Goal: Task Accomplishment & Management: Complete application form

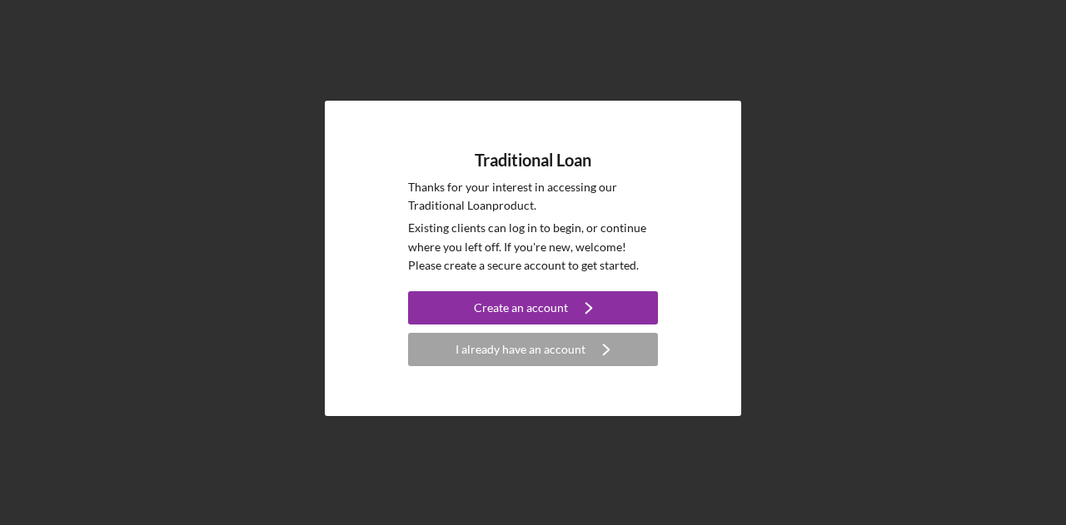
click at [506, 370] on div "Traditional Loan Thanks for your interest in accessing our Traditional Loan pro…" at bounding box center [533, 259] width 416 height 316
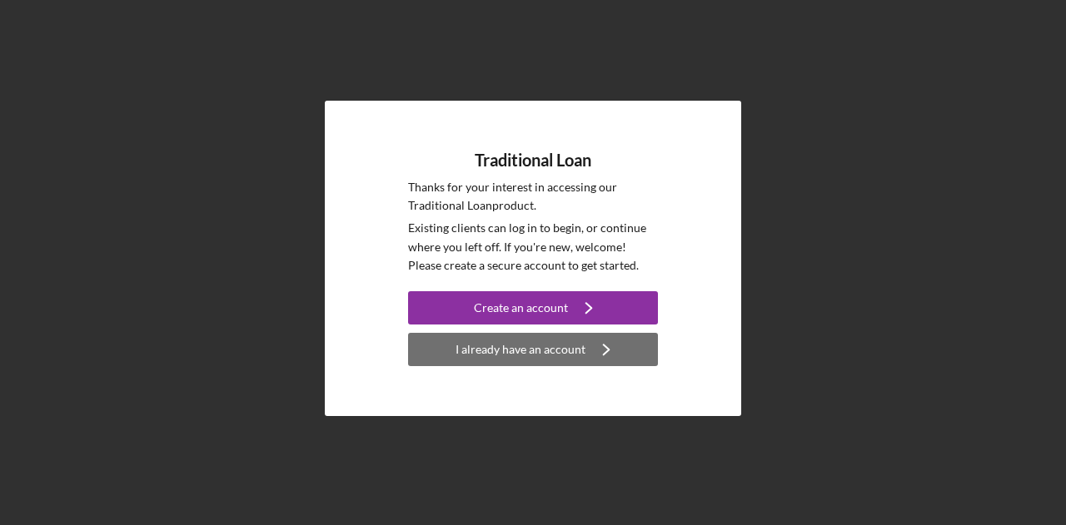
click at [497, 362] on div "I already have an account" at bounding box center [520, 349] width 130 height 33
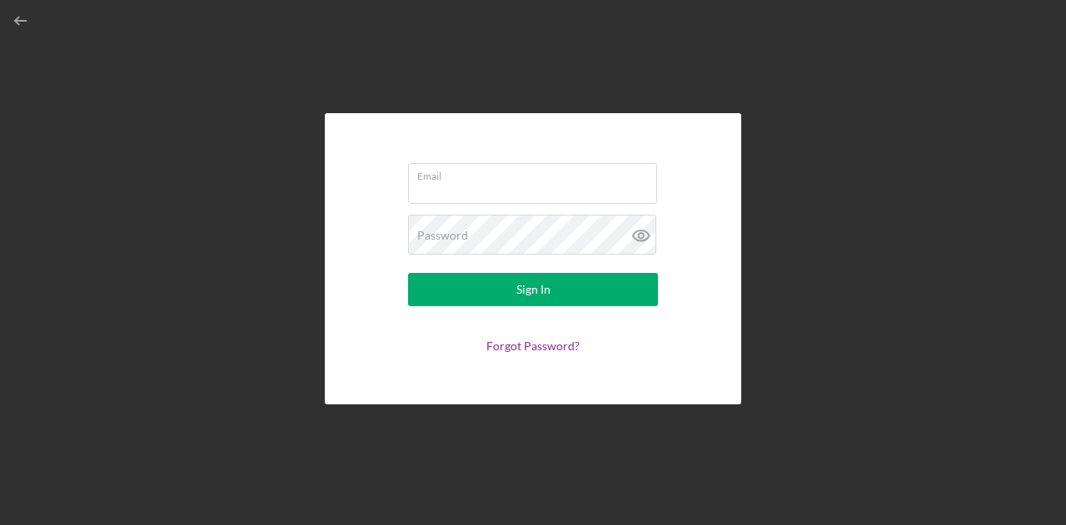
type input "[EMAIL_ADDRESS][DOMAIN_NAME]"
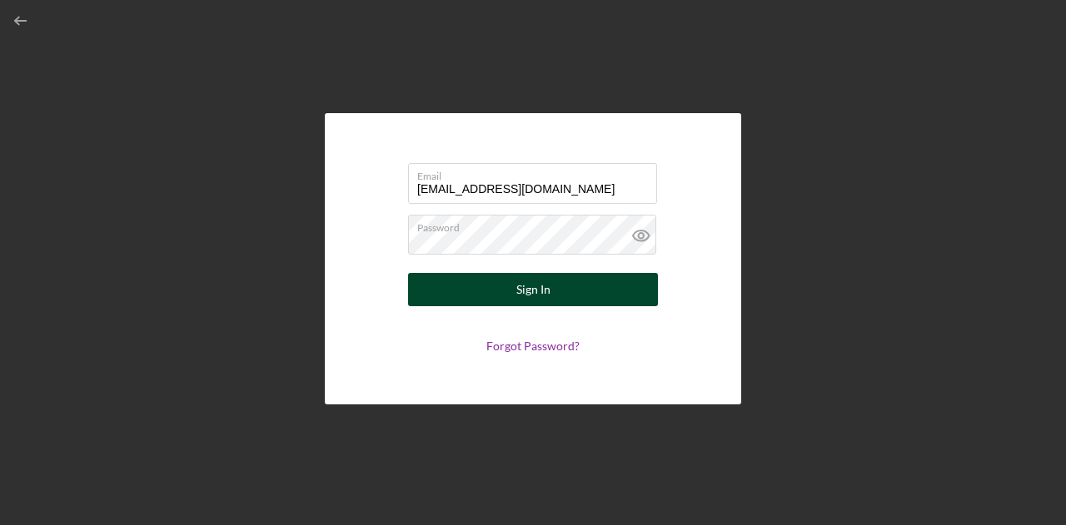
click at [574, 301] on button "Sign In" at bounding box center [533, 289] width 250 height 33
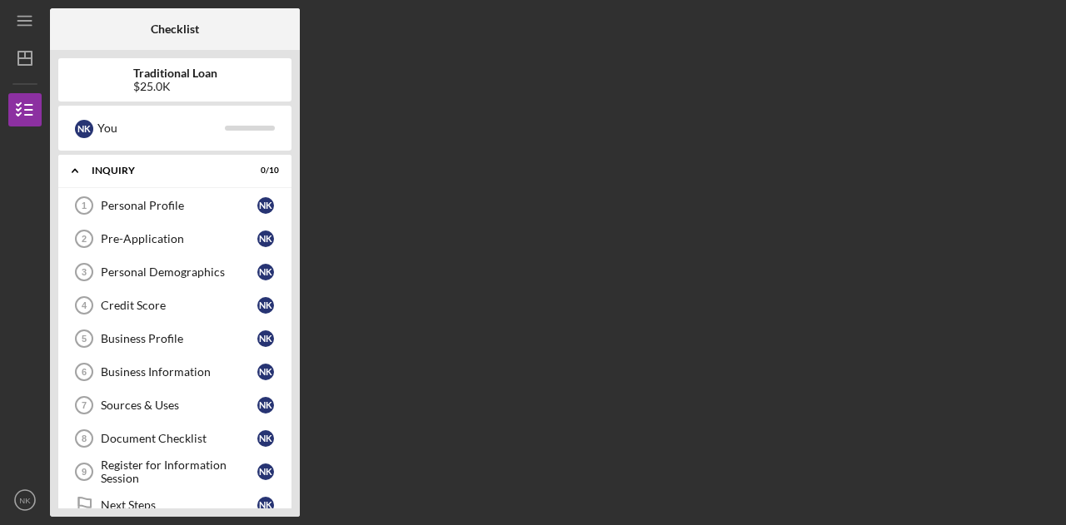
click at [191, 87] on div "$25.0K" at bounding box center [175, 86] width 84 height 13
click at [161, 64] on div "Traditional Loan $25.0K" at bounding box center [174, 79] width 233 height 43
click at [162, 81] on div "$25.0K" at bounding box center [175, 86] width 84 height 13
click at [169, 77] on b "Traditional Loan" at bounding box center [175, 73] width 84 height 13
click at [20, 58] on line "button" at bounding box center [24, 58] width 13 height 0
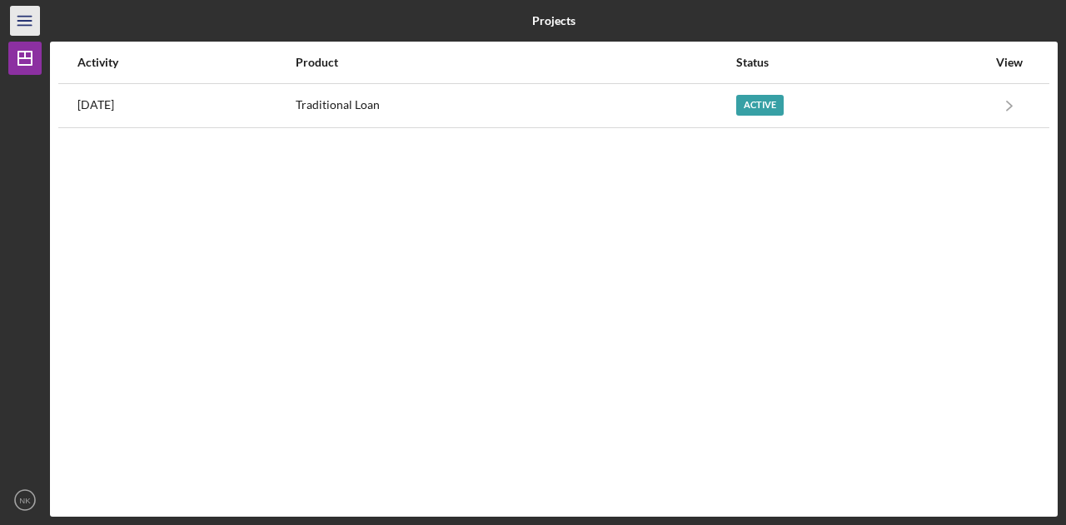
click at [25, 15] on icon "Icon/Menu" at bounding box center [25, 20] width 37 height 37
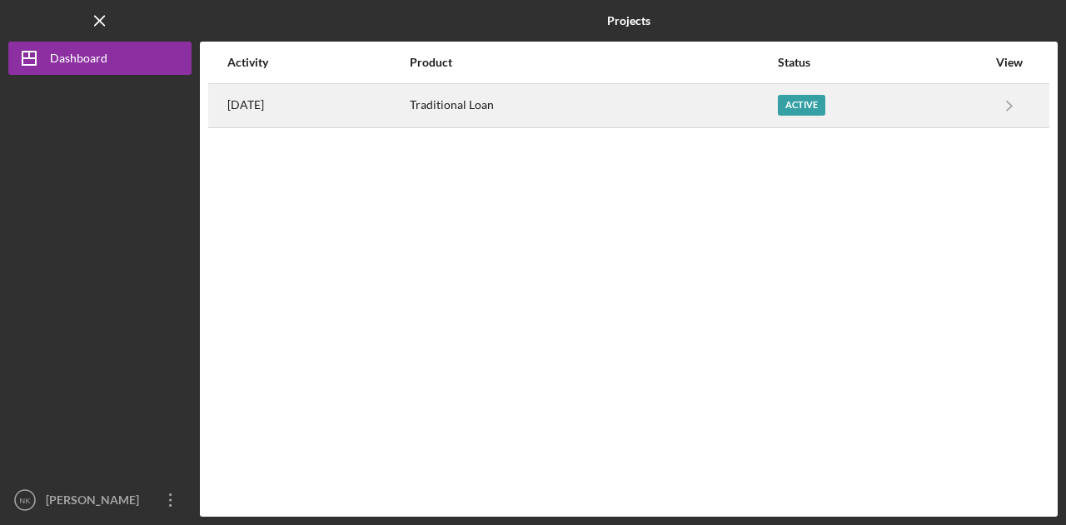
click at [824, 104] on div "Active" at bounding box center [801, 105] width 47 height 21
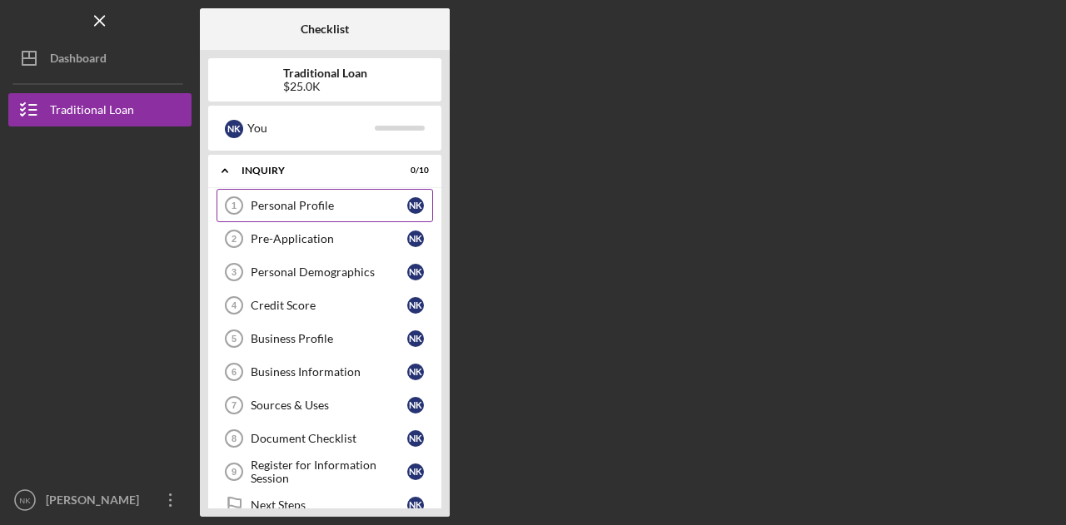
click at [279, 201] on div "Personal Profile" at bounding box center [329, 205] width 157 height 13
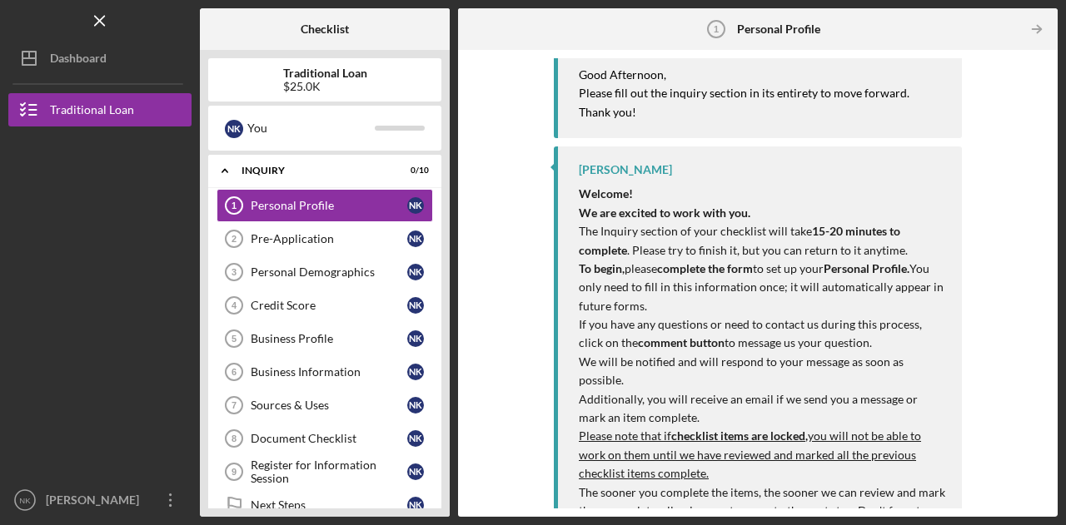
scroll to position [277, 0]
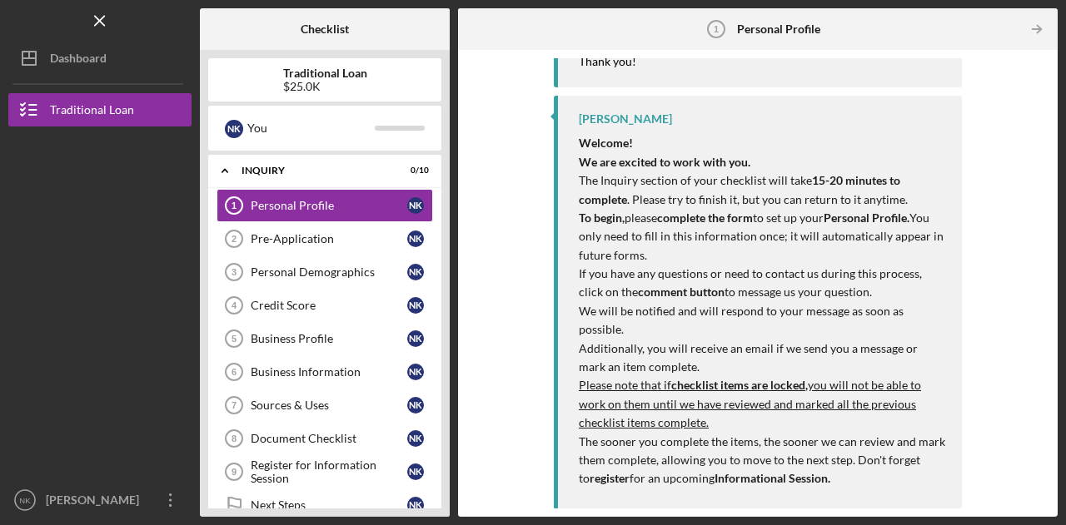
click at [771, 389] on strong "checklist items are locked," at bounding box center [739, 385] width 137 height 14
click at [867, 405] on span "Please note that if checklist items are locked, you will not be able to work on…" at bounding box center [750, 404] width 342 height 52
click at [285, 241] on div "Pre-Application" at bounding box center [329, 238] width 157 height 13
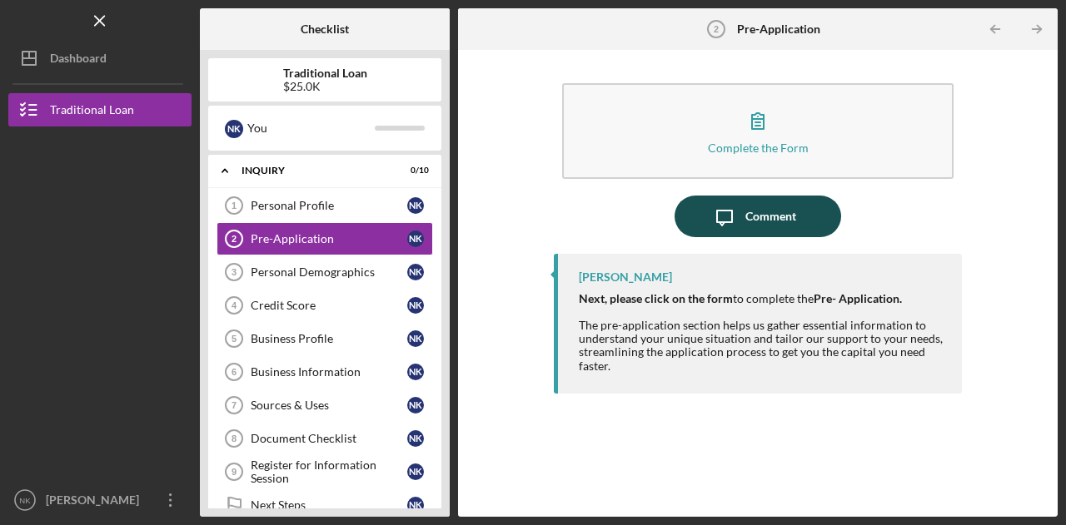
click at [776, 223] on div "Comment" at bounding box center [770, 217] width 51 height 42
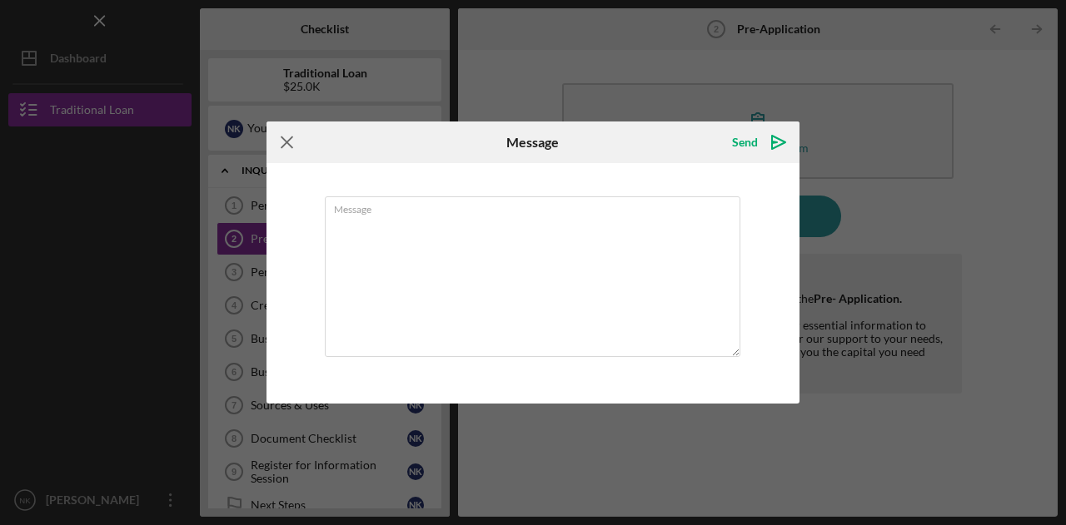
click at [287, 146] on icon "Icon/Menu Close" at bounding box center [287, 143] width 42 height 42
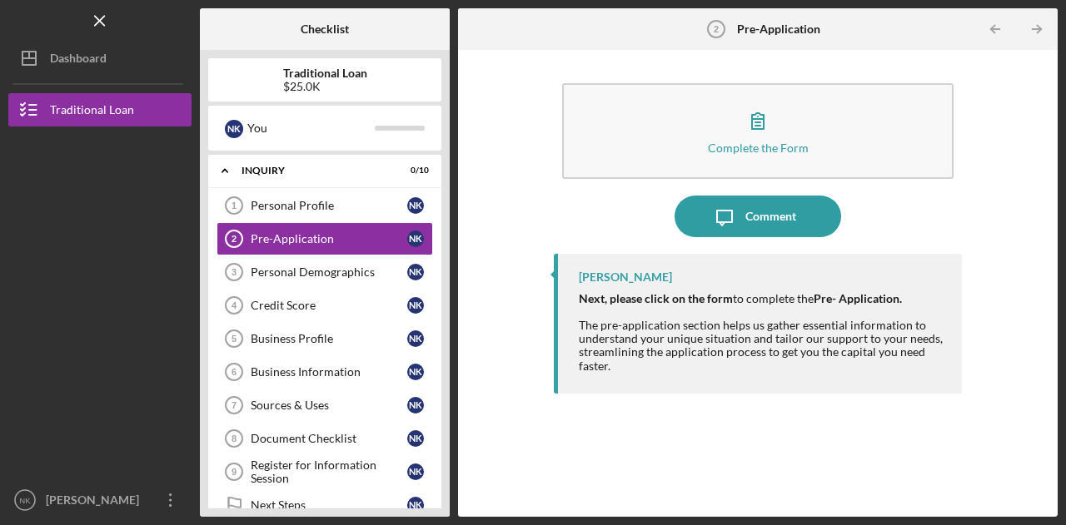
click at [643, 273] on div "[PERSON_NAME]" at bounding box center [625, 277] width 93 height 13
click at [638, 283] on div "[PERSON_NAME]" at bounding box center [625, 277] width 93 height 13
click at [691, 389] on div "[PERSON_NAME] Next, please click on the form to complete the Pre- Application. …" at bounding box center [758, 324] width 408 height 140
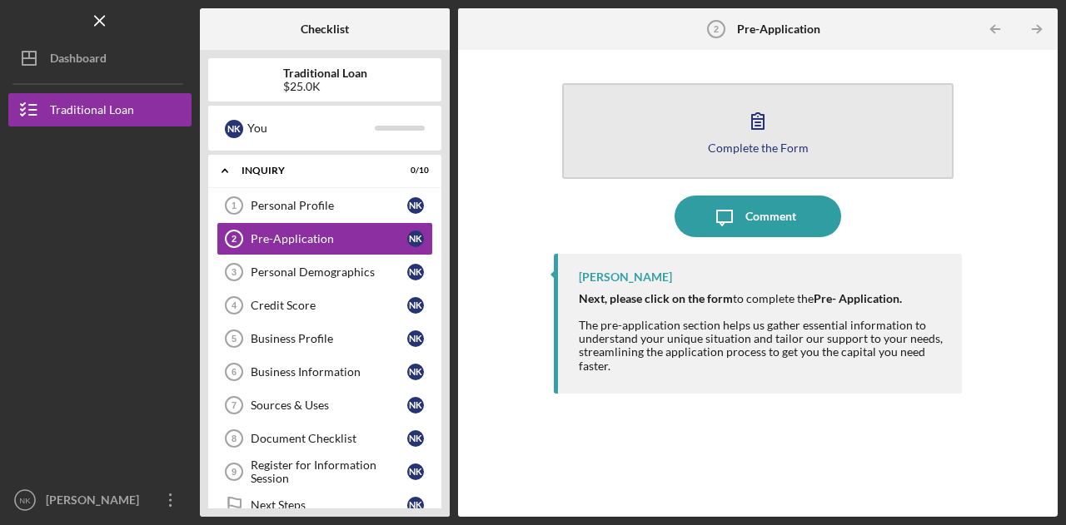
click at [777, 129] on icon "button" at bounding box center [758, 121] width 42 height 42
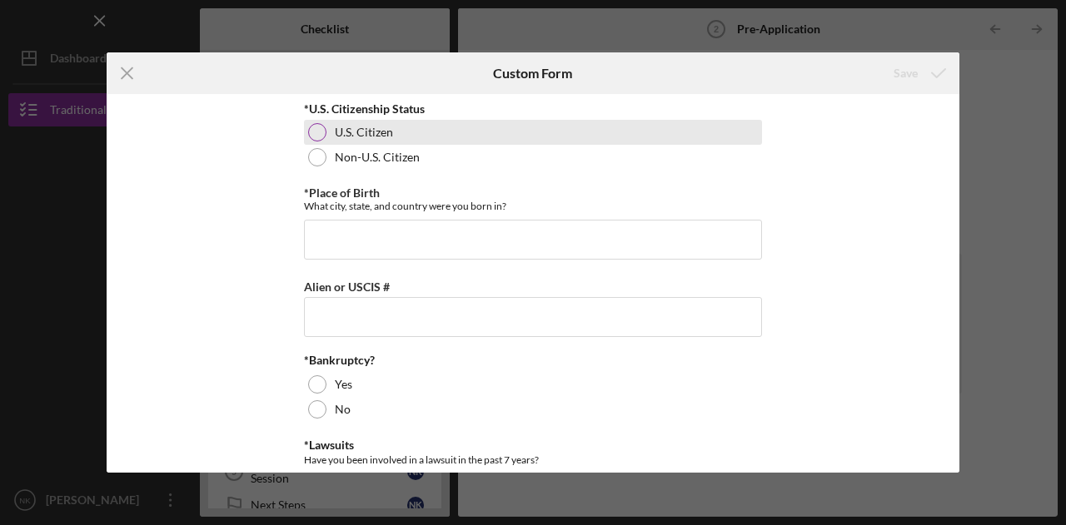
click at [340, 132] on label "U.S. Citizen" at bounding box center [364, 132] width 58 height 13
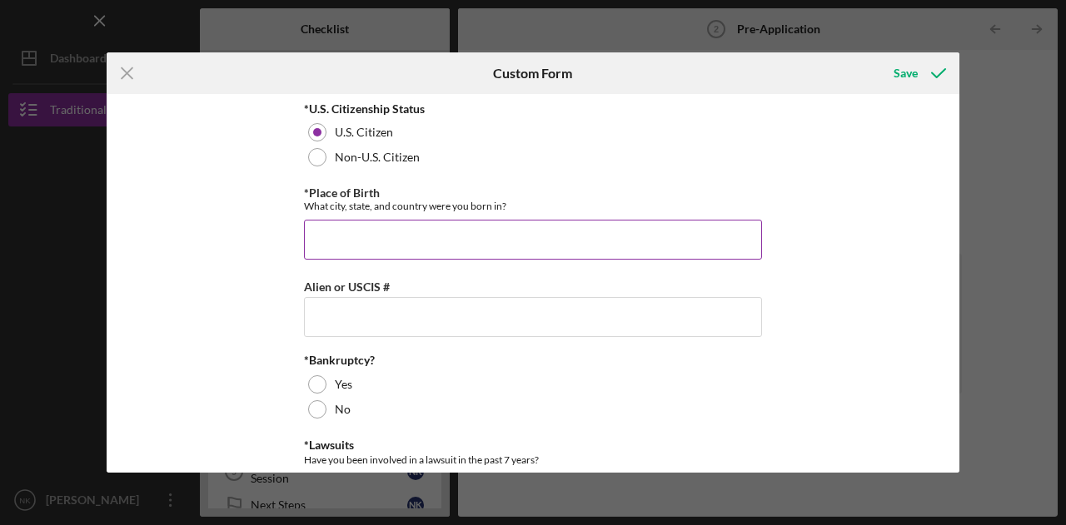
click at [368, 227] on input "*Place of Birth" at bounding box center [533, 240] width 458 height 40
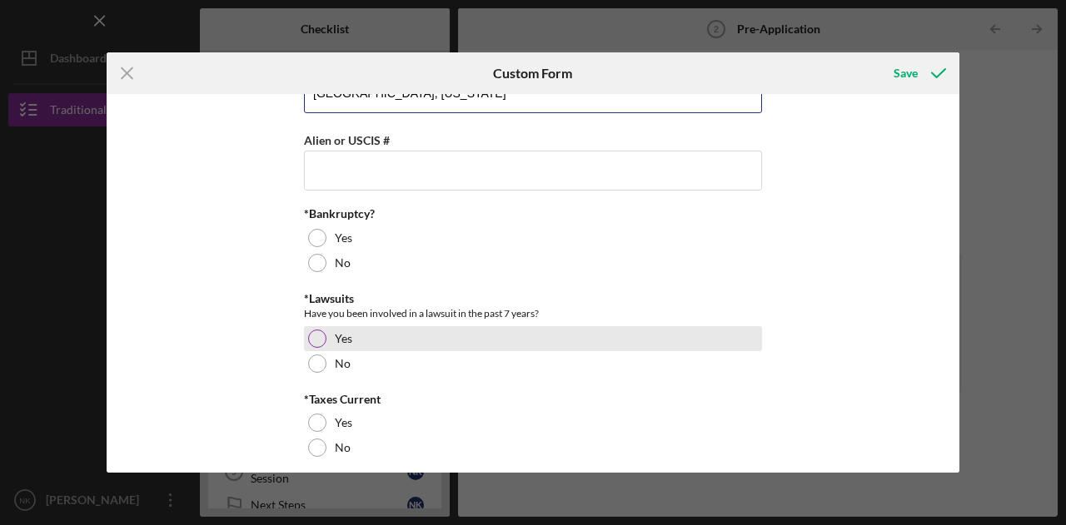
scroll to position [166, 0]
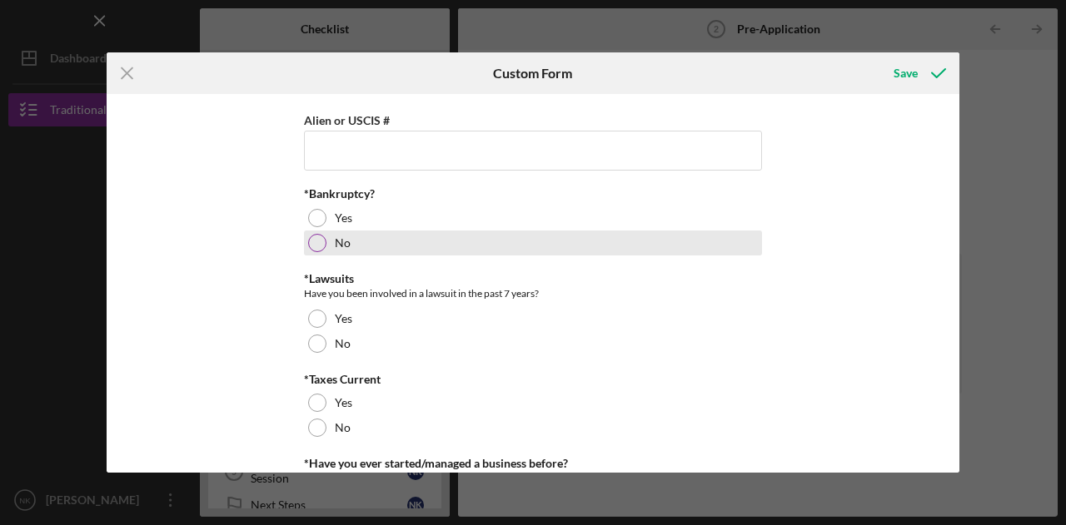
type input "[GEOGRAPHIC_DATA], [US_STATE]"
click at [345, 252] on div "No" at bounding box center [533, 243] width 458 height 25
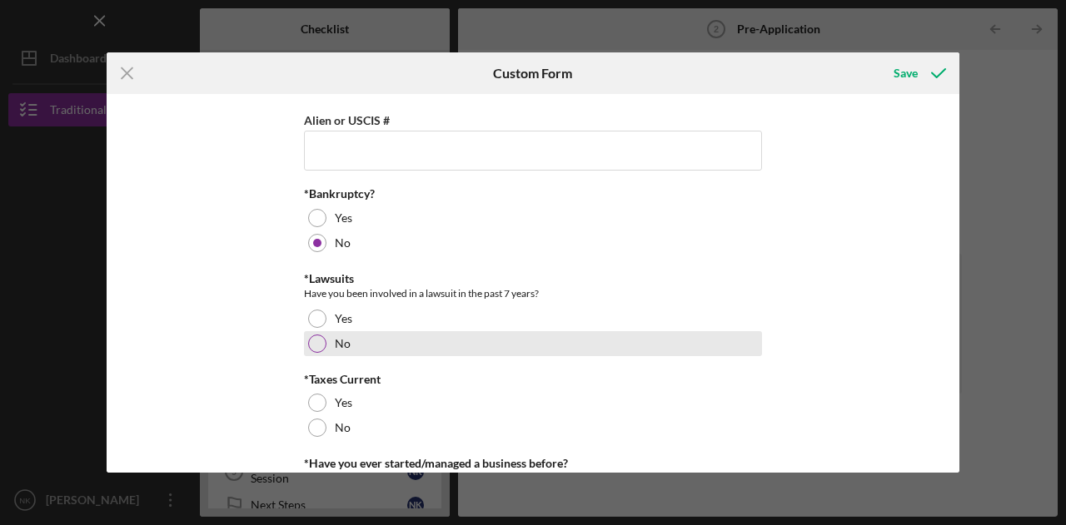
click at [323, 335] on div "No" at bounding box center [533, 343] width 458 height 25
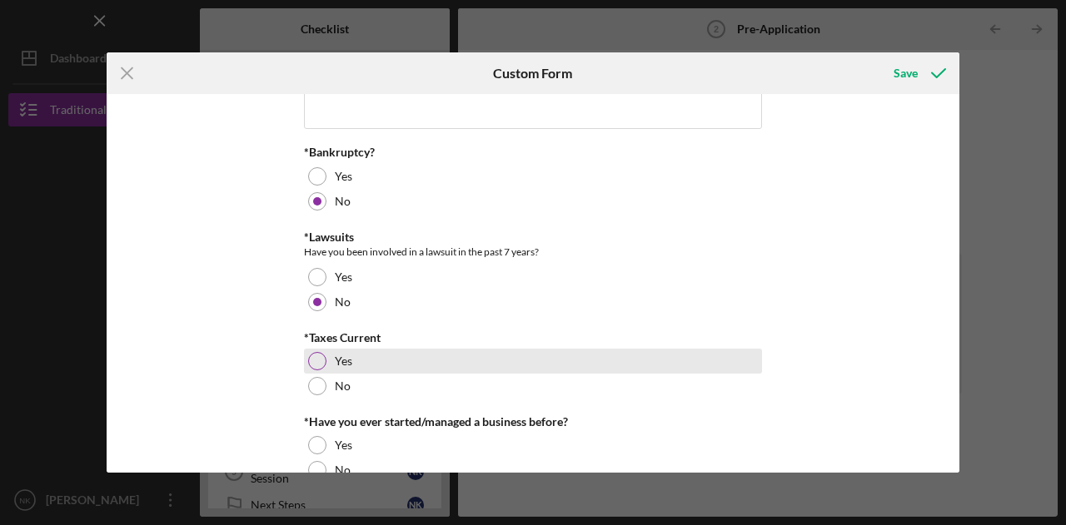
scroll to position [241, 0]
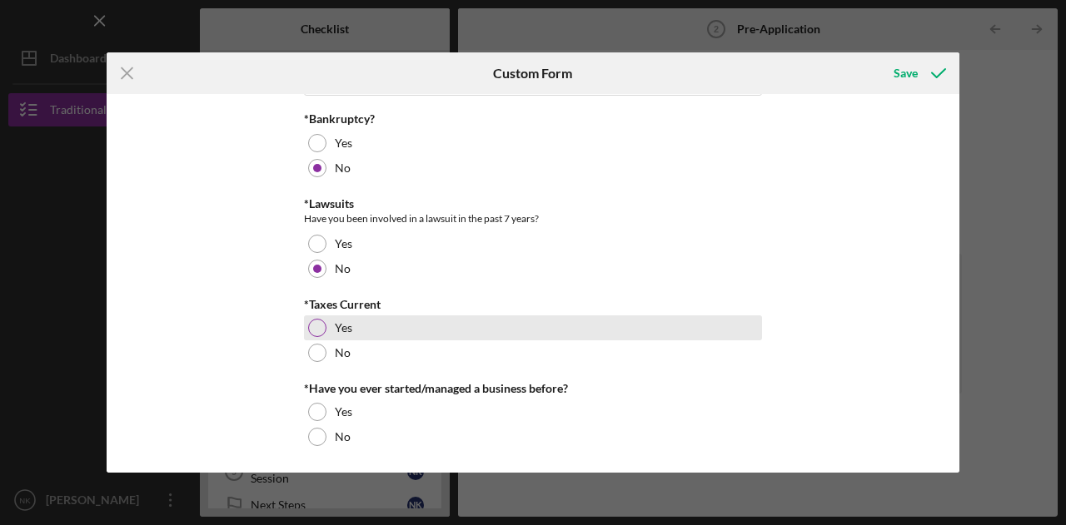
click at [330, 320] on div "Yes" at bounding box center [533, 328] width 458 height 25
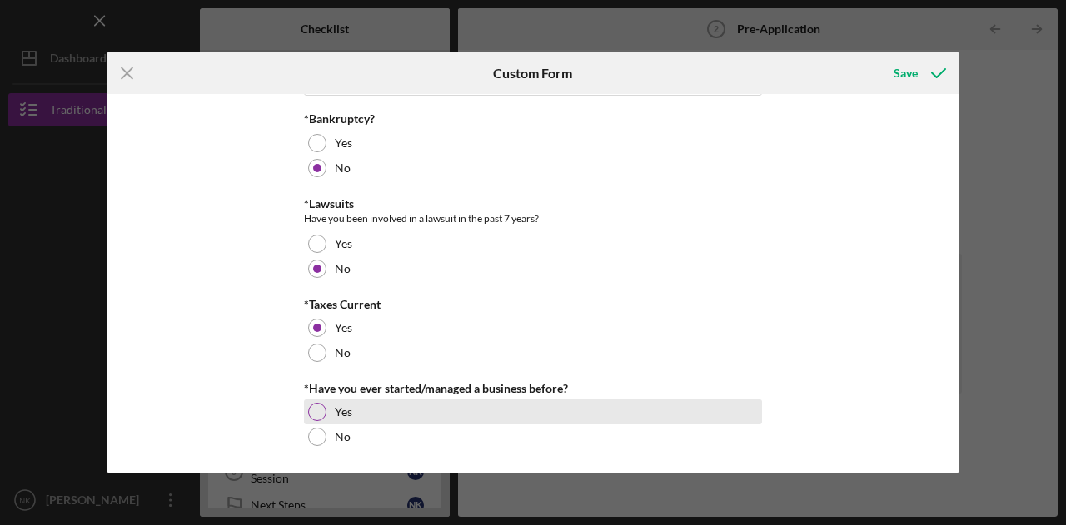
click at [328, 410] on div "Yes" at bounding box center [533, 412] width 458 height 25
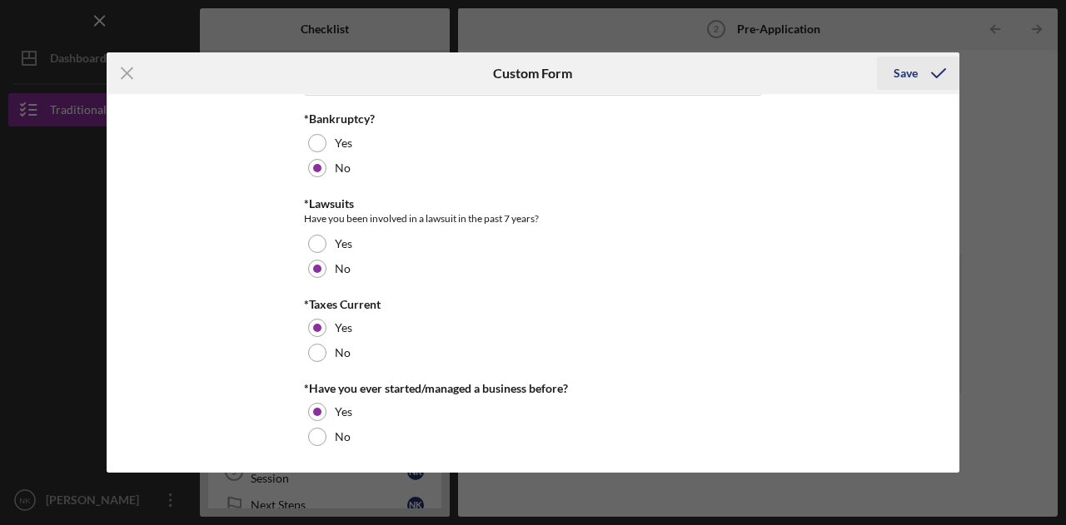
click at [917, 68] on icon "submit" at bounding box center [938, 73] width 42 height 42
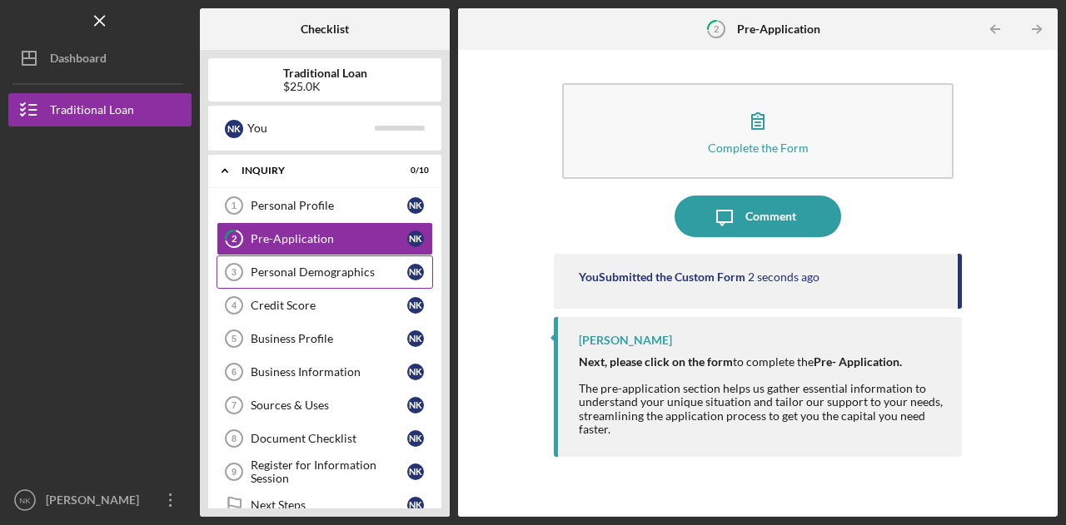
click at [319, 276] on div "Personal Demographics" at bounding box center [329, 272] width 157 height 13
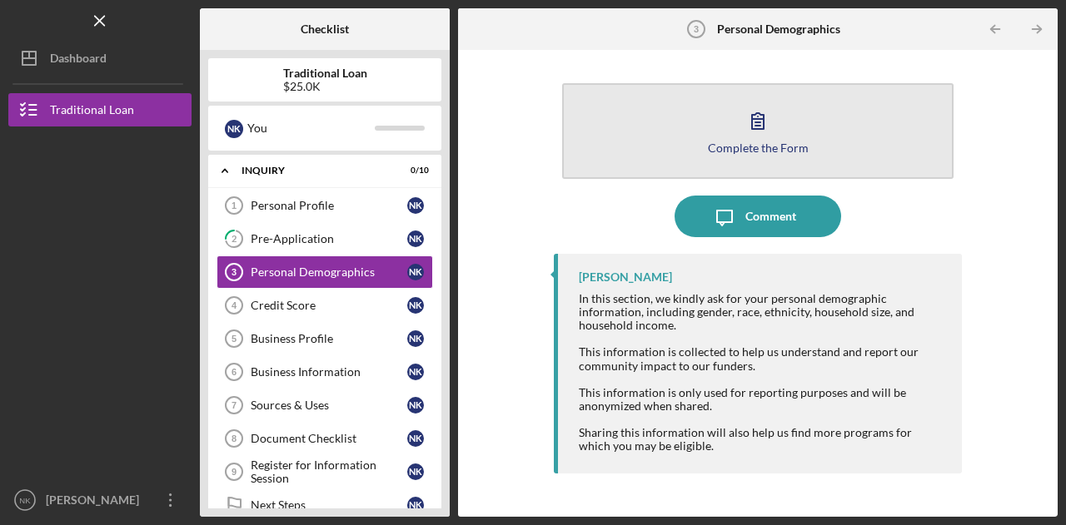
click at [768, 139] on button "Complete the Form Form" at bounding box center [757, 131] width 391 height 96
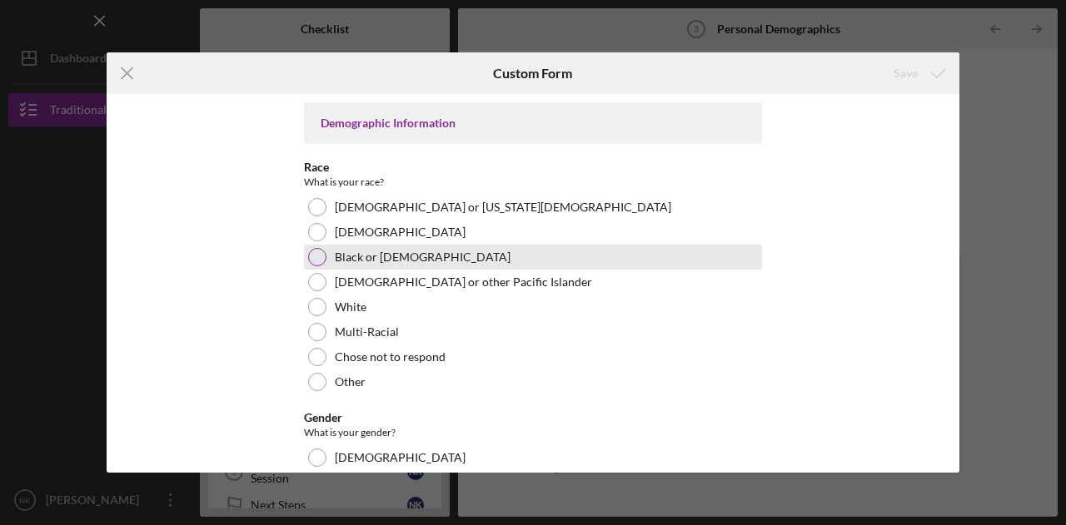
click at [357, 261] on label "Black or [DEMOGRAPHIC_DATA]" at bounding box center [423, 257] width 176 height 13
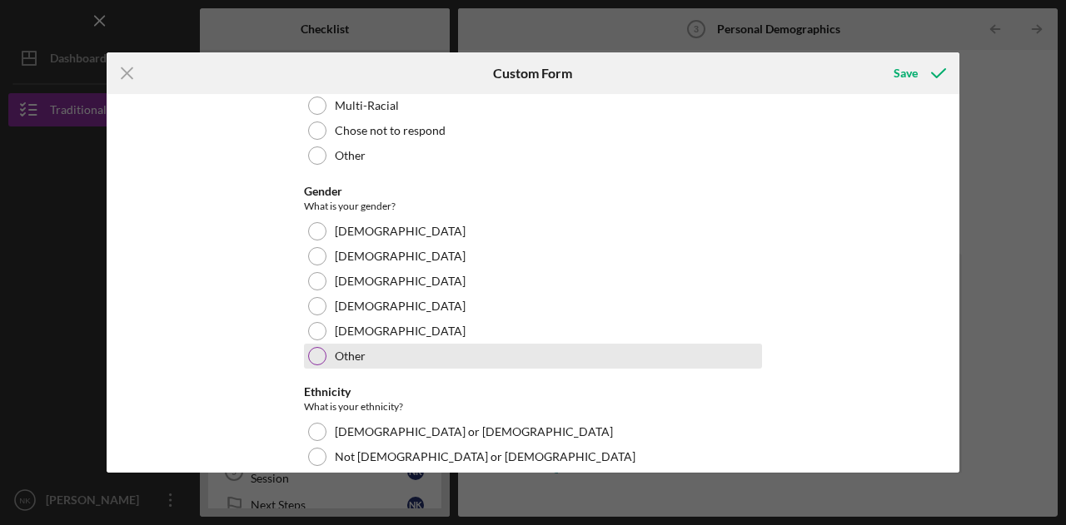
scroll to position [250, 0]
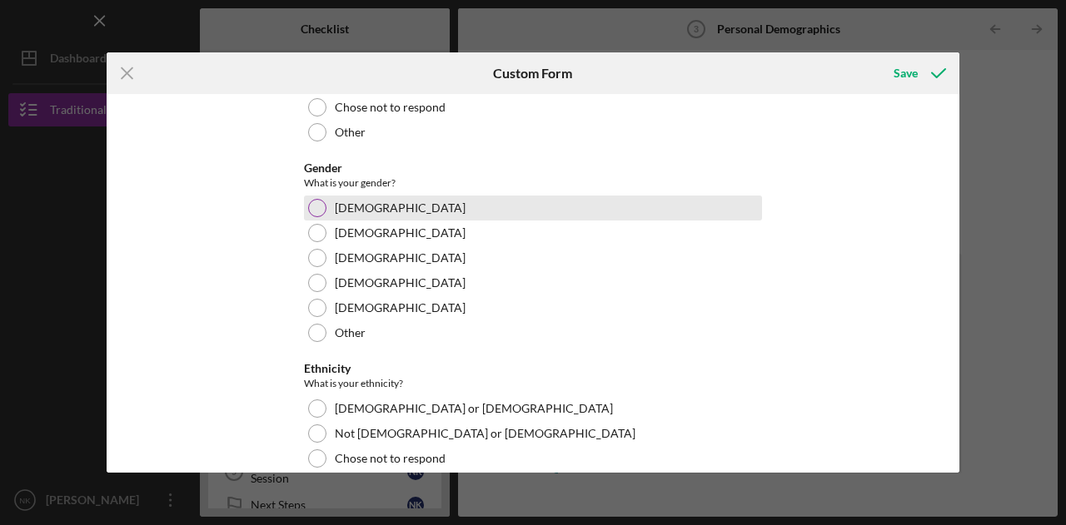
click at [349, 203] on label "[DEMOGRAPHIC_DATA]" at bounding box center [400, 207] width 131 height 13
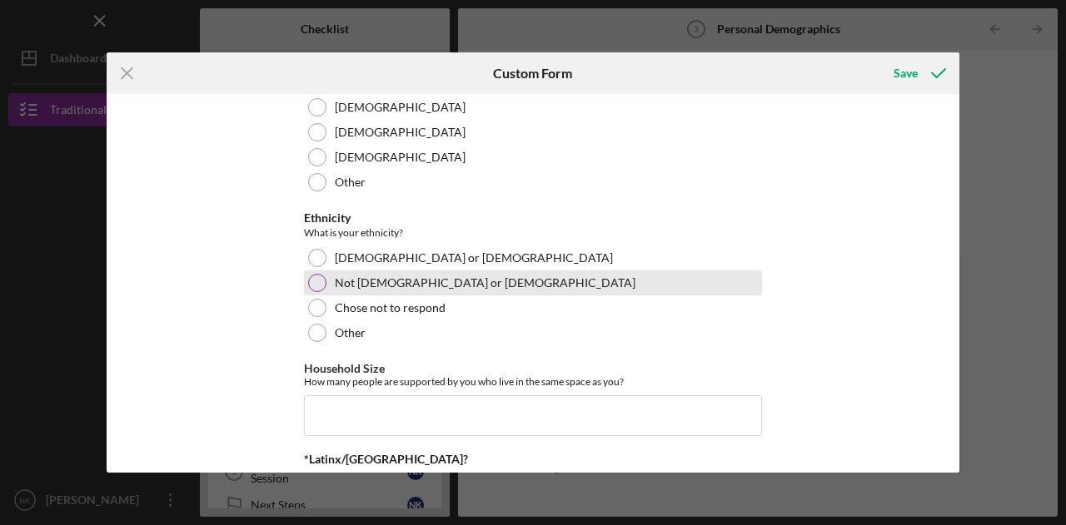
scroll to position [416, 0]
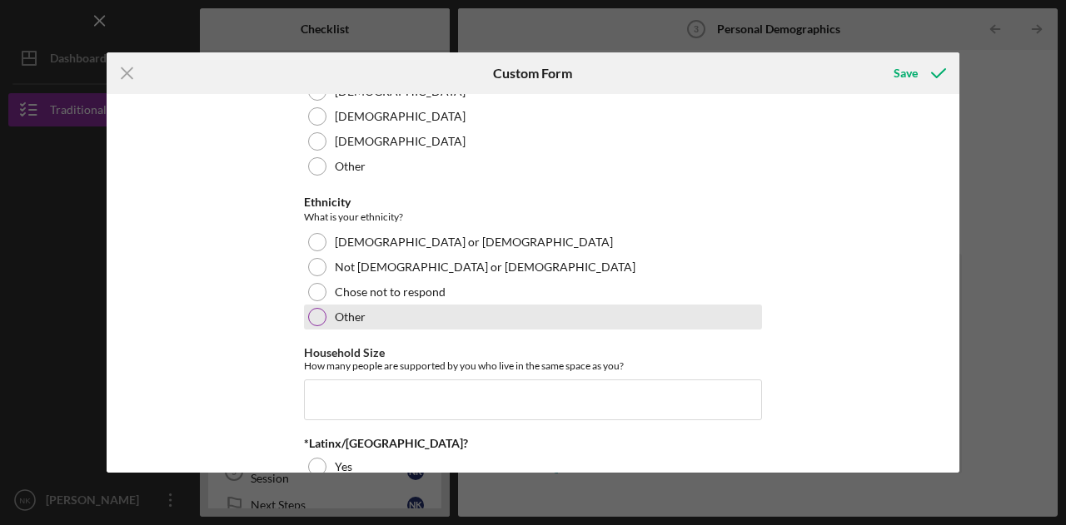
click at [326, 314] on div "Other" at bounding box center [533, 317] width 458 height 25
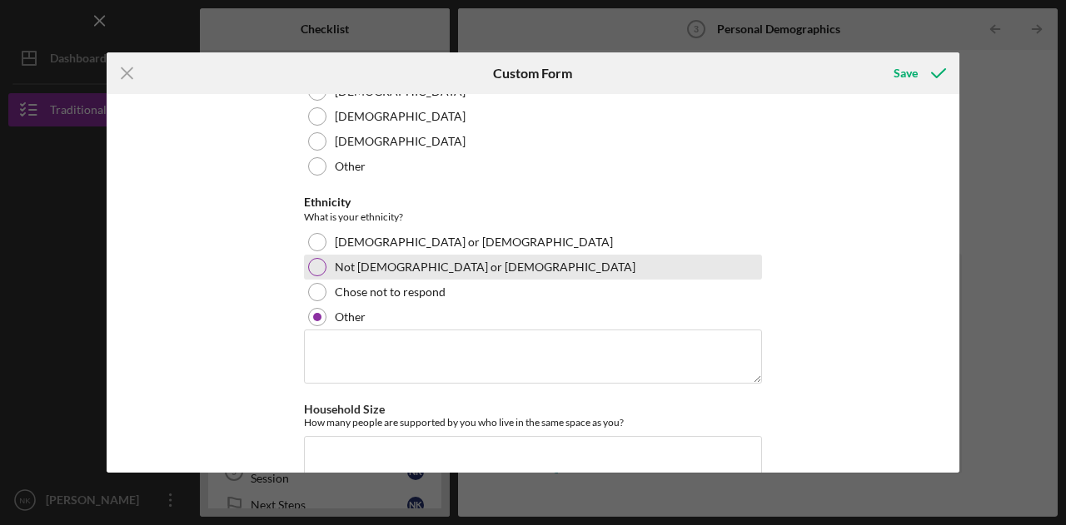
click at [326, 266] on div "Not [DEMOGRAPHIC_DATA] or [DEMOGRAPHIC_DATA]" at bounding box center [533, 267] width 458 height 25
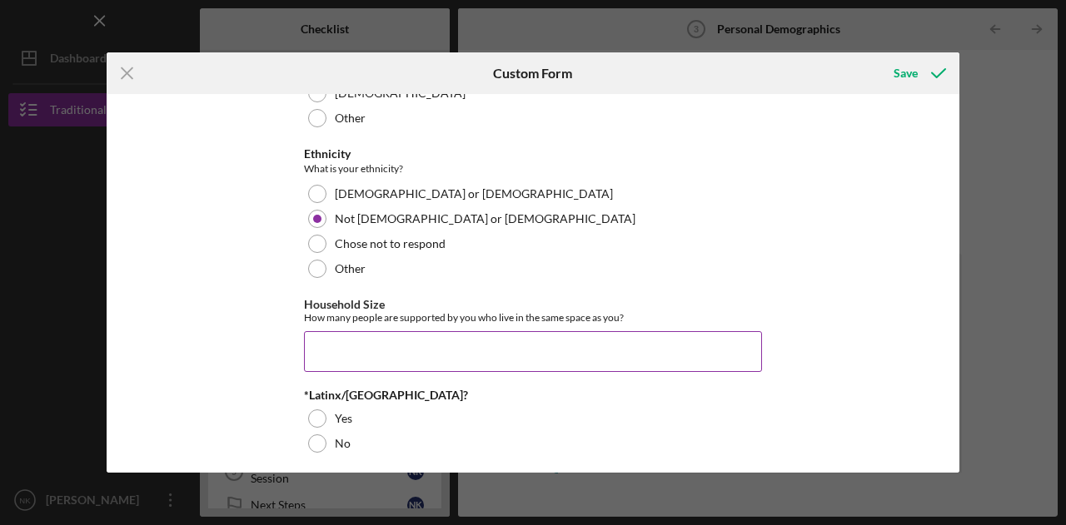
scroll to position [499, 0]
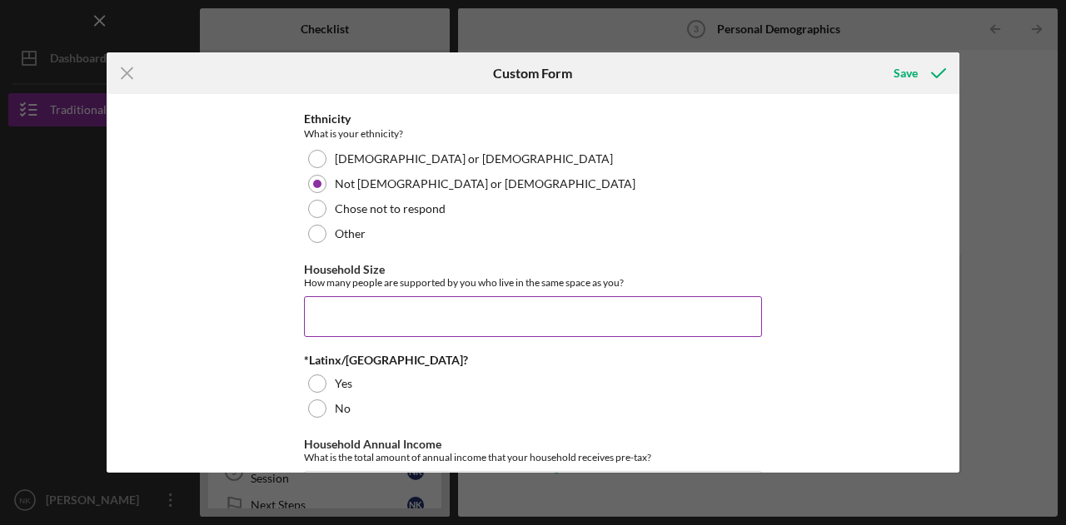
click at [379, 327] on input "Household Size" at bounding box center [533, 316] width 458 height 40
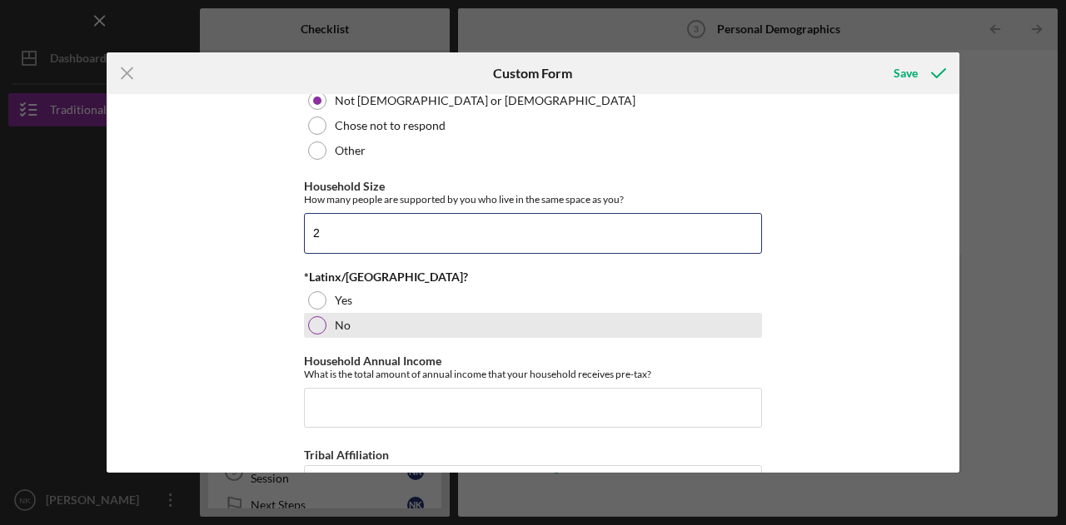
type input "2"
click at [316, 337] on div "No" at bounding box center [533, 325] width 458 height 25
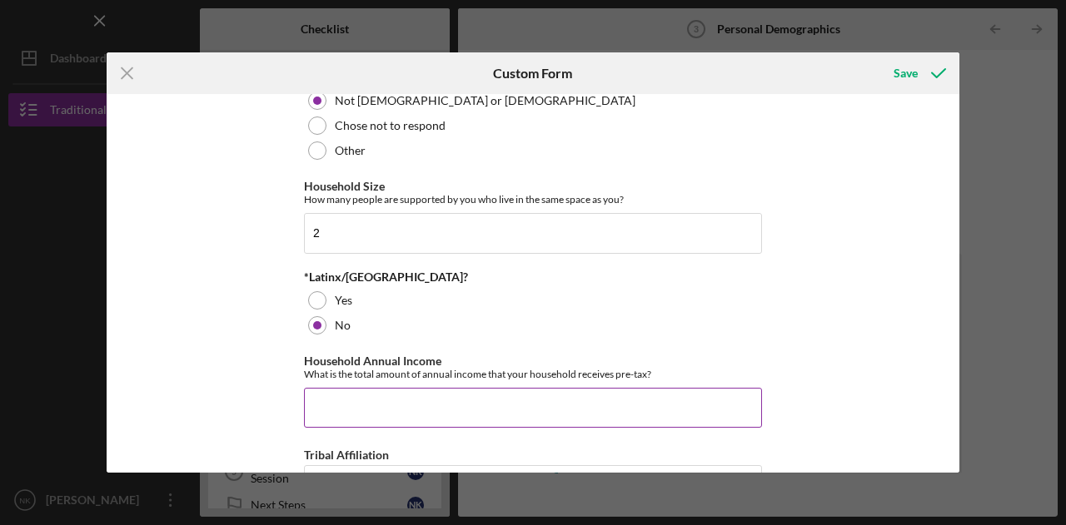
click at [455, 422] on input "Household Annual Income" at bounding box center [533, 408] width 458 height 40
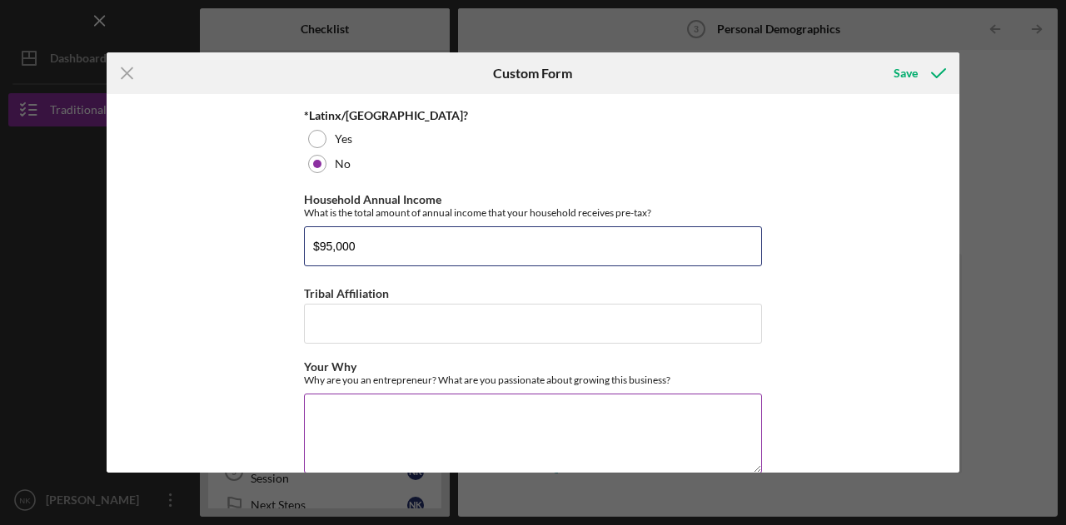
scroll to position [749, 0]
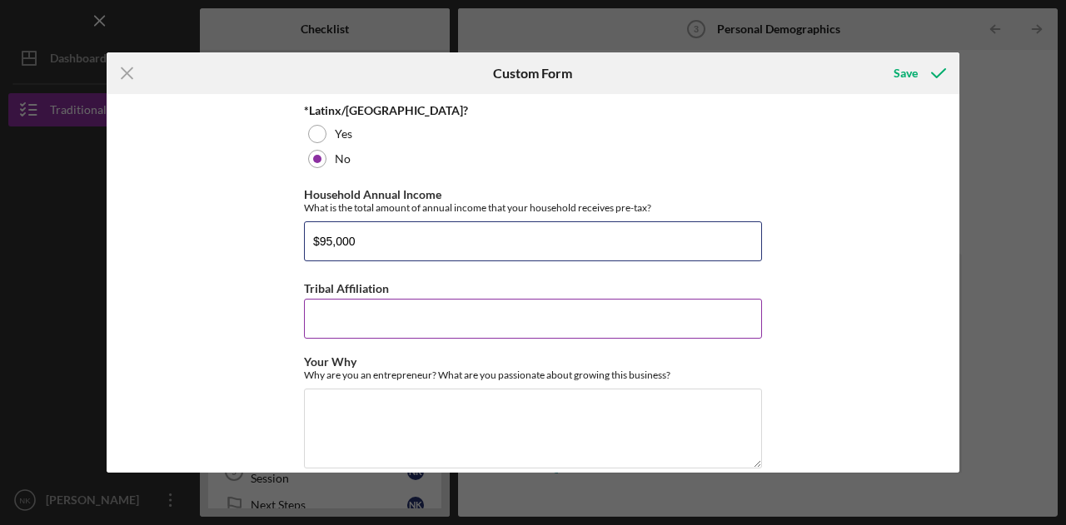
type input "$95,000"
click at [375, 319] on input "Tribal Affiliation" at bounding box center [533, 319] width 458 height 40
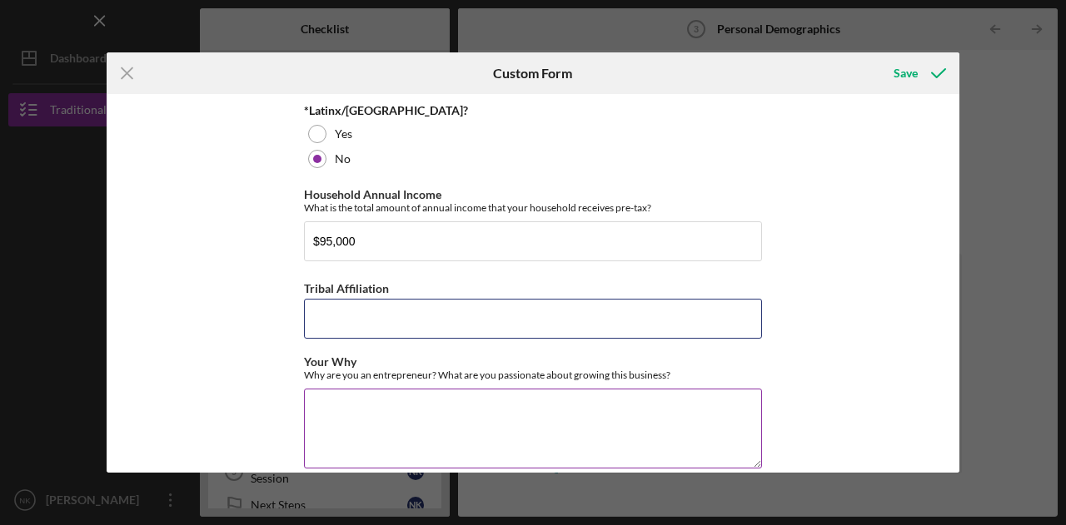
scroll to position [854, 0]
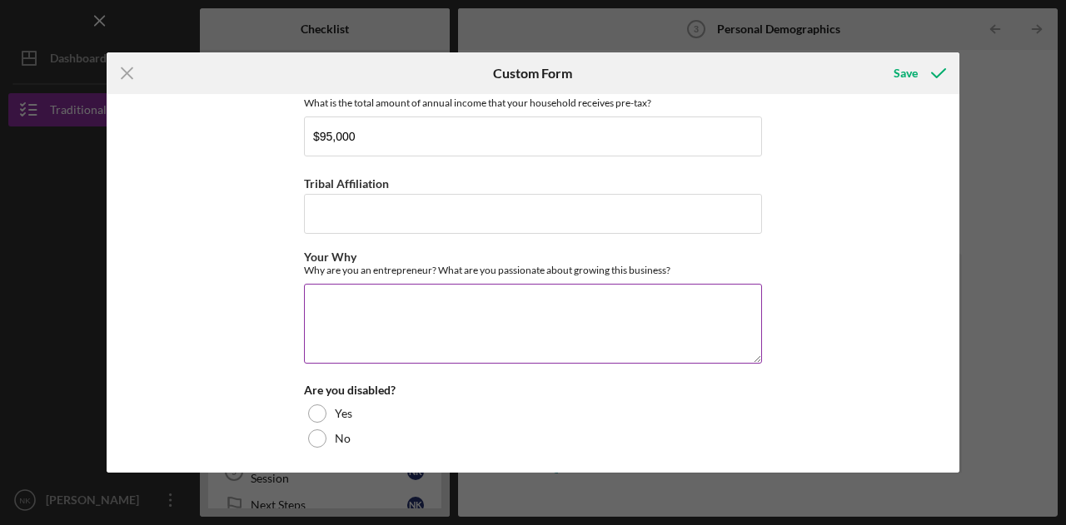
click at [350, 296] on textarea "Your Why" at bounding box center [533, 324] width 458 height 80
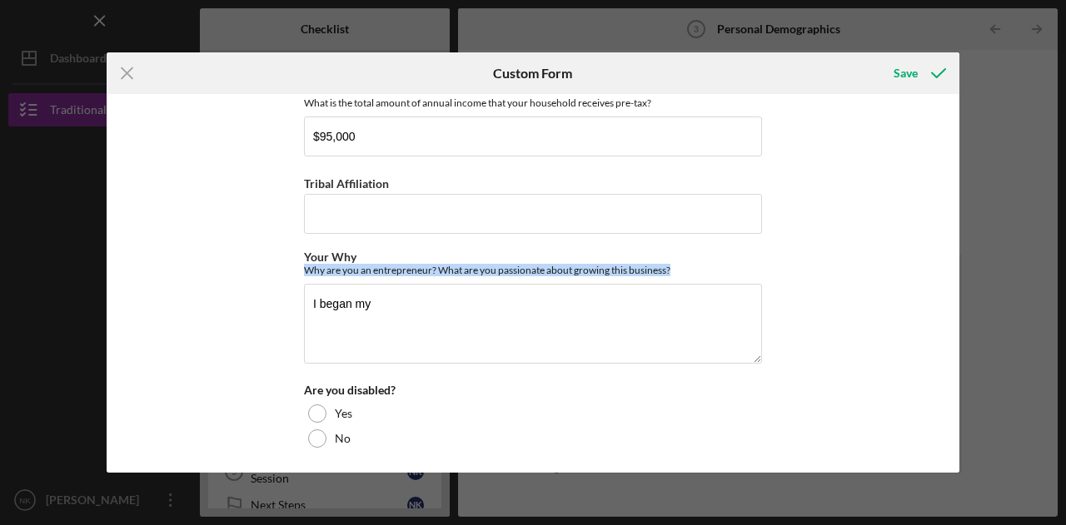
drag, startPoint x: 677, startPoint y: 264, endPoint x: 296, endPoint y: 273, distance: 380.5
click at [296, 273] on div "Demographic Information Race What is your race? [DEMOGRAPHIC_DATA] or [US_STATE…" at bounding box center [533, 283] width 852 height 379
copy div "Why are you an entrepreneur? What are you passionate about growing this busines…"
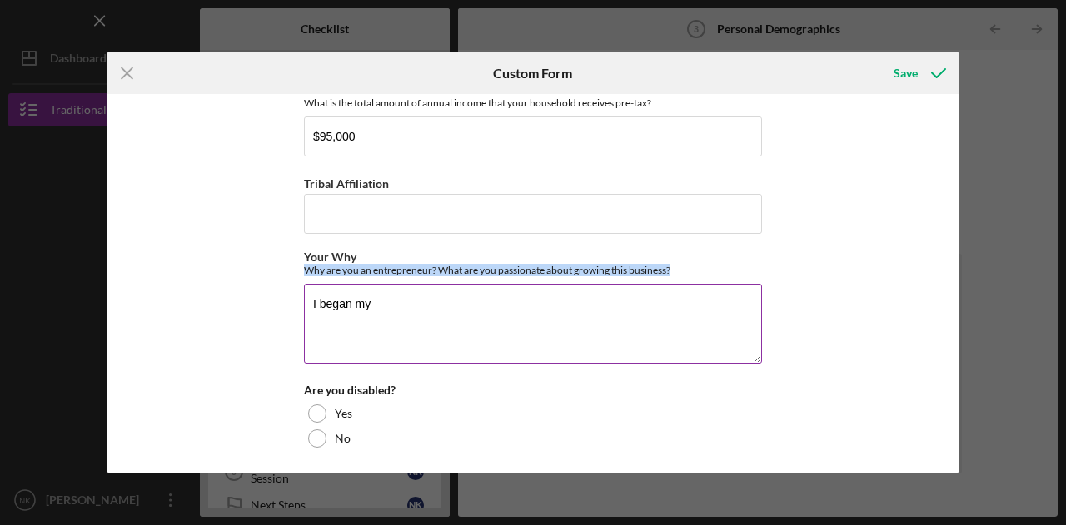
copy div "Why are you an entrepreneur? What are you passionate about growing this busines…"
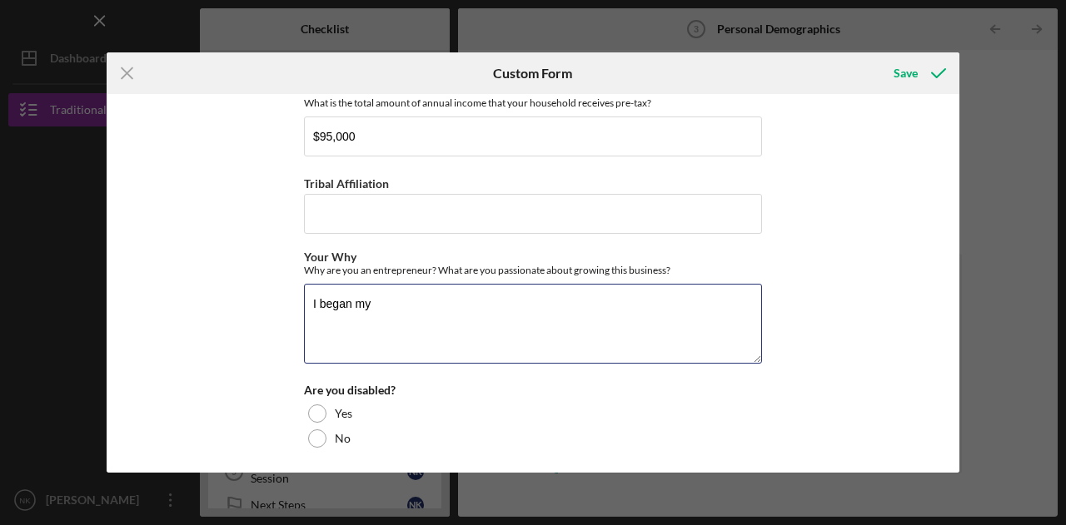
drag, startPoint x: 443, startPoint y: 301, endPoint x: 275, endPoint y: 303, distance: 168.2
click at [275, 303] on div "Demographic Information Race What is your race? [DEMOGRAPHIC_DATA] or [US_STATE…" at bounding box center [533, 283] width 852 height 379
paste textarea "am an entrepreneur because I believe in creating experiences that bring people …"
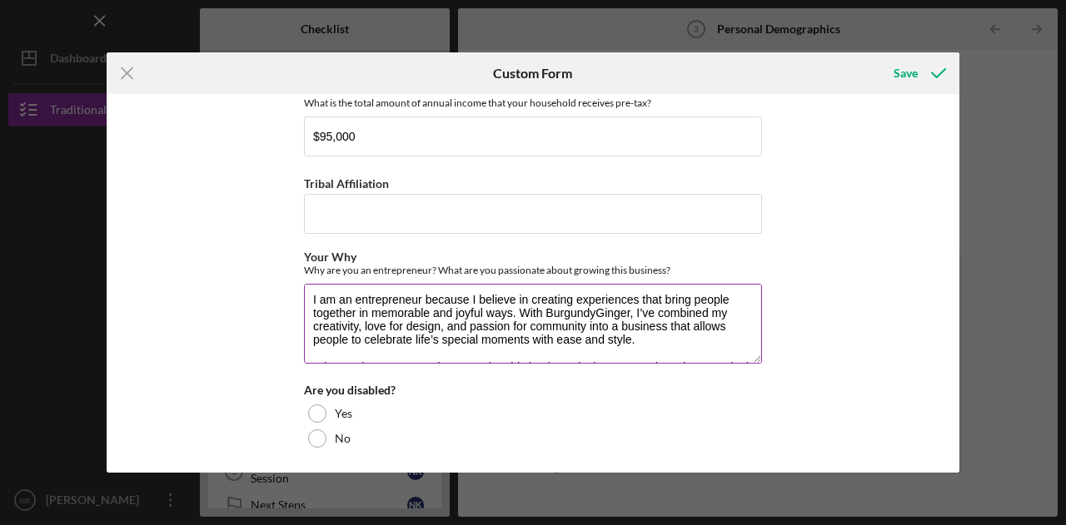
scroll to position [0, 0]
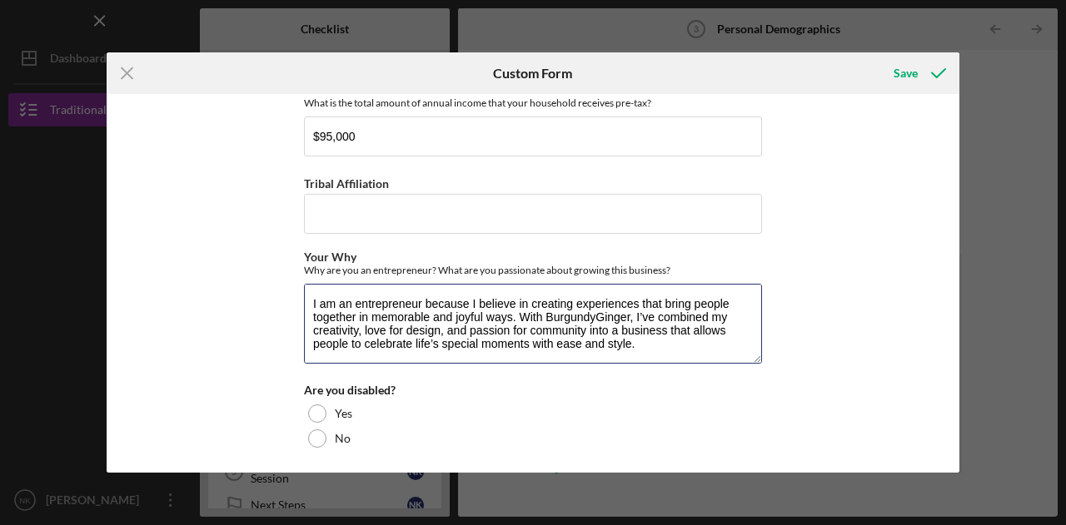
drag, startPoint x: 347, startPoint y: 302, endPoint x: 260, endPoint y: 306, distance: 87.5
click at [260, 306] on div "Demographic Information Race What is your race? [DEMOGRAPHIC_DATA] or [US_STATE…" at bounding box center [533, 283] width 852 height 379
click at [579, 312] on textarea "I began my entrepreneural journey because I believe in creating experiences tha…" at bounding box center [533, 324] width 458 height 80
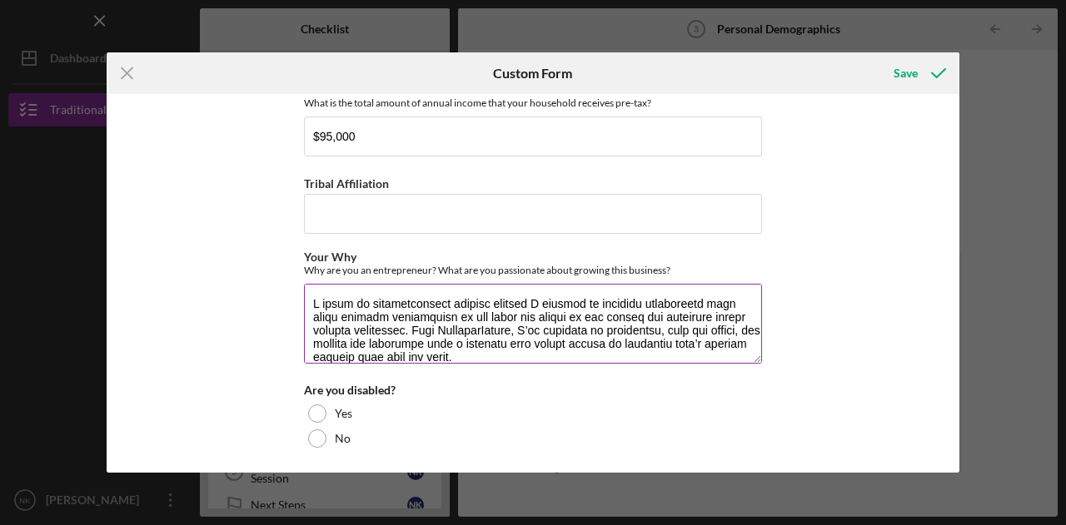
click at [638, 320] on textarea "Your Why" at bounding box center [533, 324] width 458 height 80
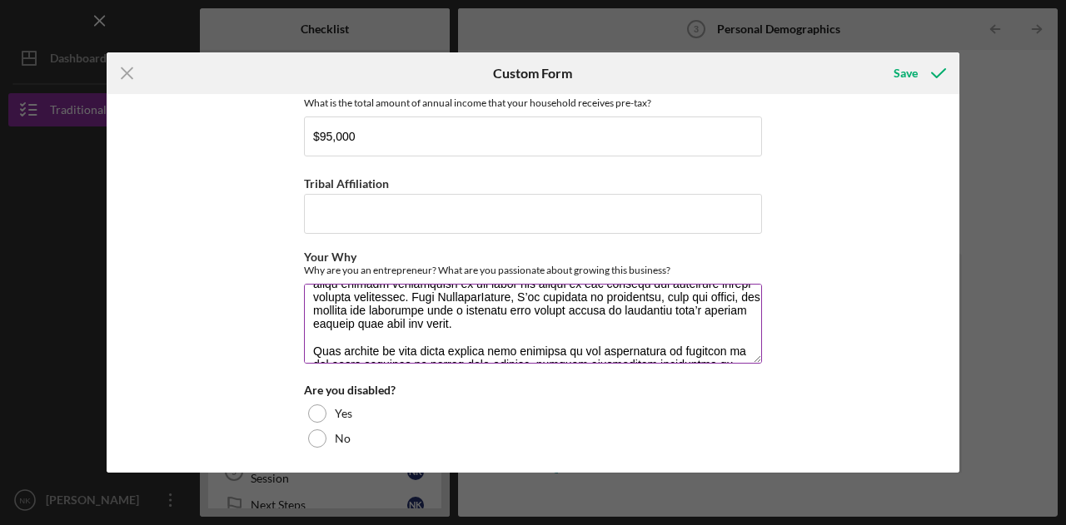
scroll to position [67, 0]
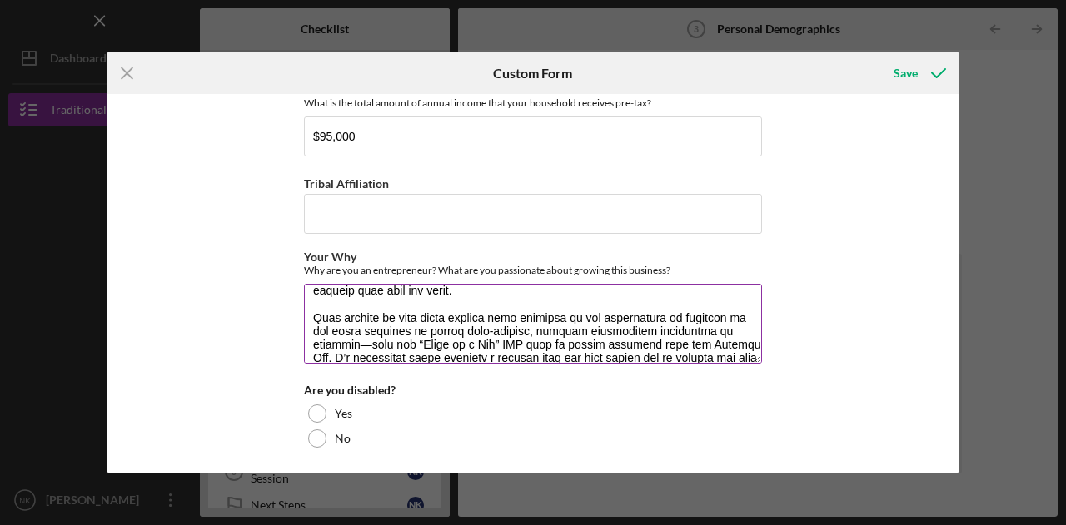
click at [356, 340] on textarea "Your Why" at bounding box center [533, 324] width 458 height 80
click at [498, 358] on textarea "Your Why" at bounding box center [533, 324] width 458 height 80
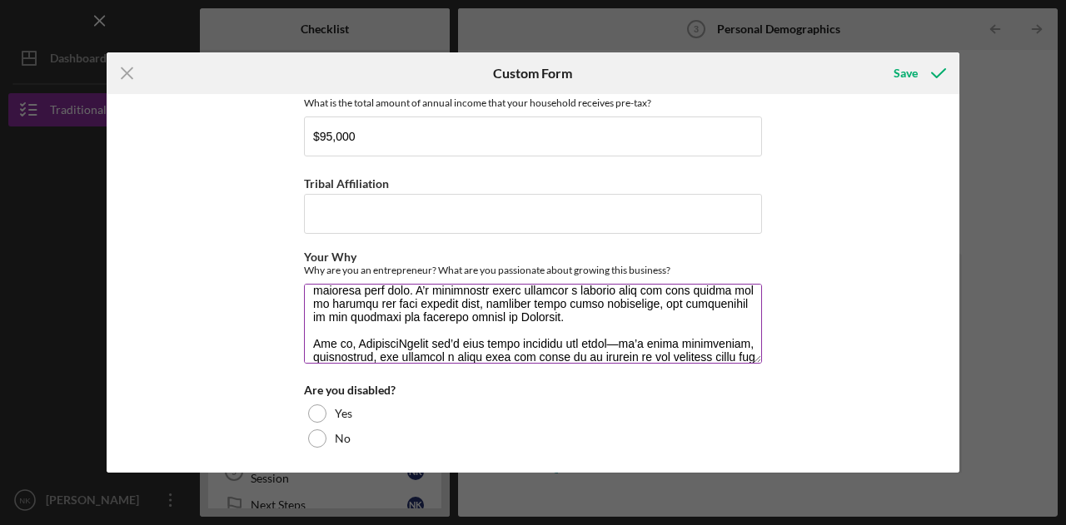
scroll to position [173, 0]
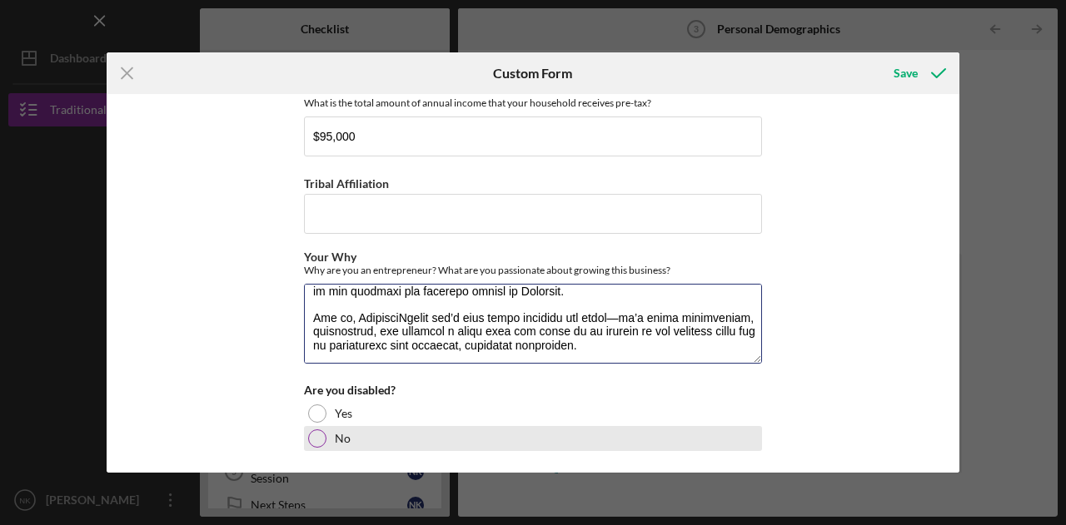
type textarea "L ipsum do sitametconsect adipisc elitsed D eiusmod te incididu utlaboreetd mag…"
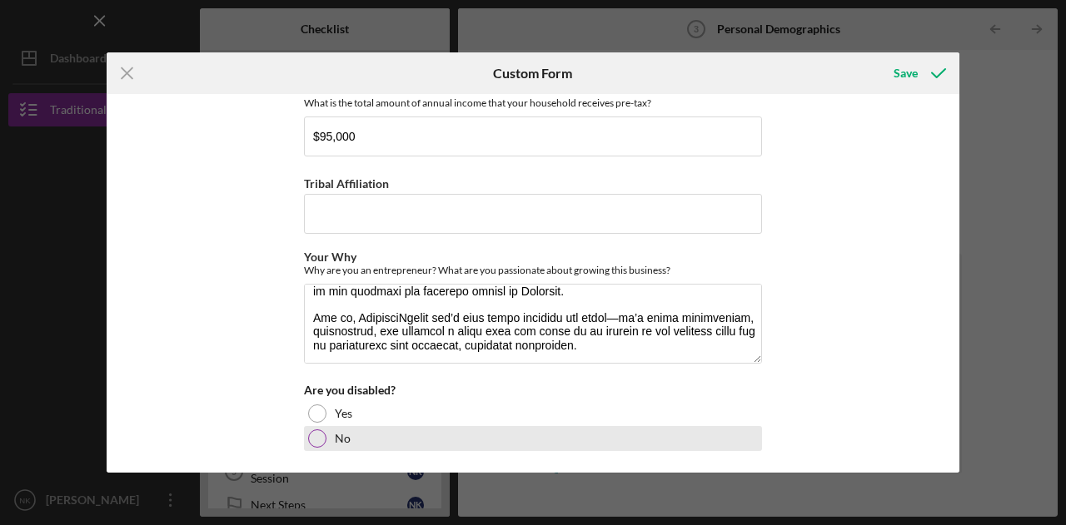
click at [320, 430] on div at bounding box center [317, 439] width 18 height 18
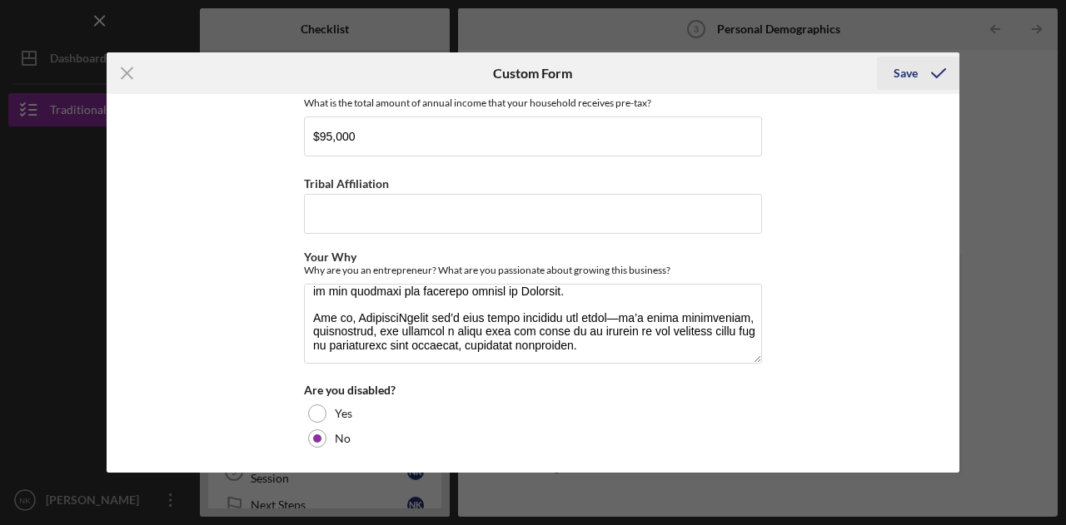
click at [924, 76] on icon "submit" at bounding box center [938, 73] width 42 height 42
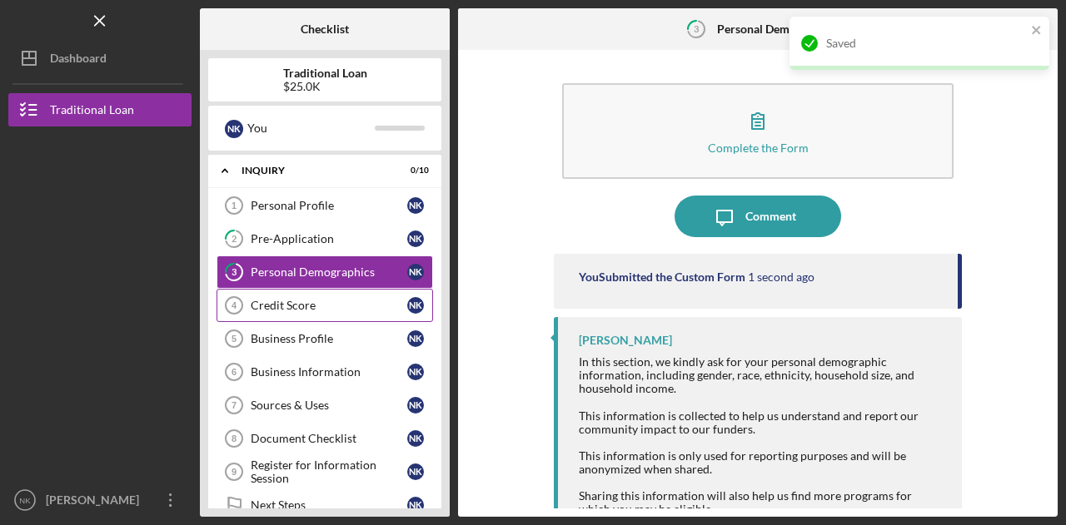
click at [316, 299] on div "Credit Score" at bounding box center [329, 305] width 157 height 13
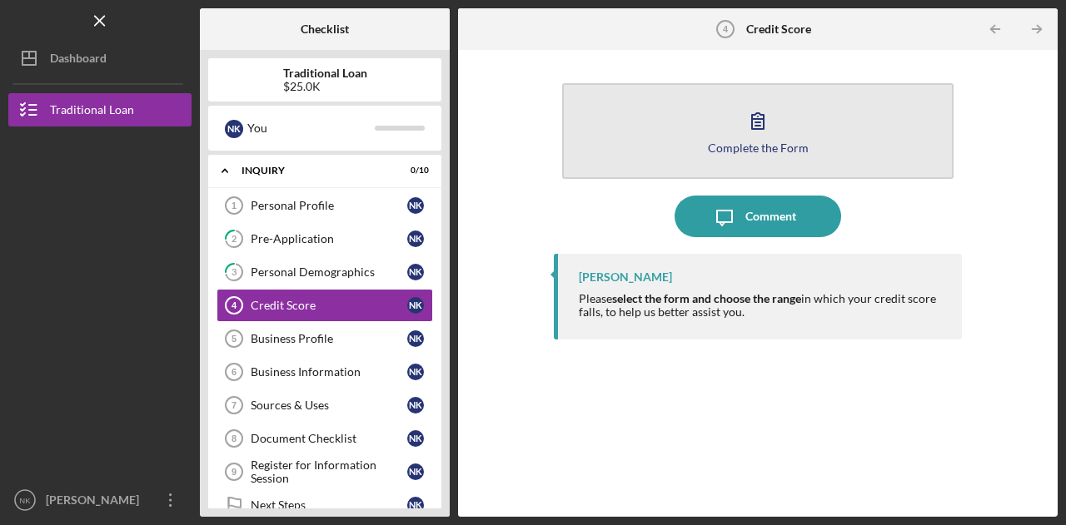
click at [701, 152] on button "Complete the Form Form" at bounding box center [757, 131] width 391 height 96
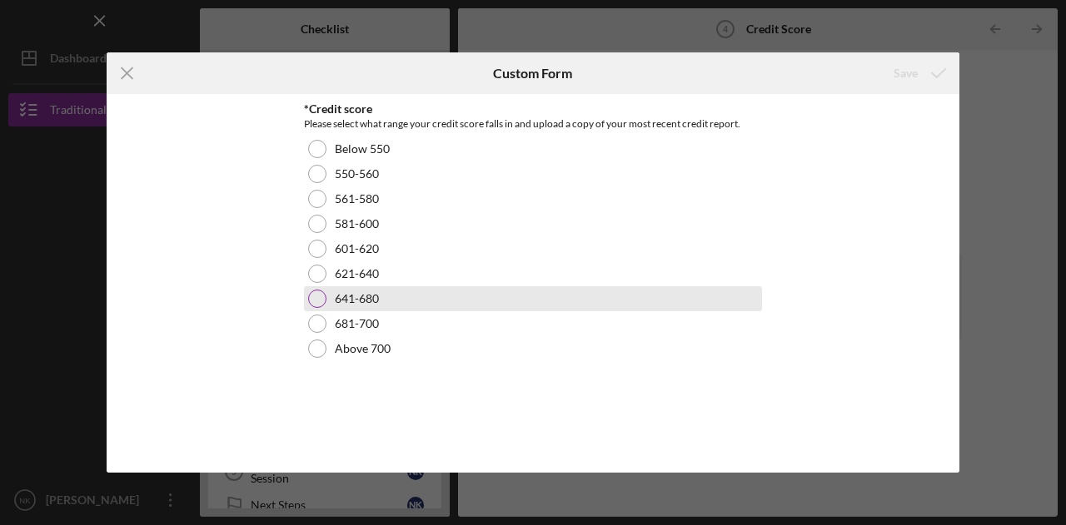
click at [398, 298] on div "641-680" at bounding box center [533, 298] width 458 height 25
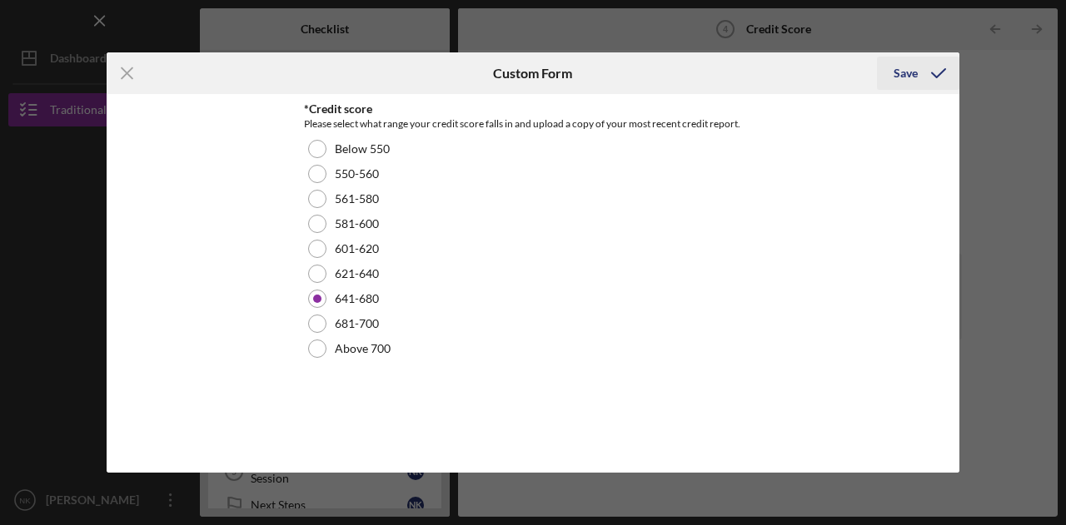
click at [907, 70] on div "Save" at bounding box center [905, 73] width 24 height 33
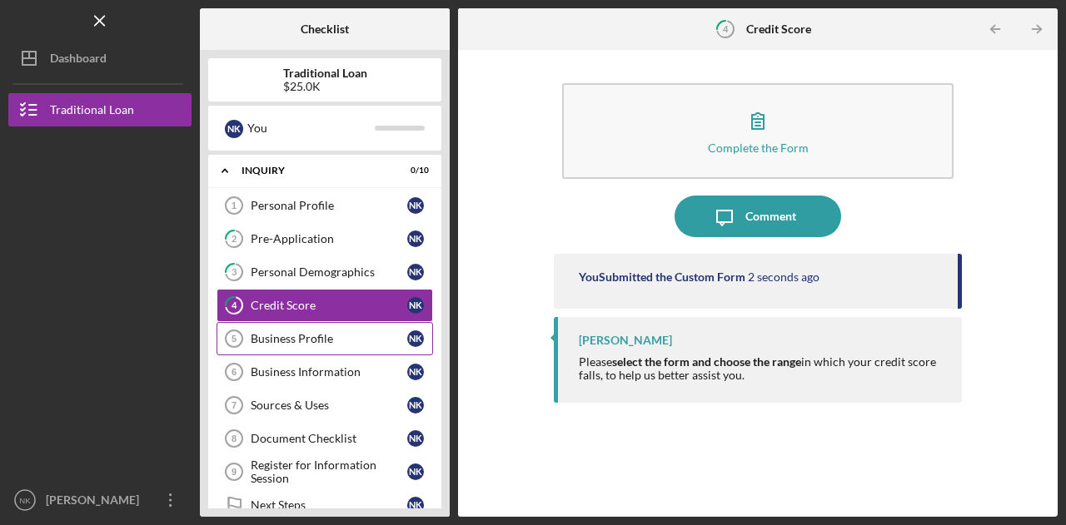
click at [320, 332] on div "Business Profile" at bounding box center [329, 338] width 157 height 13
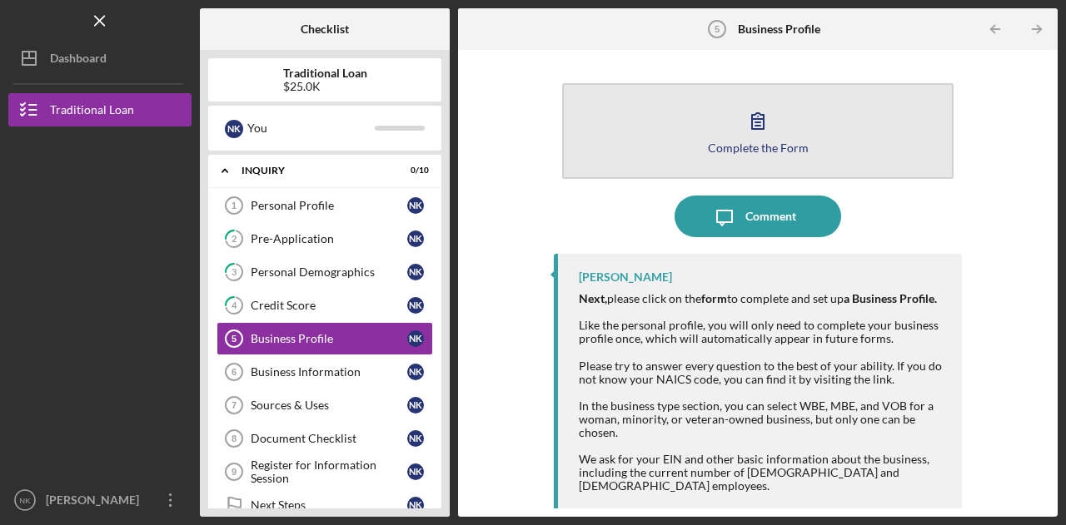
click at [776, 132] on button "Complete the Form Form" at bounding box center [757, 131] width 391 height 96
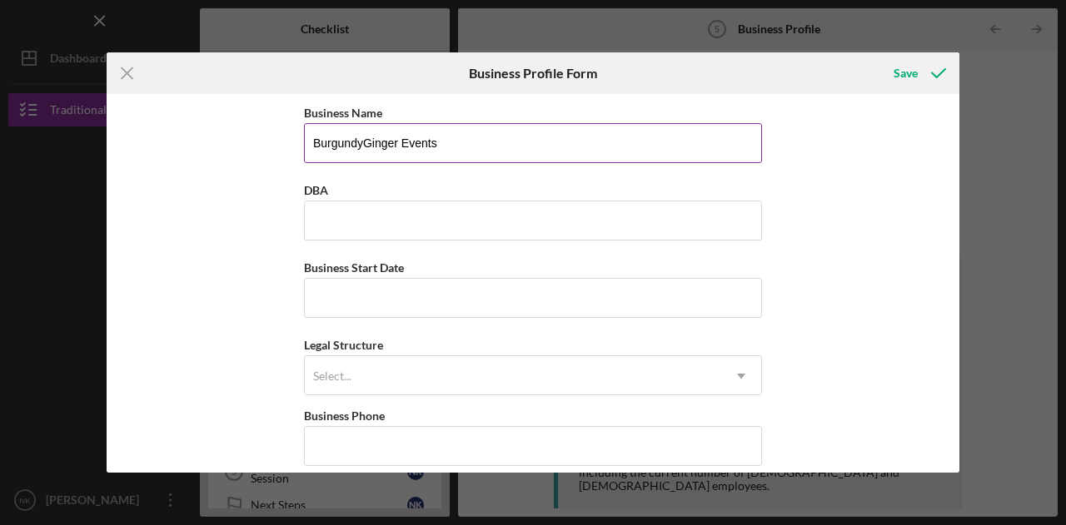
click at [503, 151] on input "BurgundyGinger Events" at bounding box center [533, 143] width 458 height 40
type input "BurgundyGinger LLC"
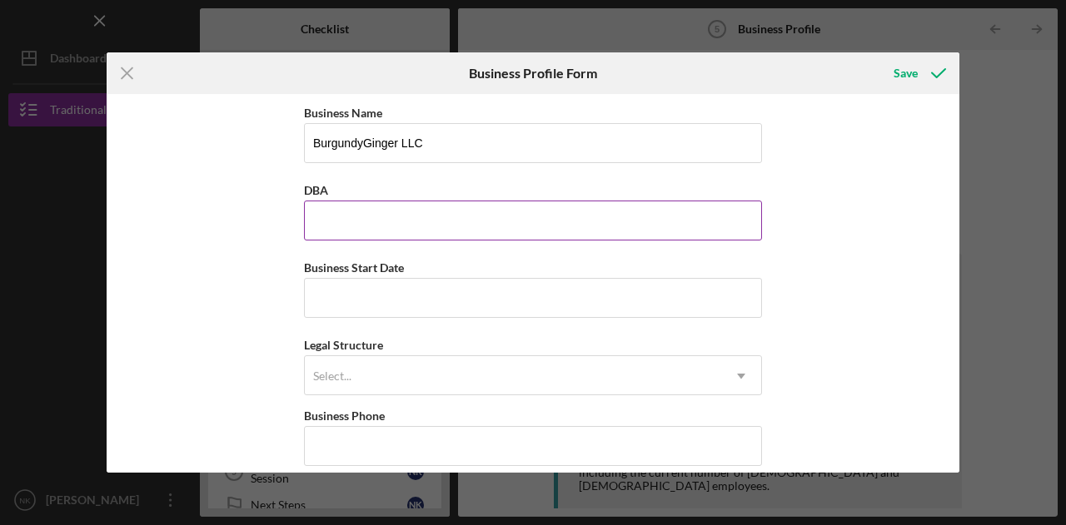
click at [416, 229] on input "DBA" at bounding box center [533, 221] width 458 height 40
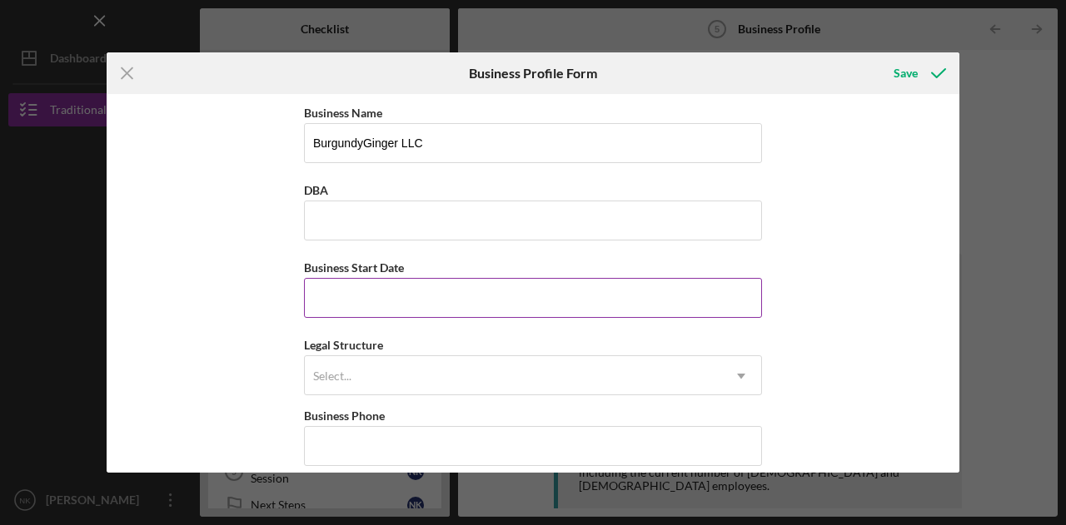
click at [330, 304] on input "Business Start Date" at bounding box center [533, 298] width 458 height 40
type input "[DATE]"
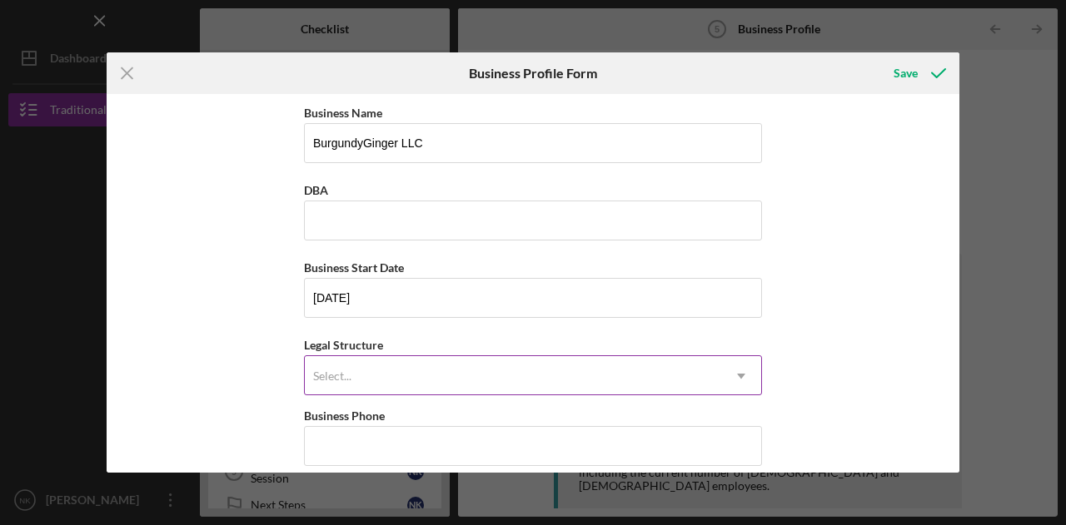
click at [393, 380] on div "Select..." at bounding box center [513, 376] width 416 height 38
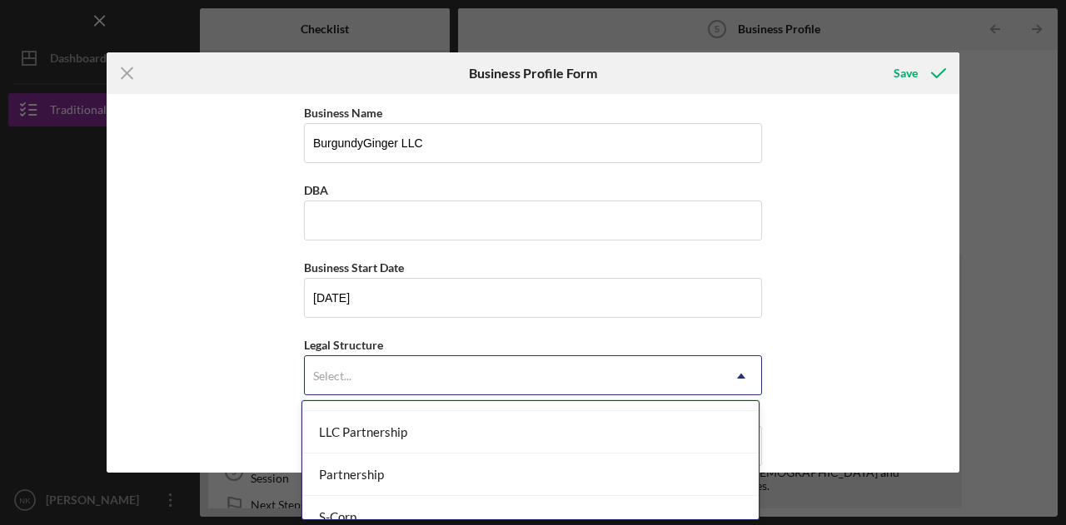
scroll to position [333, 0]
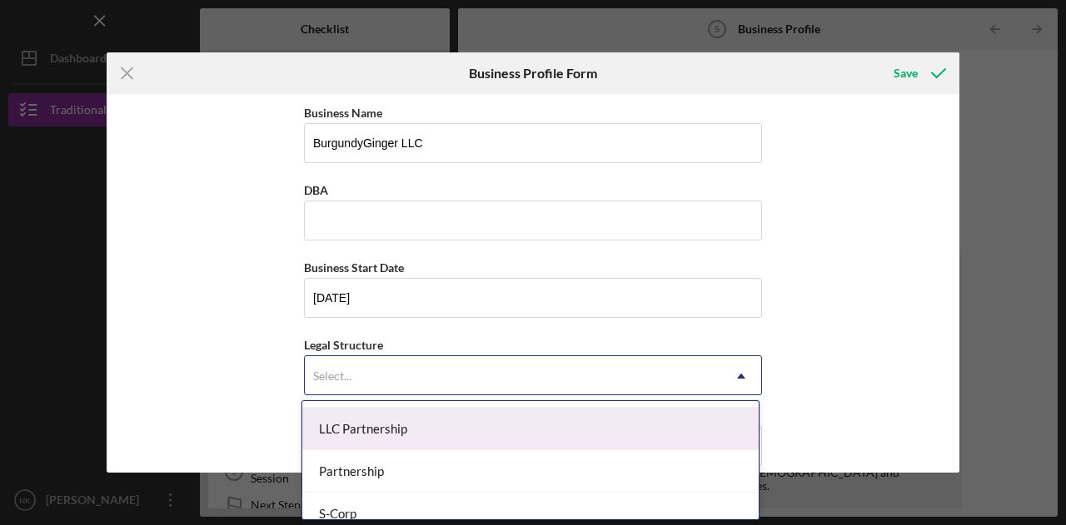
click at [365, 429] on div "LLC Partnership" at bounding box center [530, 429] width 456 height 42
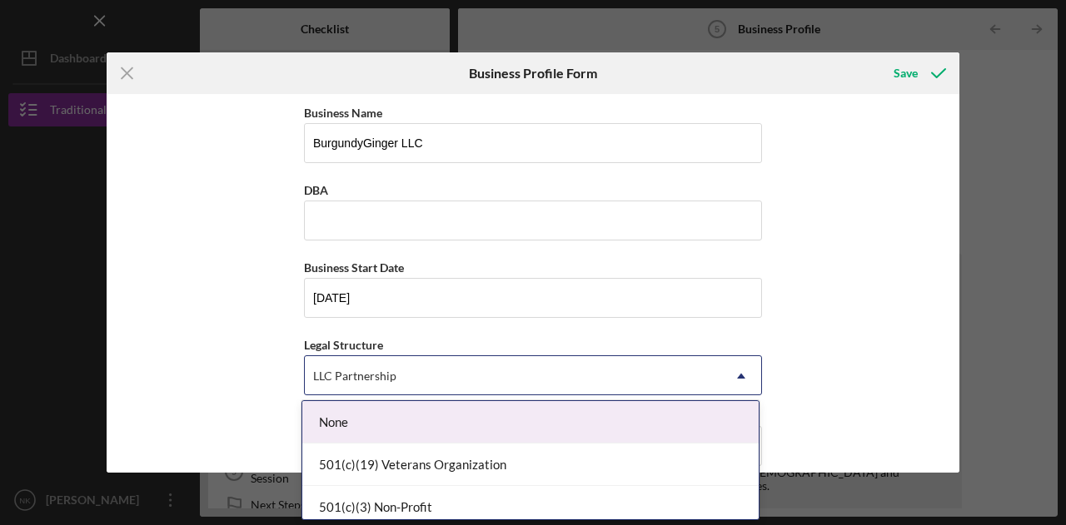
click at [363, 384] on div "LLC Partnership" at bounding box center [513, 376] width 416 height 38
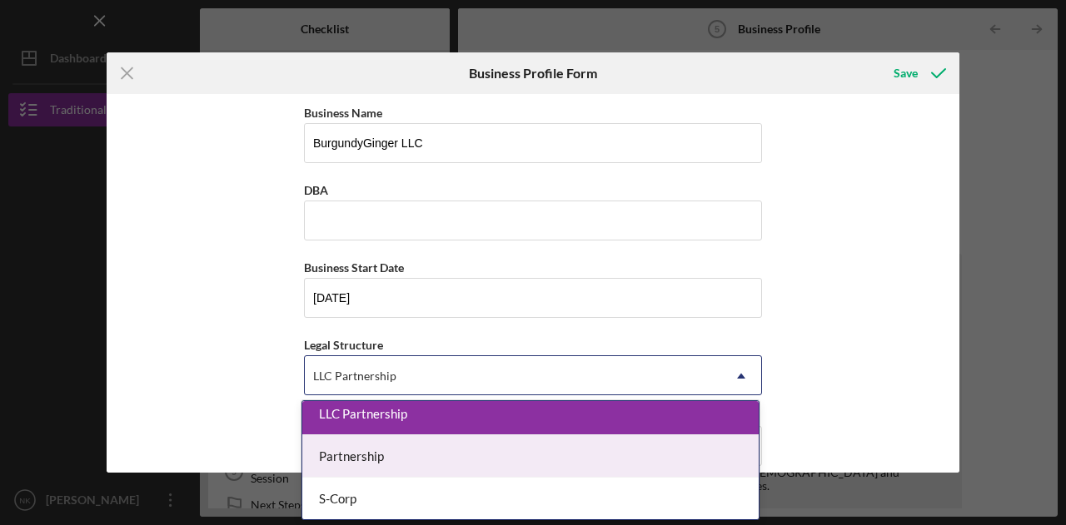
scroll to position [265, 0]
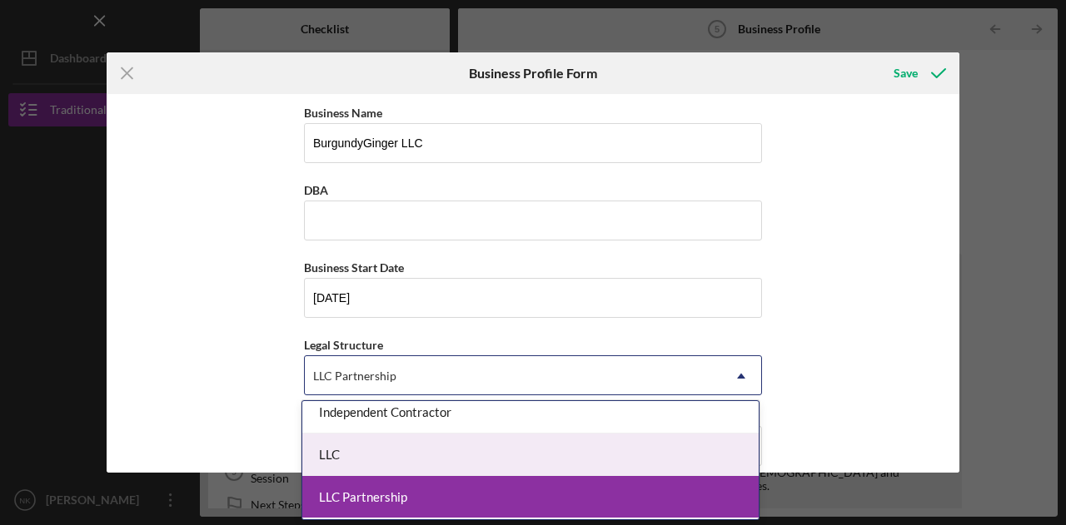
click at [383, 450] on div "LLC" at bounding box center [530, 455] width 456 height 42
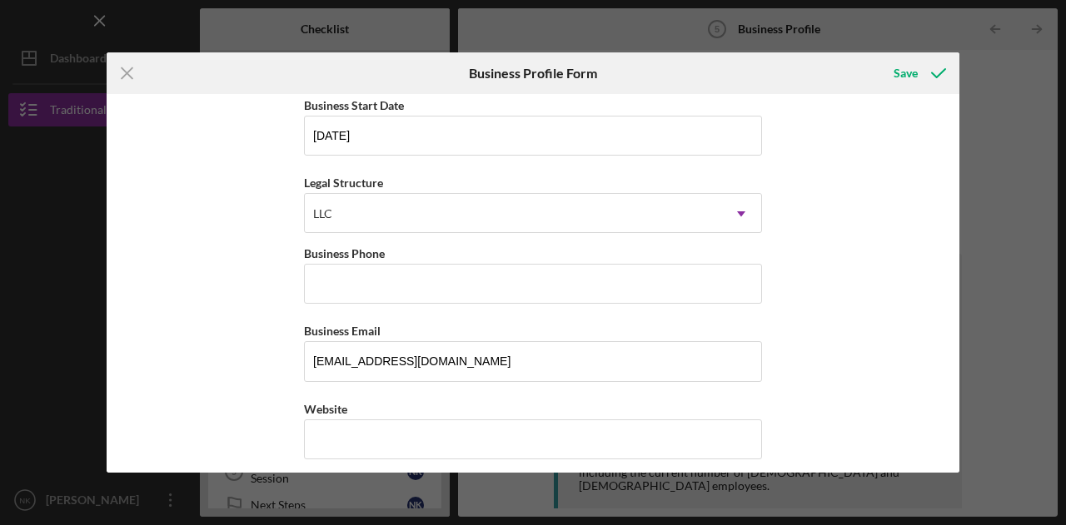
scroll to position [250, 0]
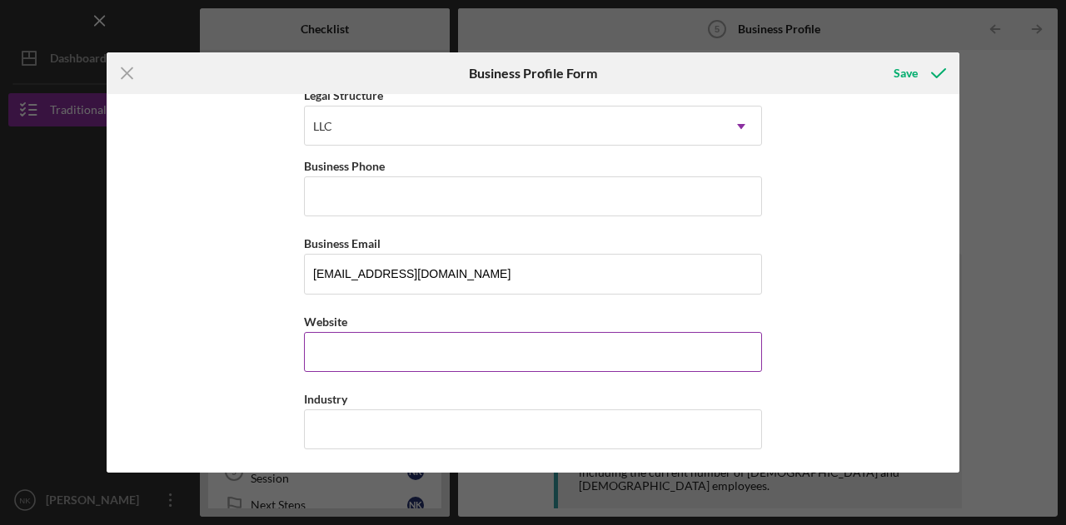
click at [348, 343] on input "Website" at bounding box center [533, 352] width 458 height 40
type input "[DOMAIN_NAME]"
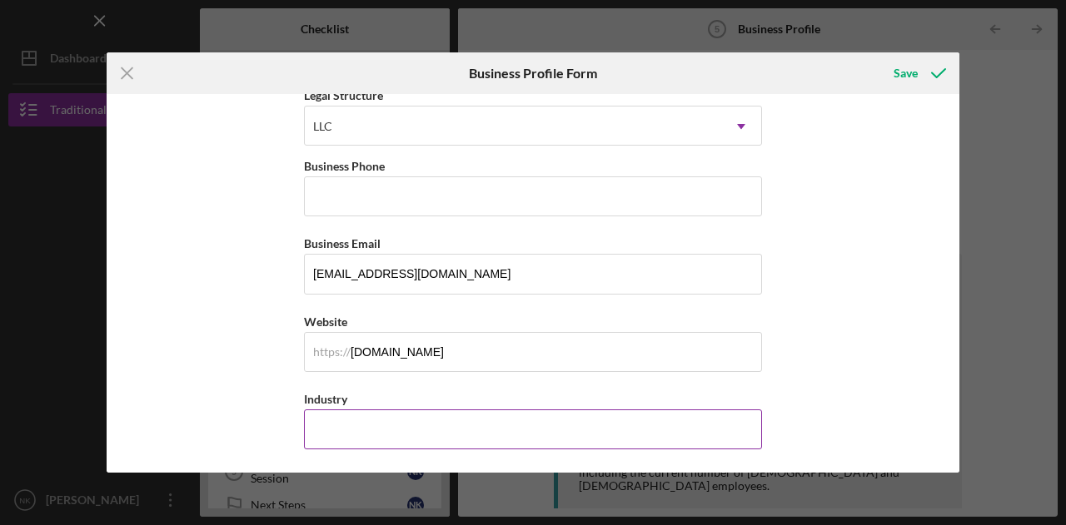
click at [443, 429] on input "Industry" at bounding box center [533, 430] width 458 height 40
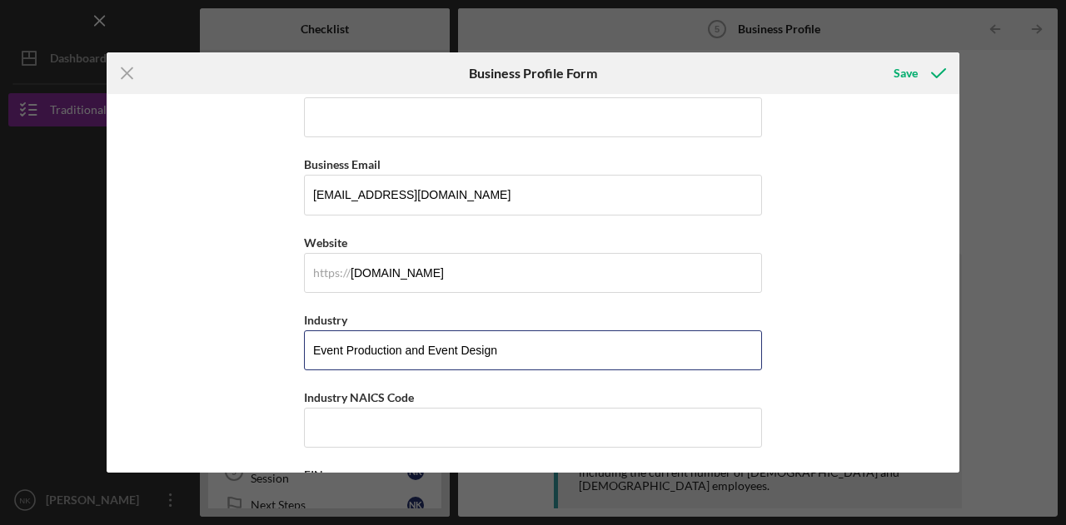
scroll to position [416, 0]
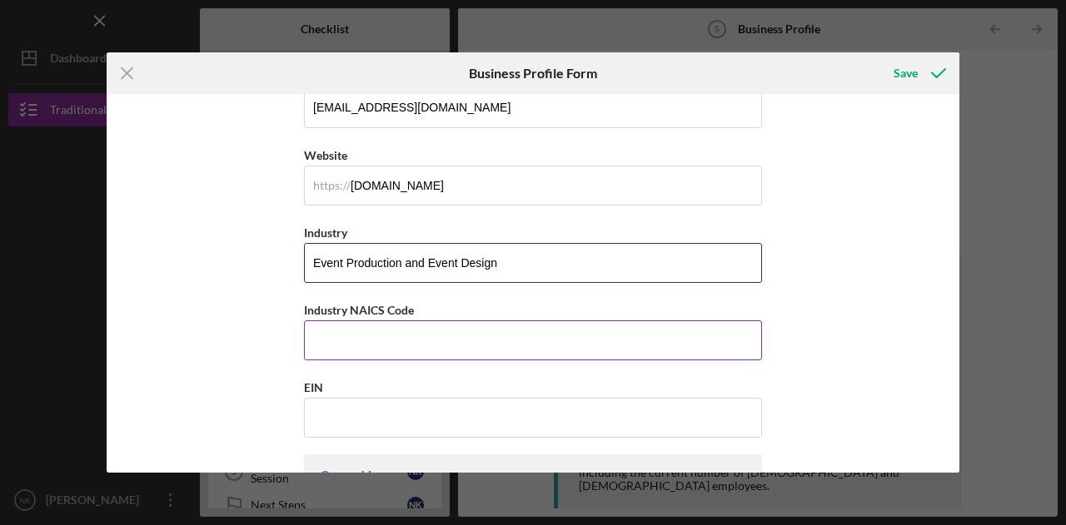
type input "Event Production and Event Design"
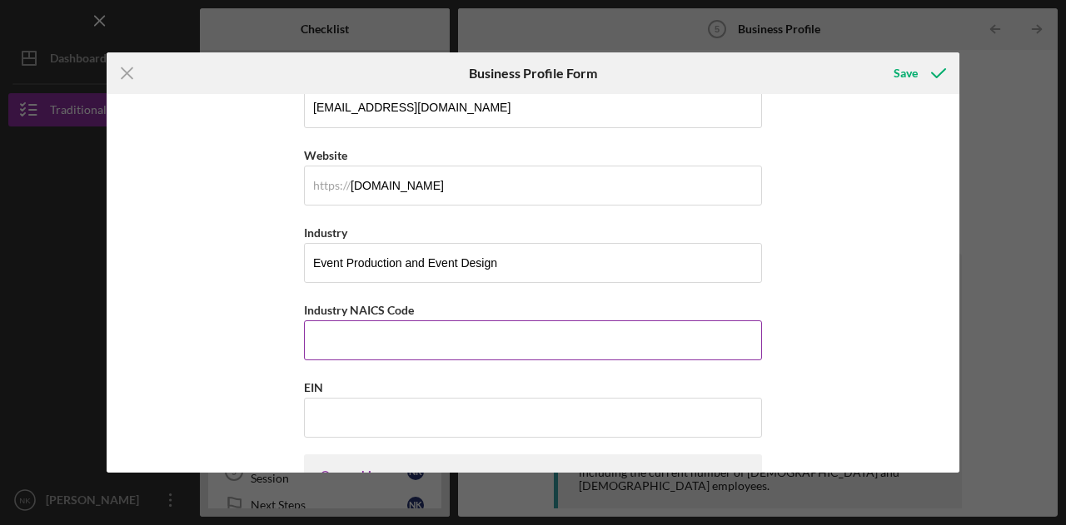
click at [346, 342] on input "Industry NAICS Code" at bounding box center [533, 340] width 458 height 40
paste input "561920"
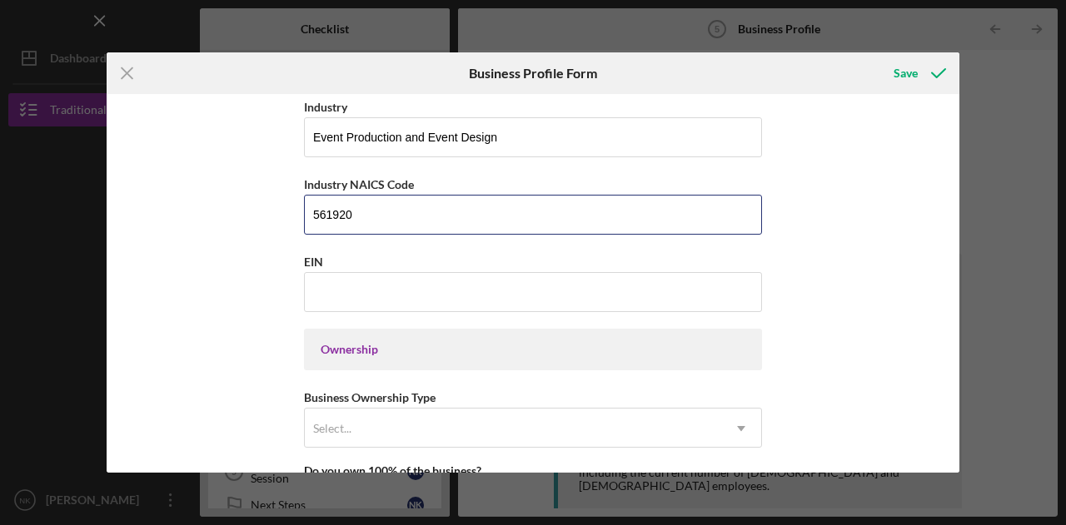
scroll to position [583, 0]
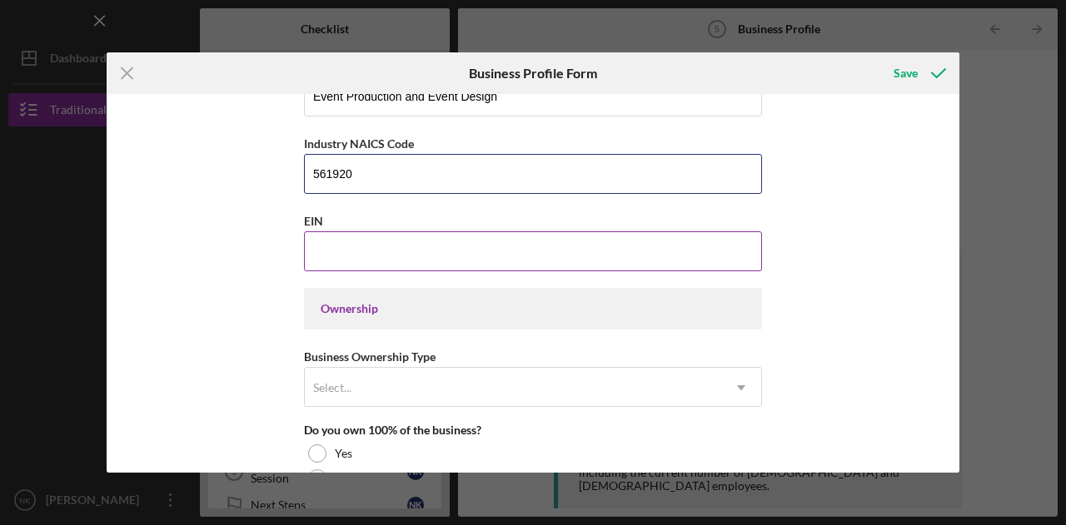
type input "561920"
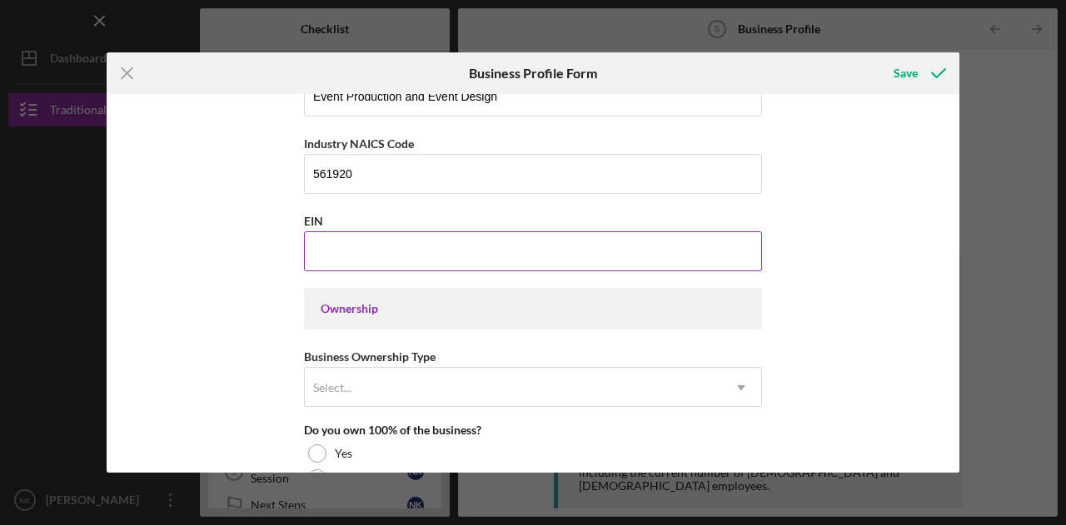
click at [364, 252] on input "EIN" at bounding box center [533, 251] width 458 height 40
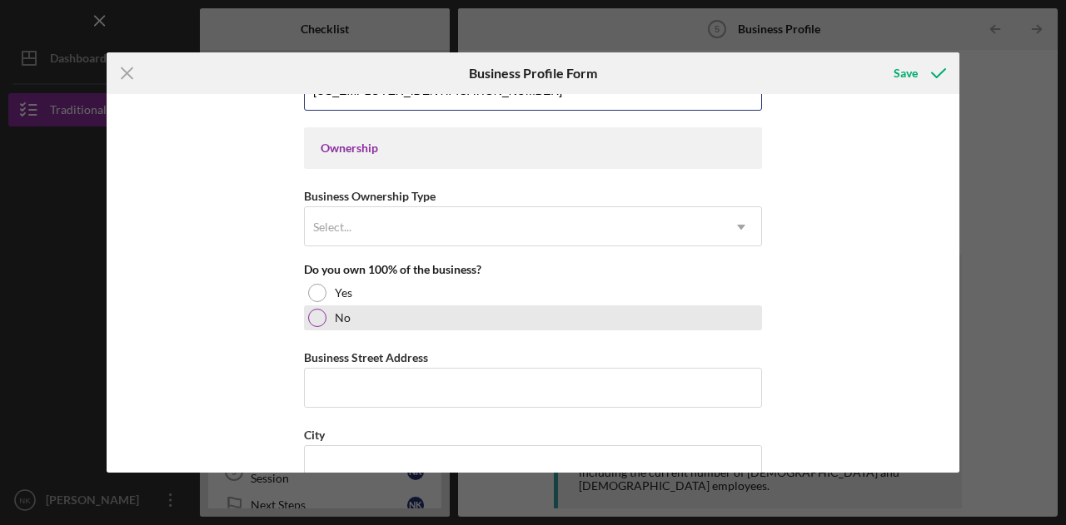
scroll to position [749, 0]
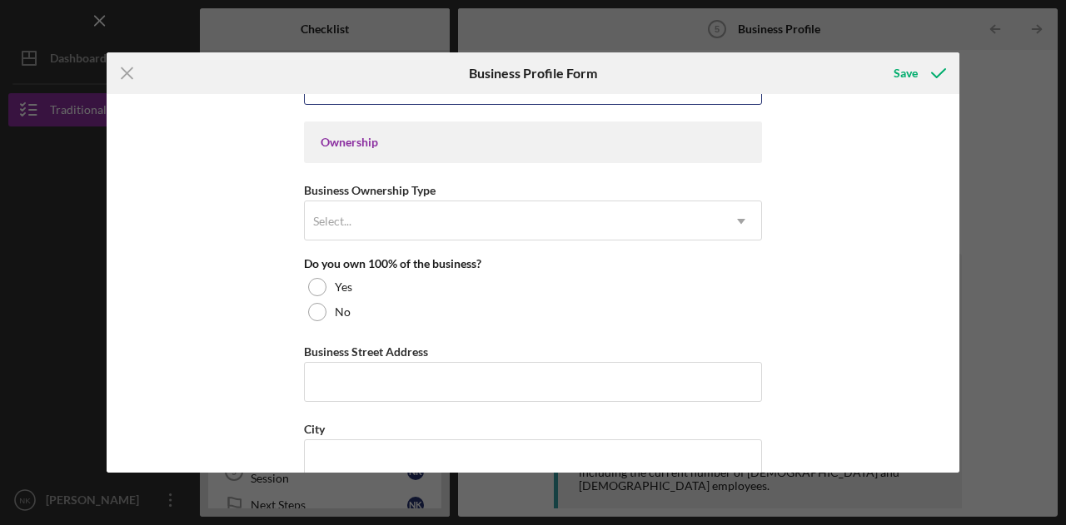
type input "[US_EMPLOYER_IDENTIFICATION_NUMBER]"
click at [381, 236] on div "Business Name BurgundyGinger LLC DBA Business Start Date [DATE] Legal Structure…" at bounding box center [533, 196] width 458 height 1686
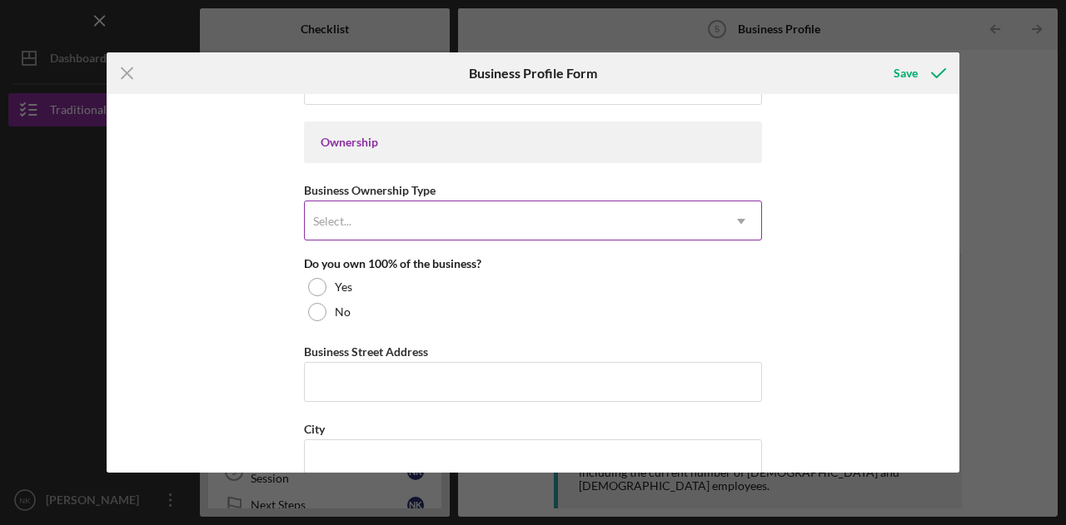
click at [385, 222] on div "Select..." at bounding box center [513, 221] width 416 height 38
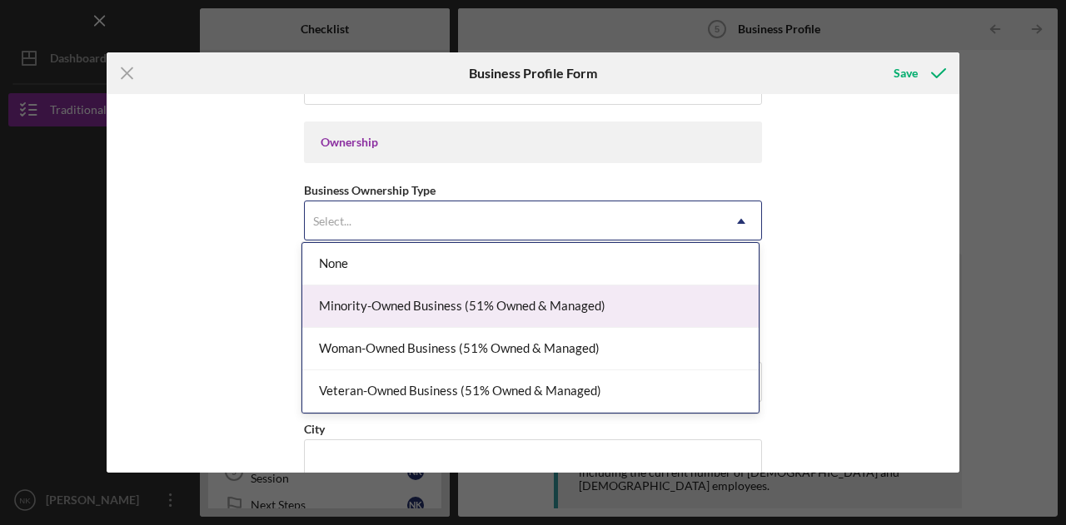
click at [453, 314] on div "Minority-Owned Business (51% Owned & Managed)" at bounding box center [530, 307] width 456 height 42
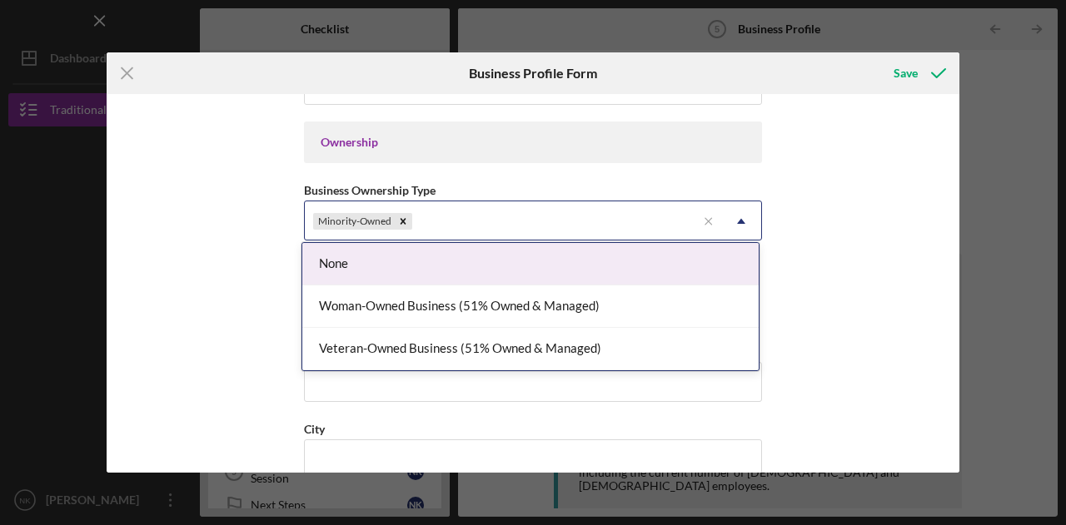
click at [738, 219] on icon "Icon/Dropdown Arrow" at bounding box center [741, 221] width 40 height 40
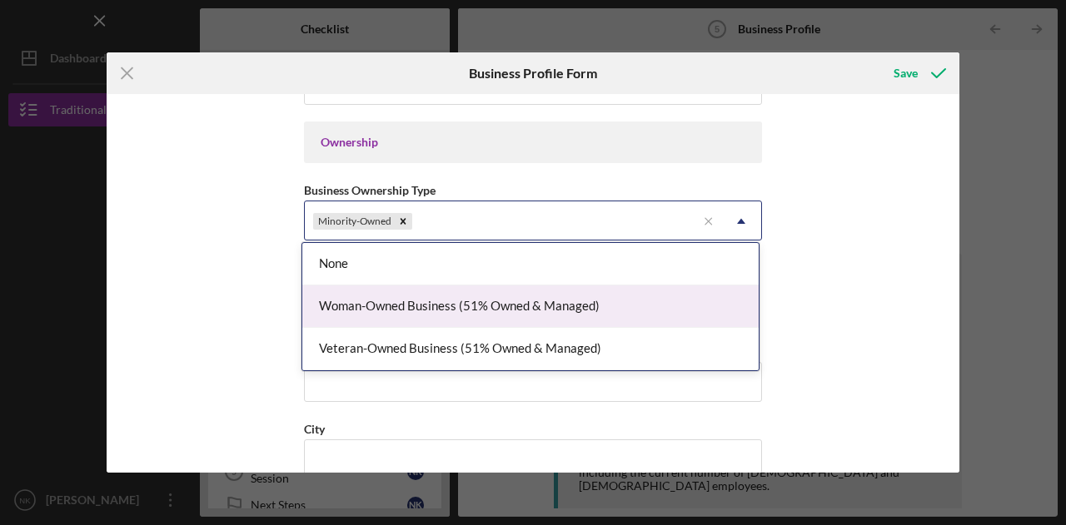
click at [451, 316] on div "Woman-Owned Business (51% Owned & Managed)" at bounding box center [530, 307] width 456 height 42
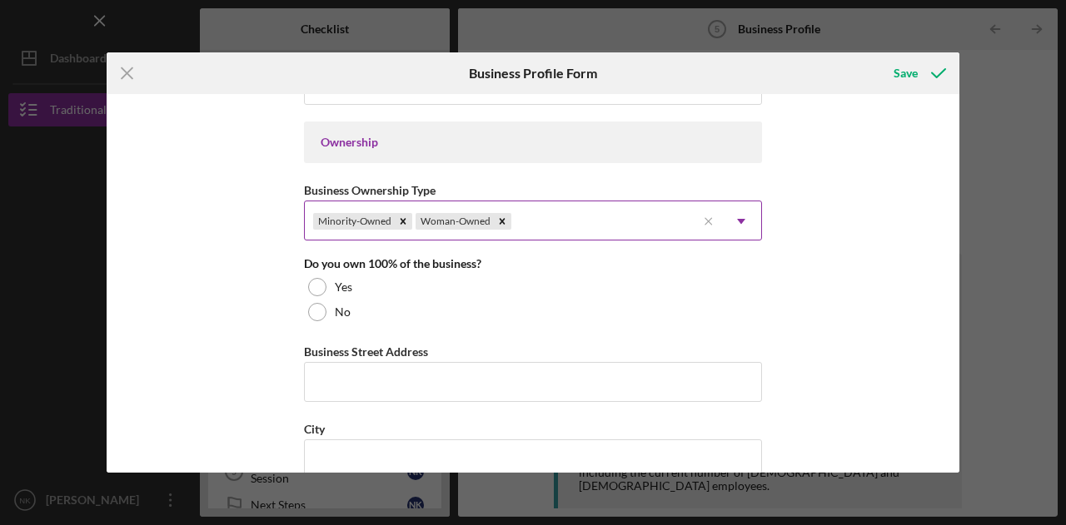
click at [739, 212] on icon "Icon/Dropdown Arrow" at bounding box center [741, 221] width 40 height 40
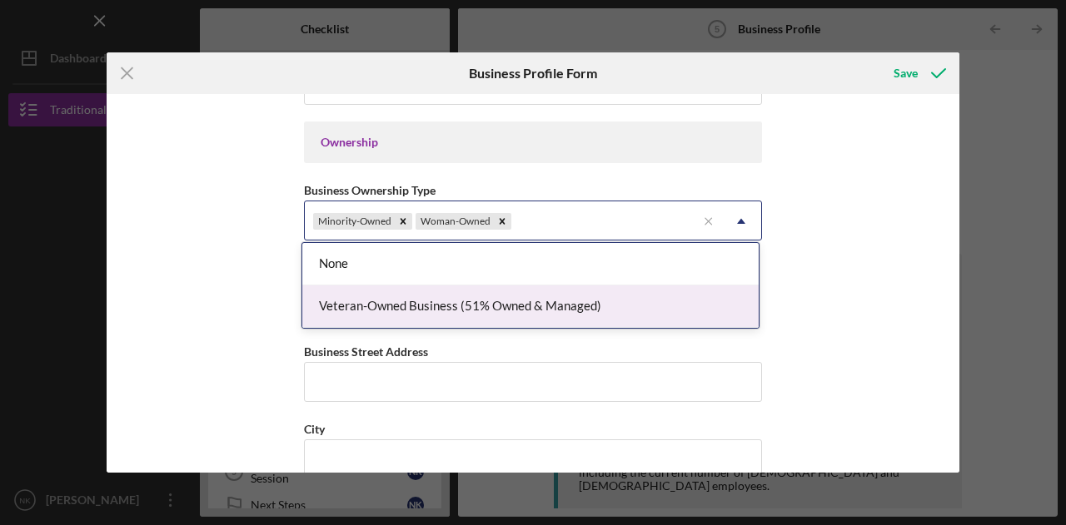
click at [801, 270] on div "Business Name BurgundyGinger LLC DBA Business Start Date [DATE] Legal Structure…" at bounding box center [533, 283] width 852 height 379
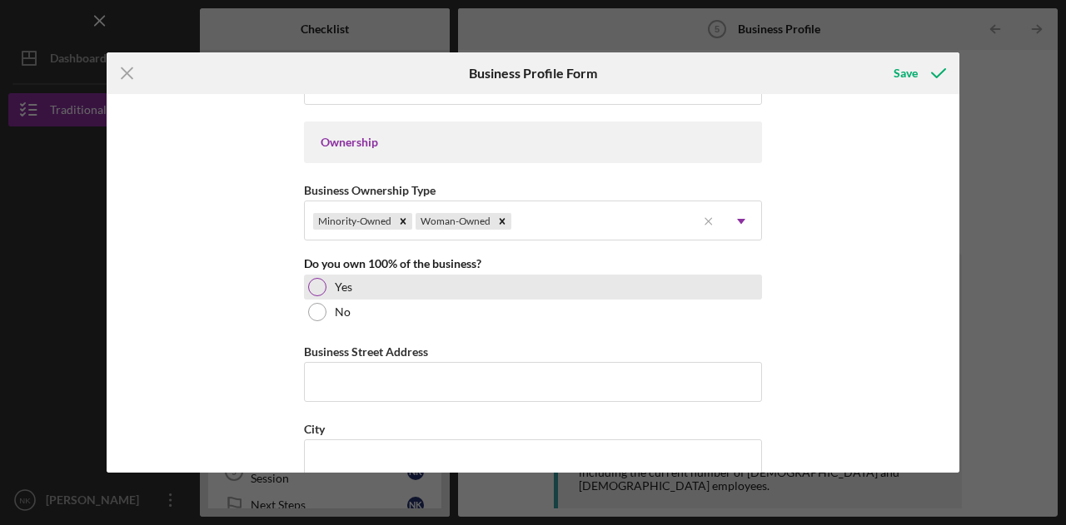
click at [324, 283] on div "Yes" at bounding box center [533, 287] width 458 height 25
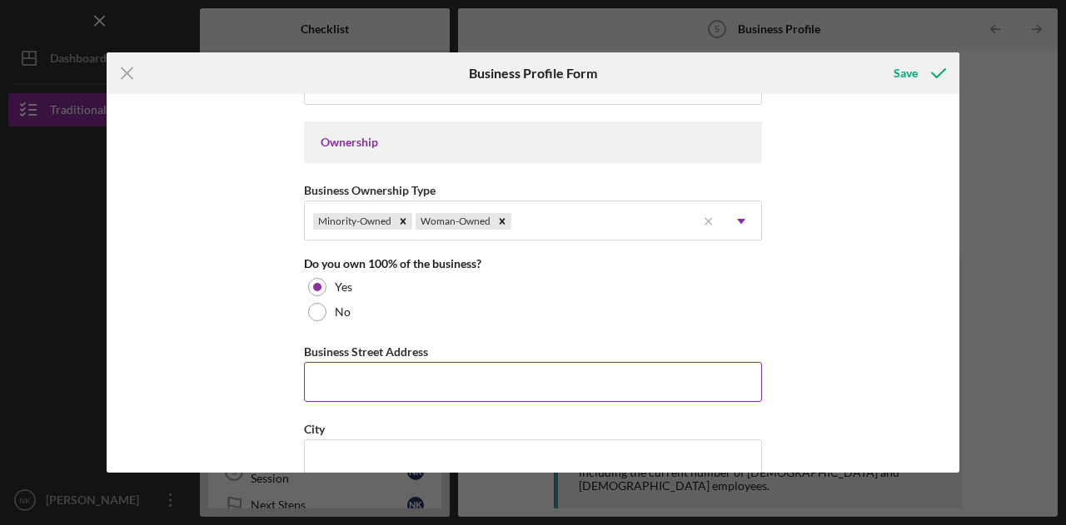
click at [392, 393] on input "Business Street Address" at bounding box center [533, 382] width 458 height 40
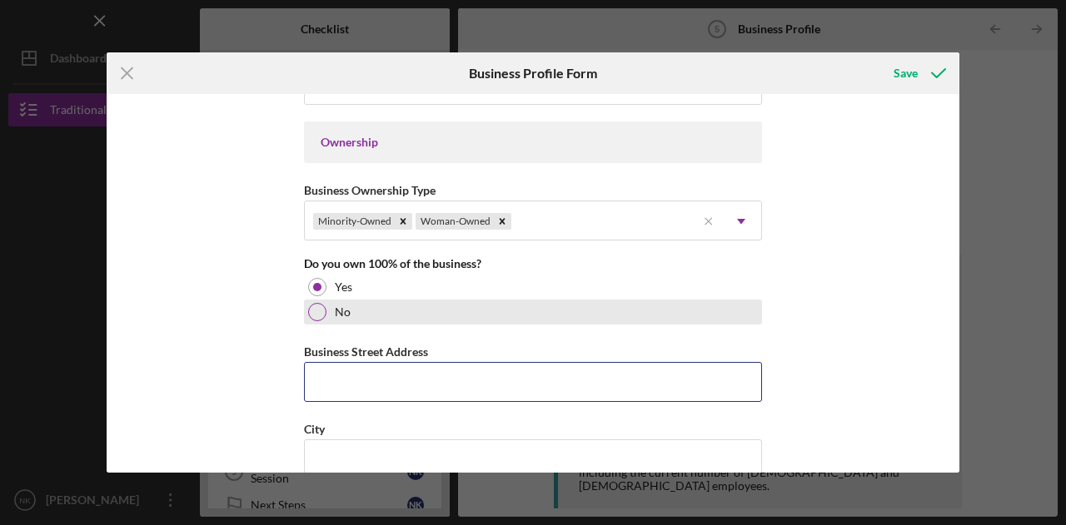
type input "9160 Daysprings Ct, BurgundyGinger Events"
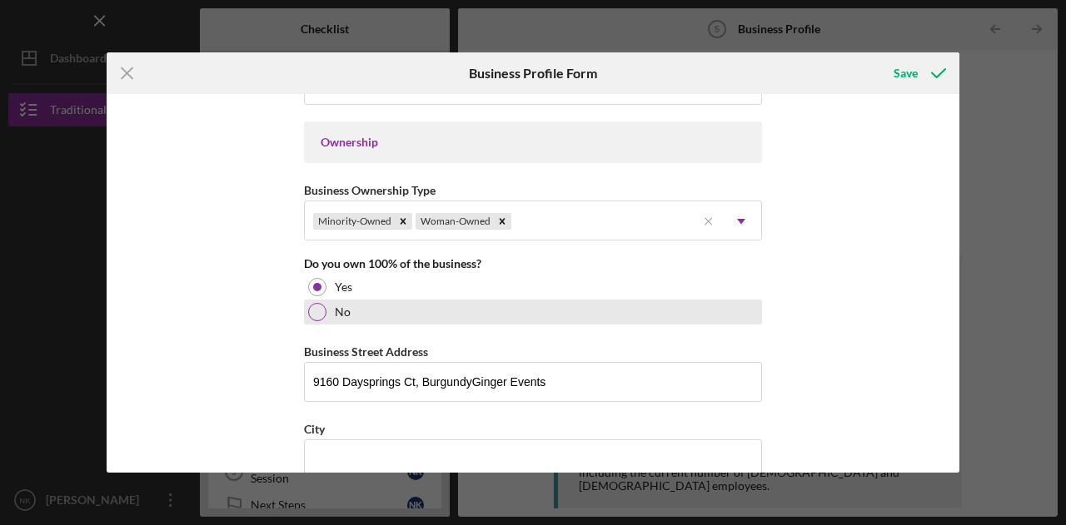
type input "[PHONE_NUMBER]"
type input "Pickerington"
type input "OH"
type input "43147"
type input "OH"
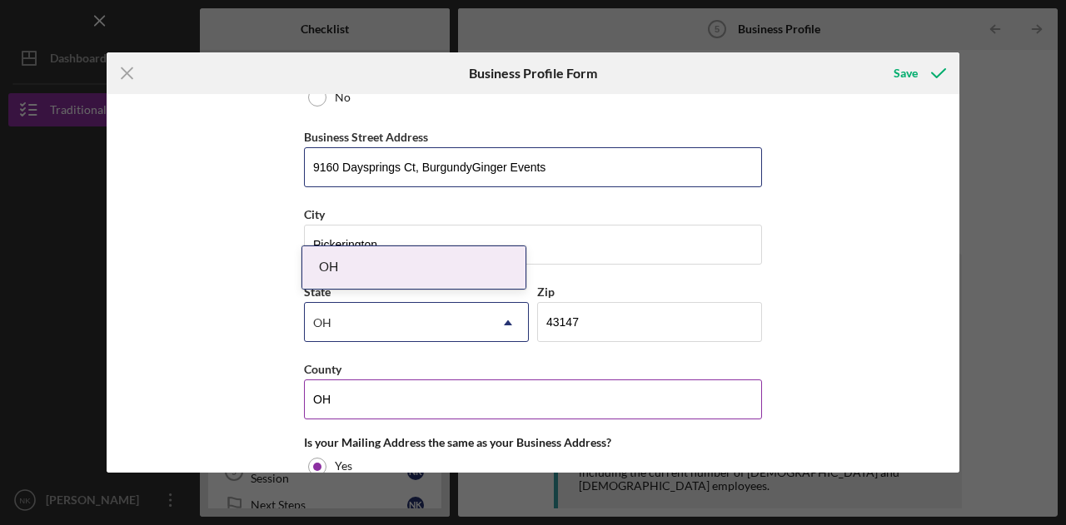
scroll to position [999, 0]
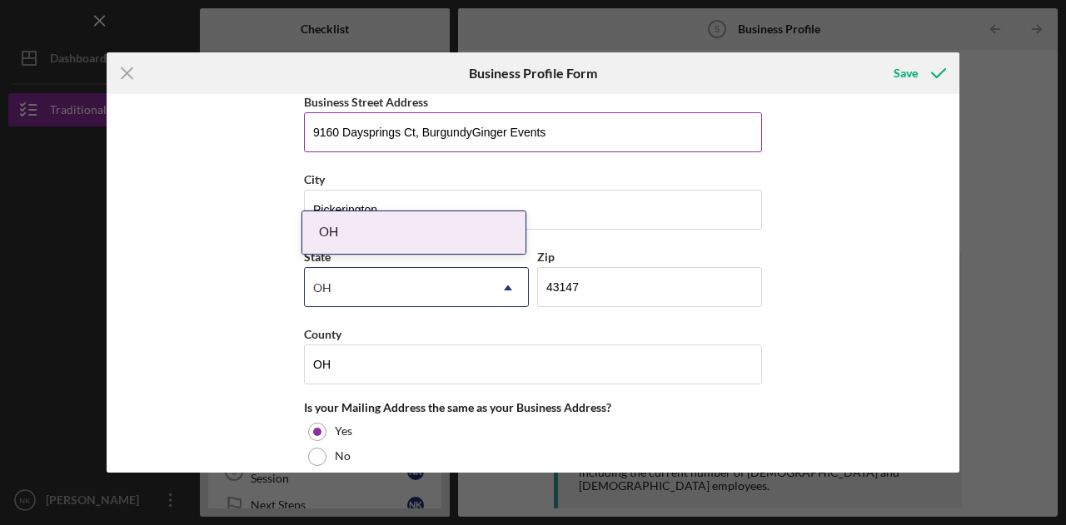
drag, startPoint x: 509, startPoint y: 144, endPoint x: 418, endPoint y: 133, distance: 91.4
click at [418, 133] on input "9160 Daysprings Ct, BurgundyGinger Events" at bounding box center [533, 132] width 458 height 40
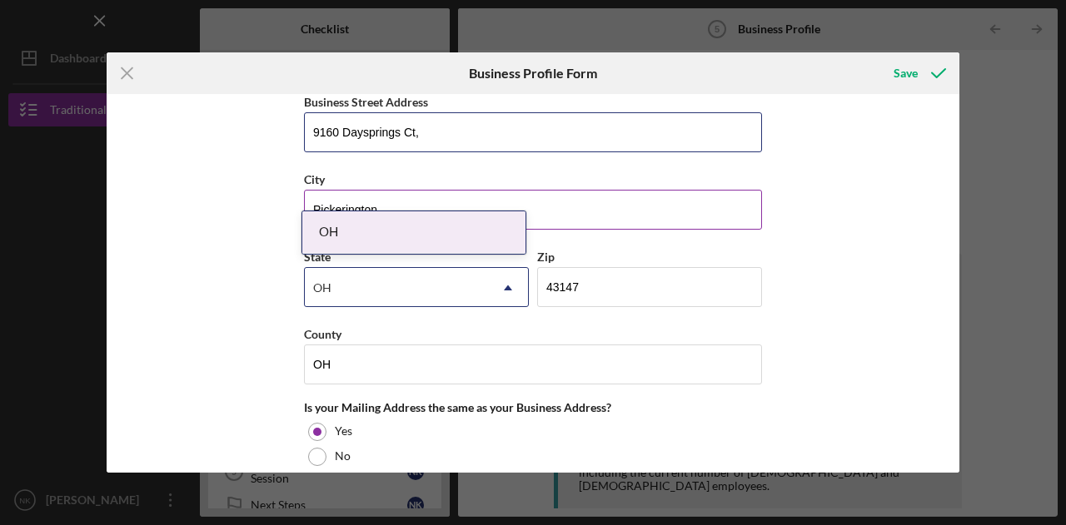
type input "9160 Daysprings Ct,"
click at [332, 192] on input "Pickerington" at bounding box center [533, 210] width 458 height 40
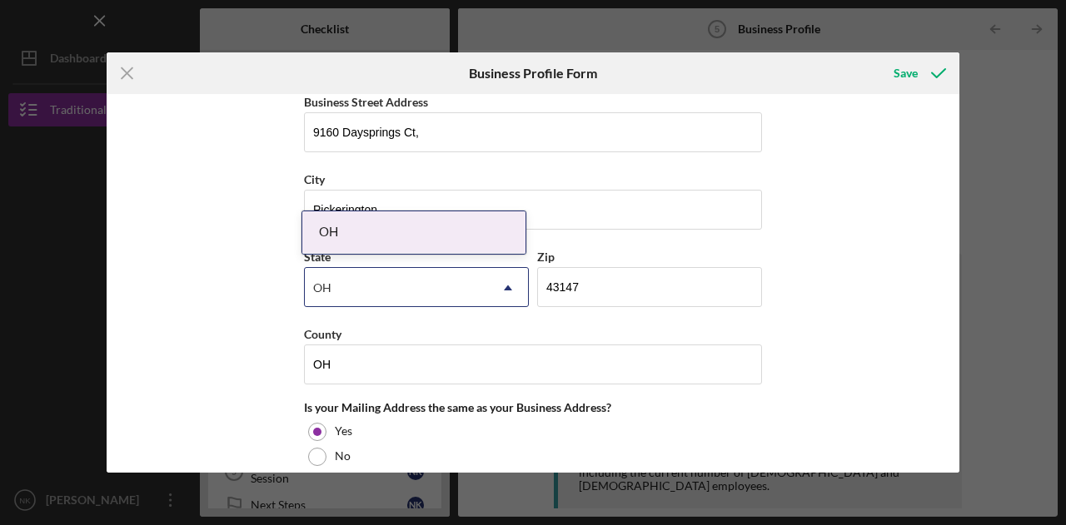
click at [351, 218] on div "OH" at bounding box center [413, 232] width 223 height 42
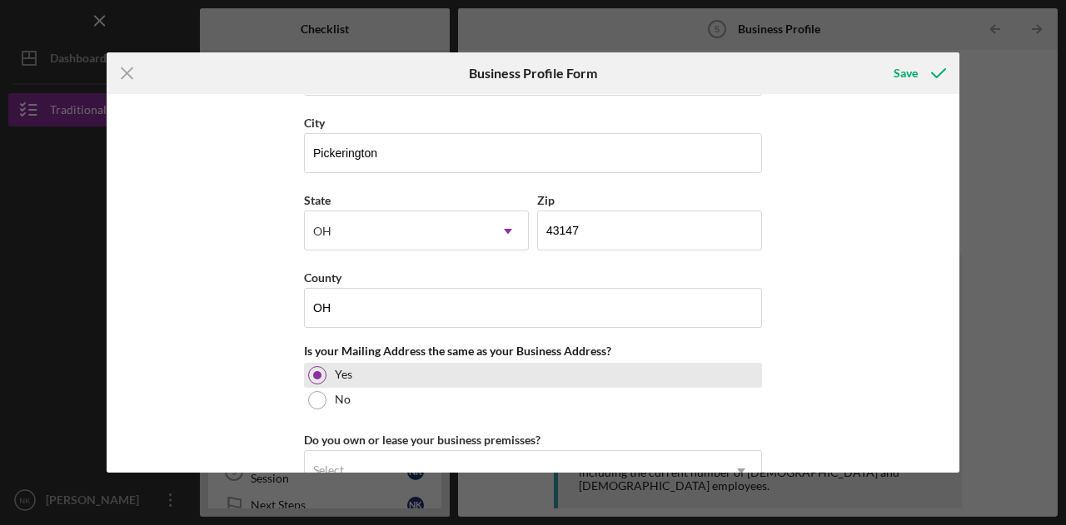
scroll to position [1082, 0]
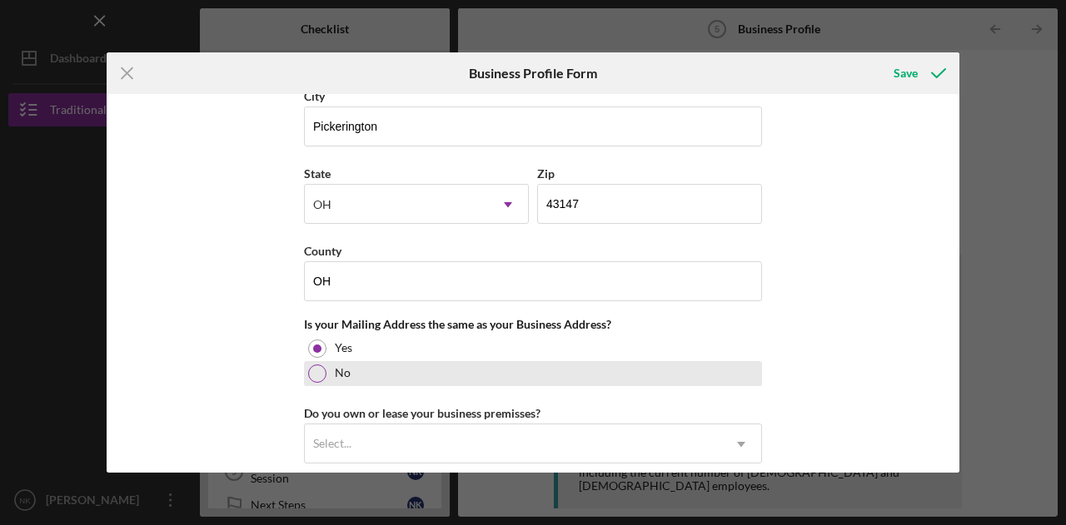
click at [316, 368] on div at bounding box center [317, 374] width 18 height 18
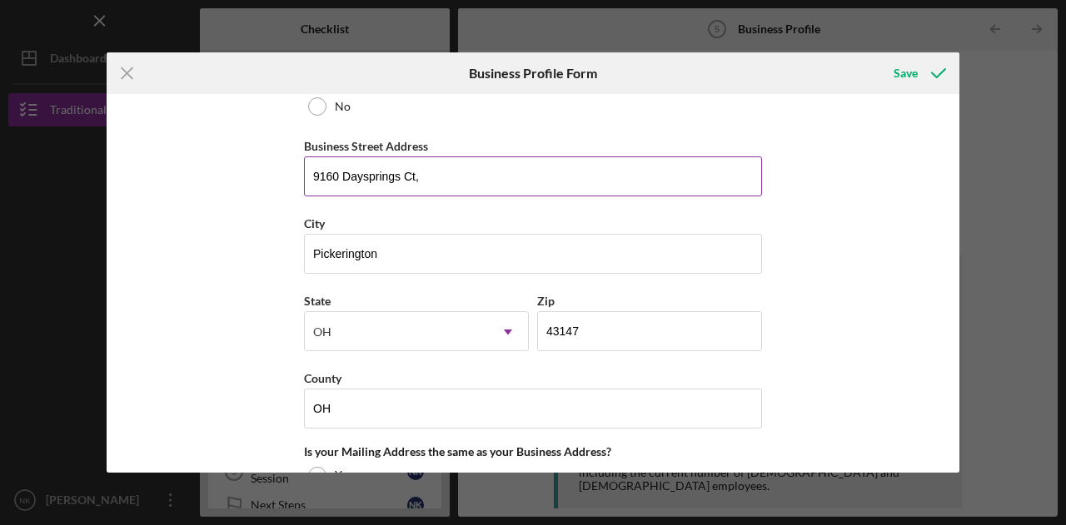
scroll to position [916, 0]
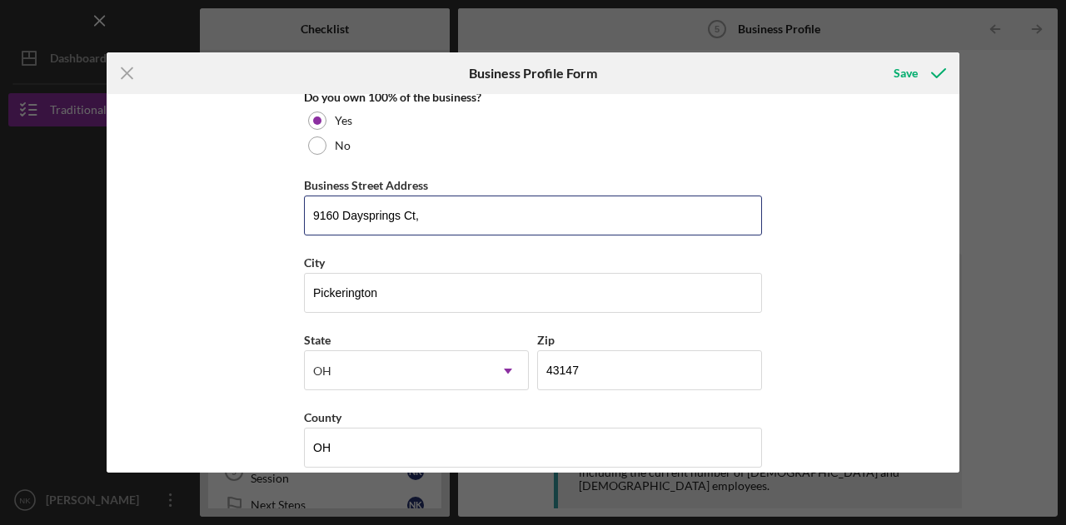
drag, startPoint x: 461, startPoint y: 209, endPoint x: 152, endPoint y: 212, distance: 309.7
click at [152, 212] on div "Business Name BurgundyGinger LLC DBA Business Start Date [DATE] Legal Structure…" at bounding box center [533, 283] width 852 height 379
type input "[STREET_ADDRESS]"
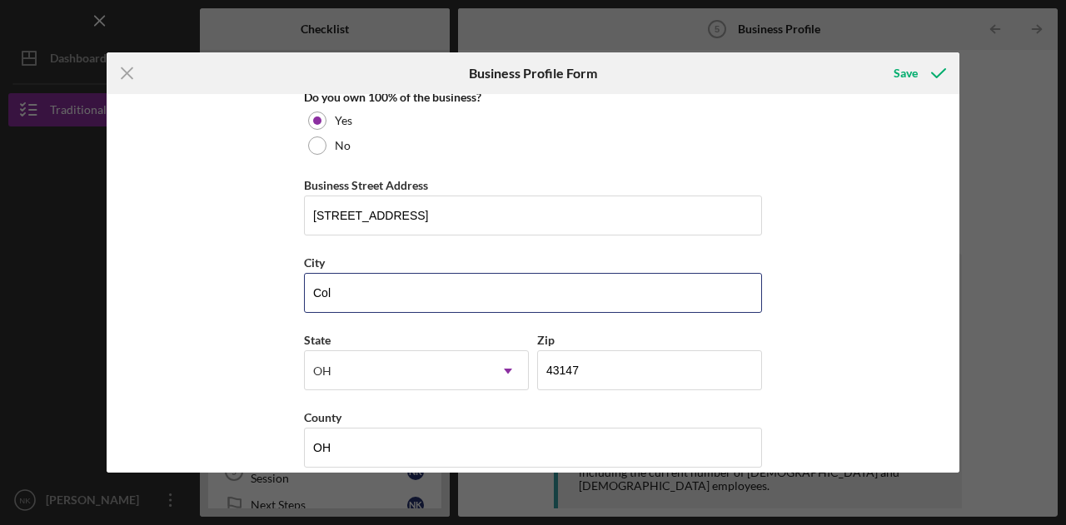
type input "Columbus"
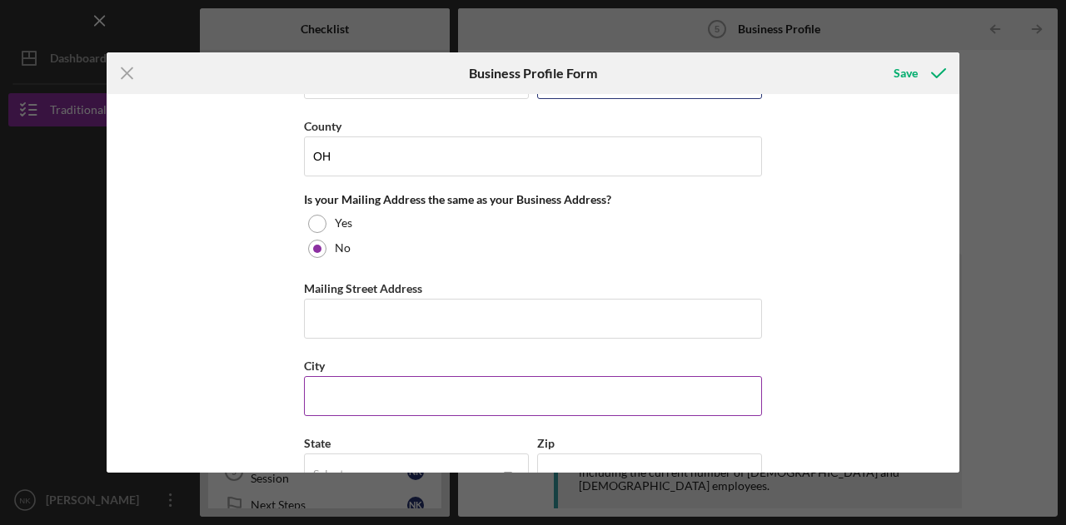
scroll to position [1249, 0]
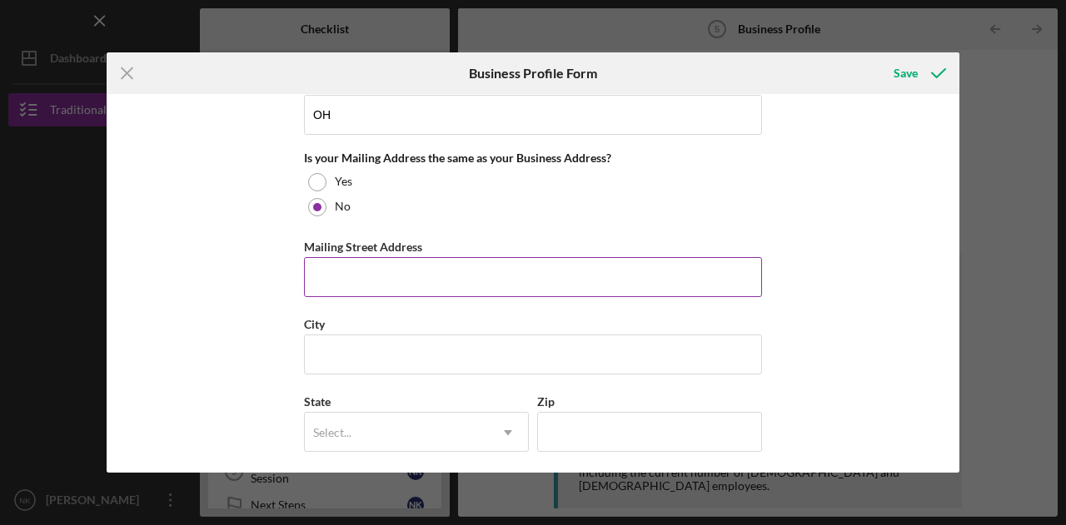
type input "43232"
click at [354, 257] on input "Mailing Street Address" at bounding box center [533, 277] width 458 height 40
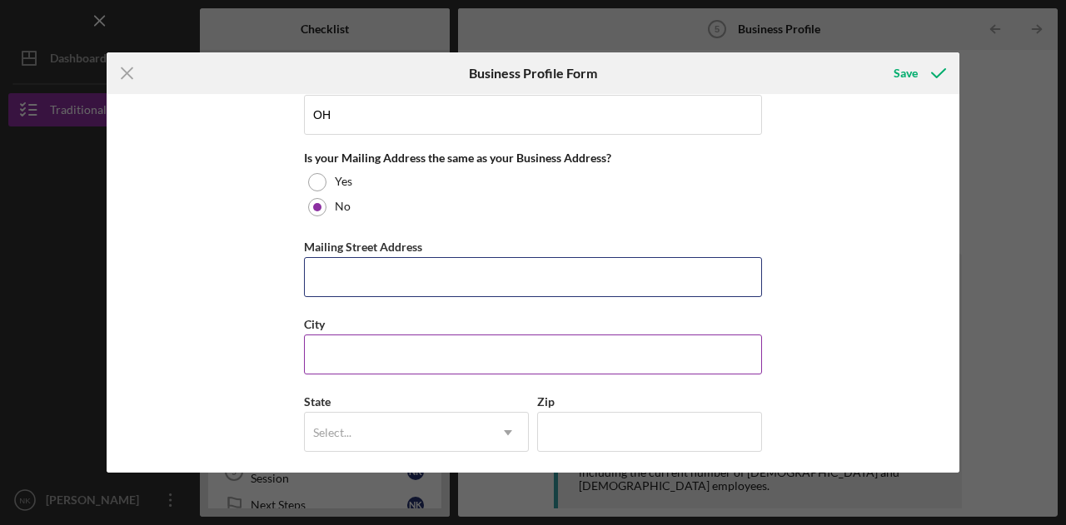
type input "9160 Daysprings Ct, BurgundyGinger Events"
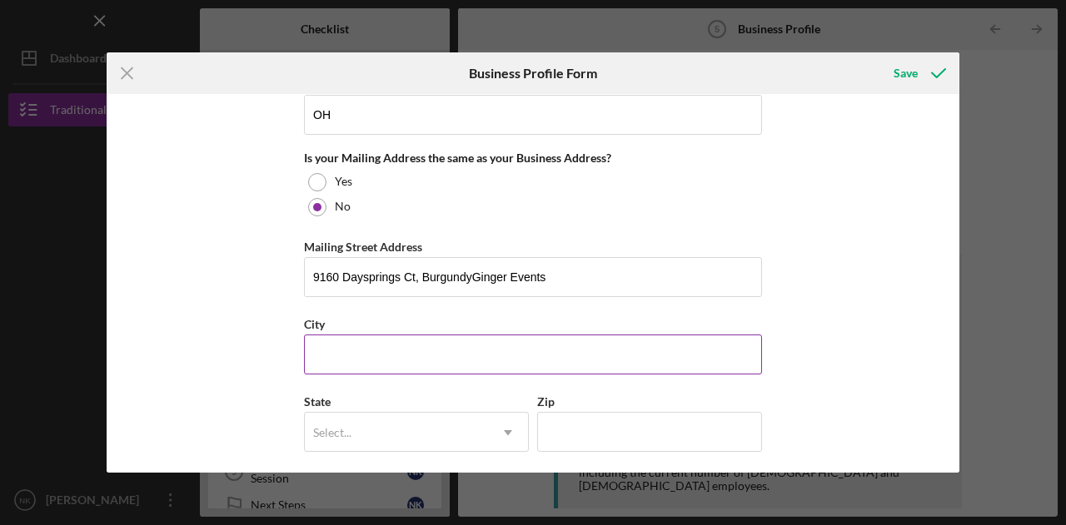
type input "OH"
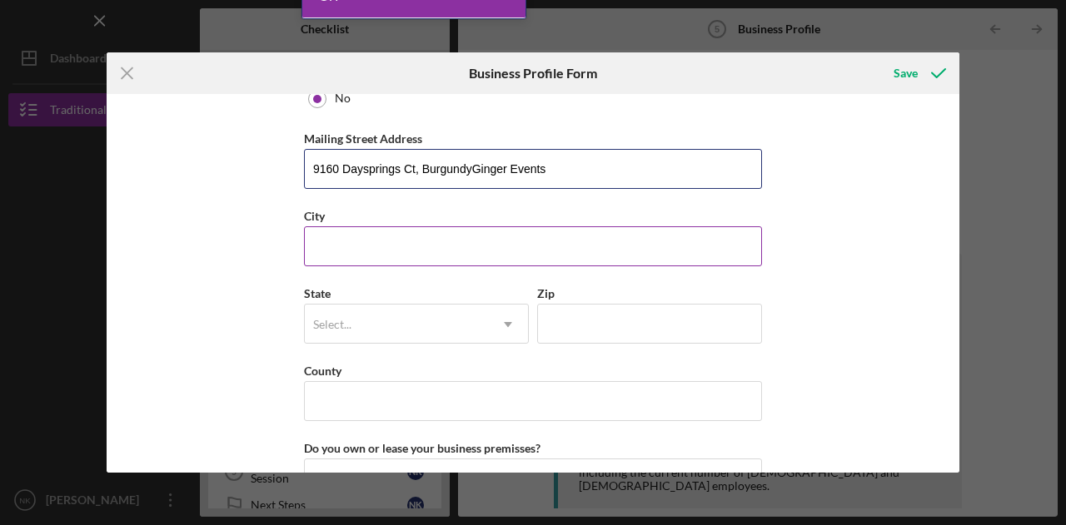
scroll to position [1332, 0]
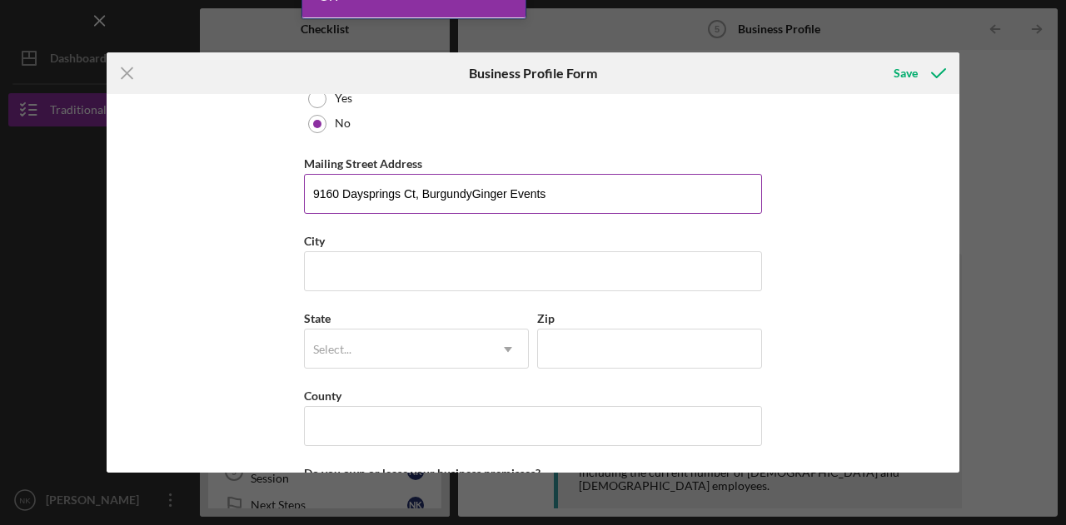
drag, startPoint x: 581, startPoint y: 177, endPoint x: 415, endPoint y: 187, distance: 166.8
click at [415, 187] on input "9160 Daysprings Ct, BurgundyGinger Events" at bounding box center [533, 194] width 458 height 40
type input "9160 Daysprings Ct"
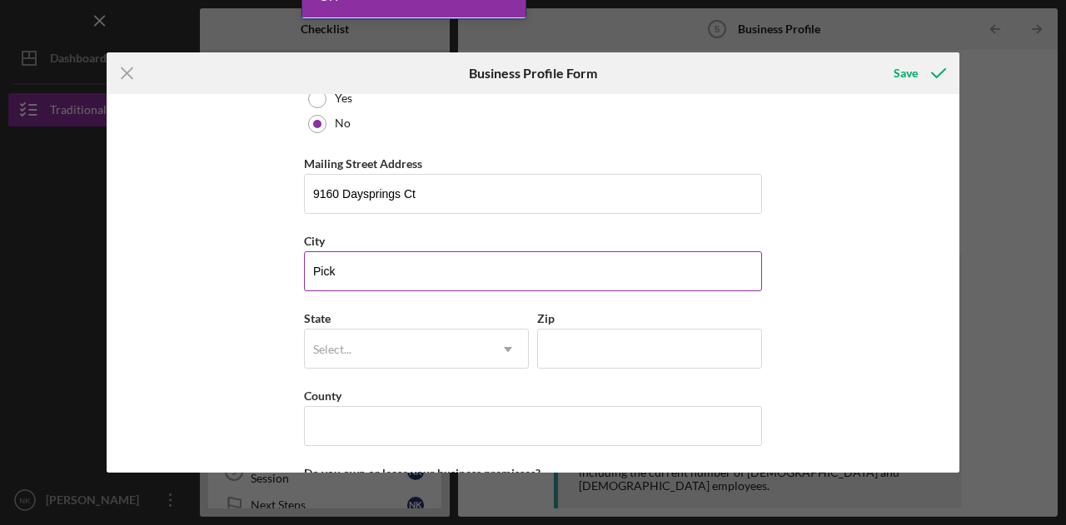
type input "Pickerington"
type input "OH"
type input "43147"
type input "OH"
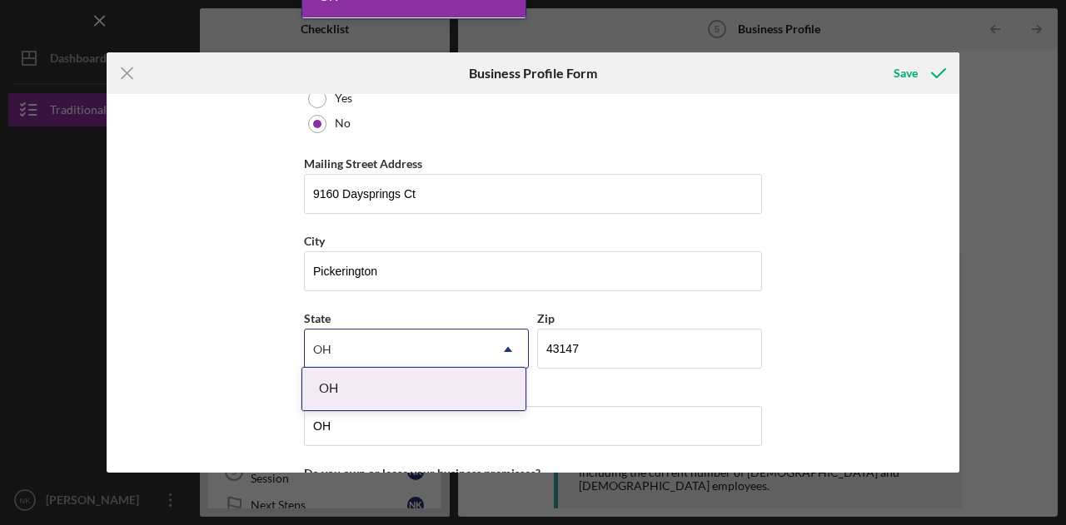
click at [383, 392] on div "OH" at bounding box center [413, 389] width 223 height 42
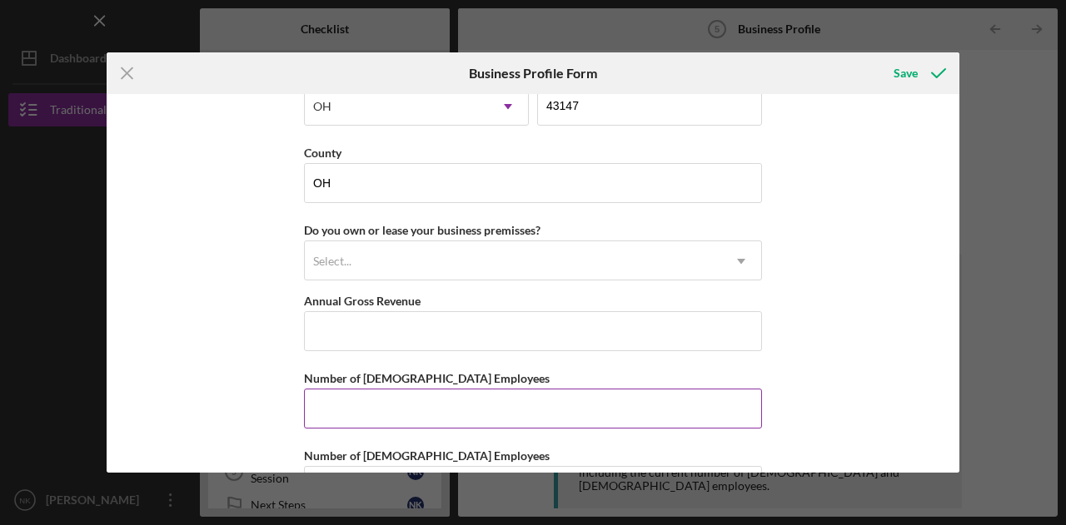
scroll to position [1582, 0]
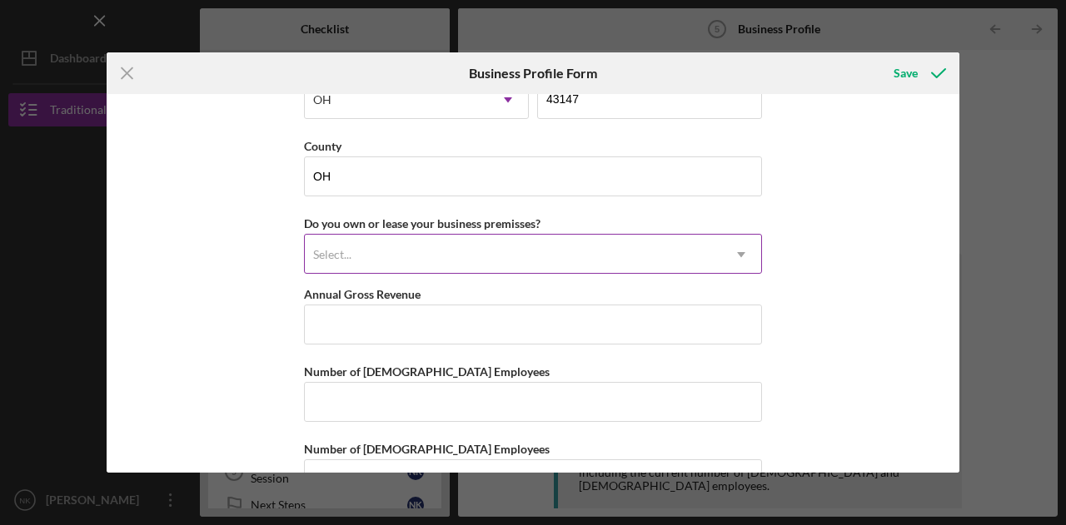
click at [391, 240] on div "Select..." at bounding box center [513, 255] width 416 height 38
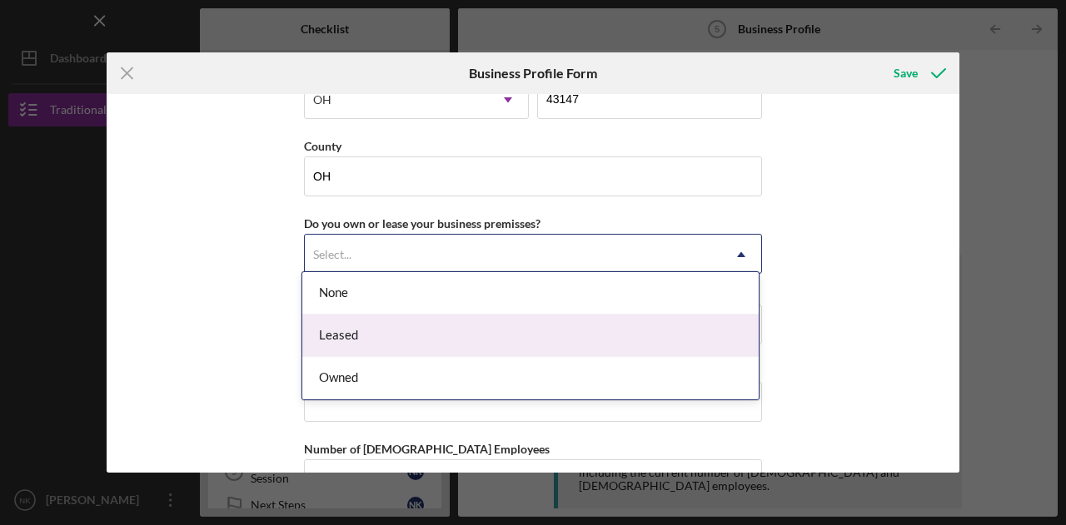
click at [370, 350] on div "Leased" at bounding box center [530, 336] width 456 height 42
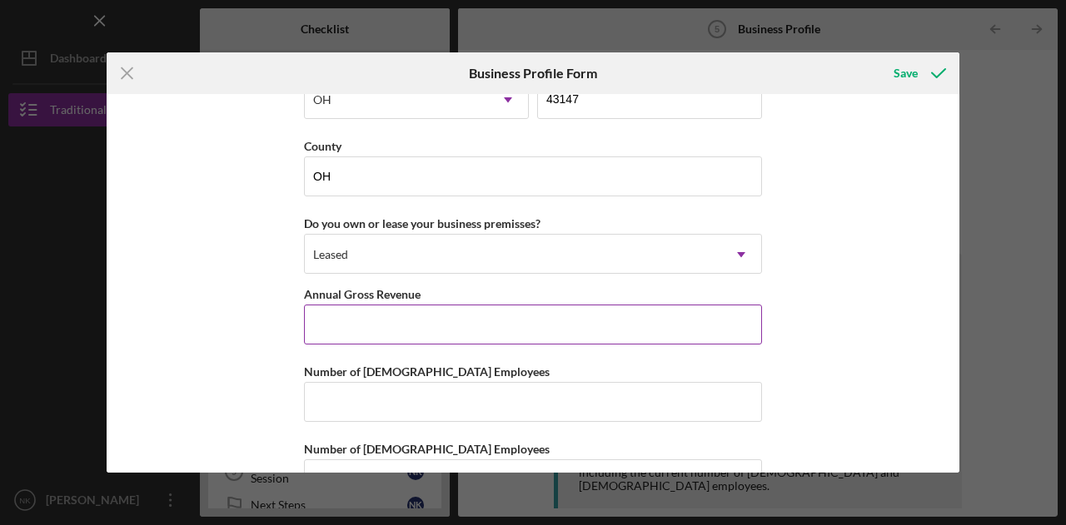
click at [376, 316] on input "Annual Gross Revenue" at bounding box center [533, 325] width 458 height 40
type input "$4"
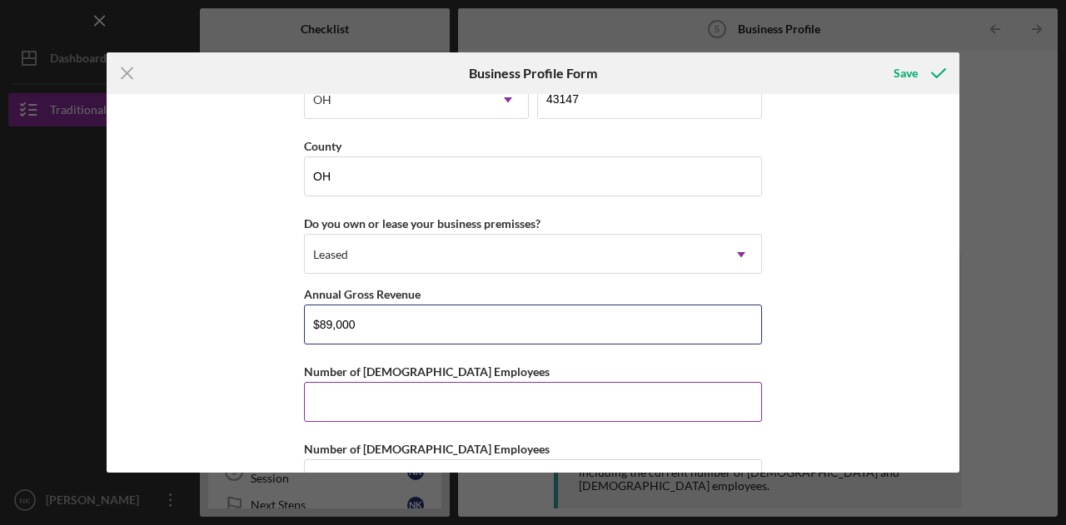
type input "$89,000"
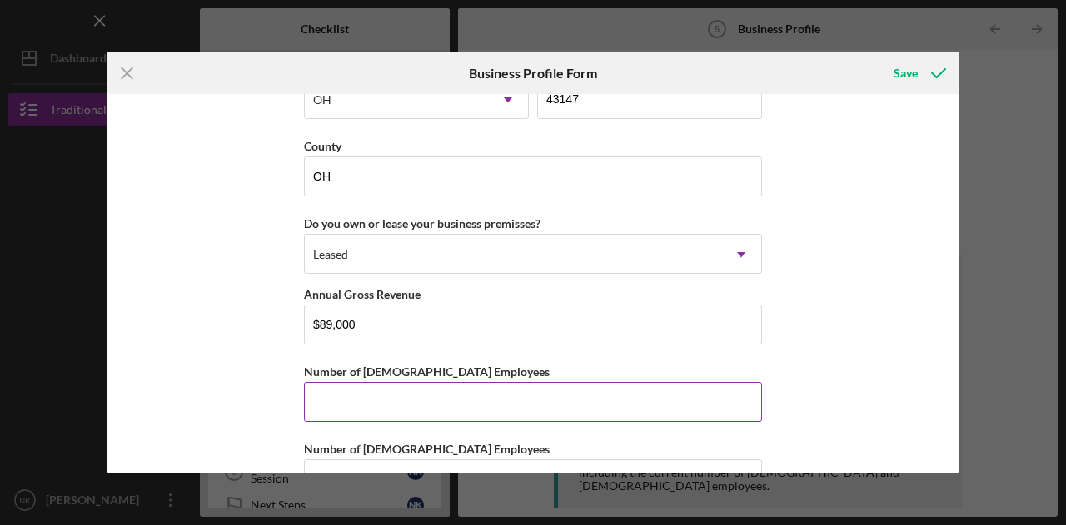
click at [403, 398] on input "Number of [DEMOGRAPHIC_DATA] Employees" at bounding box center [533, 402] width 458 height 40
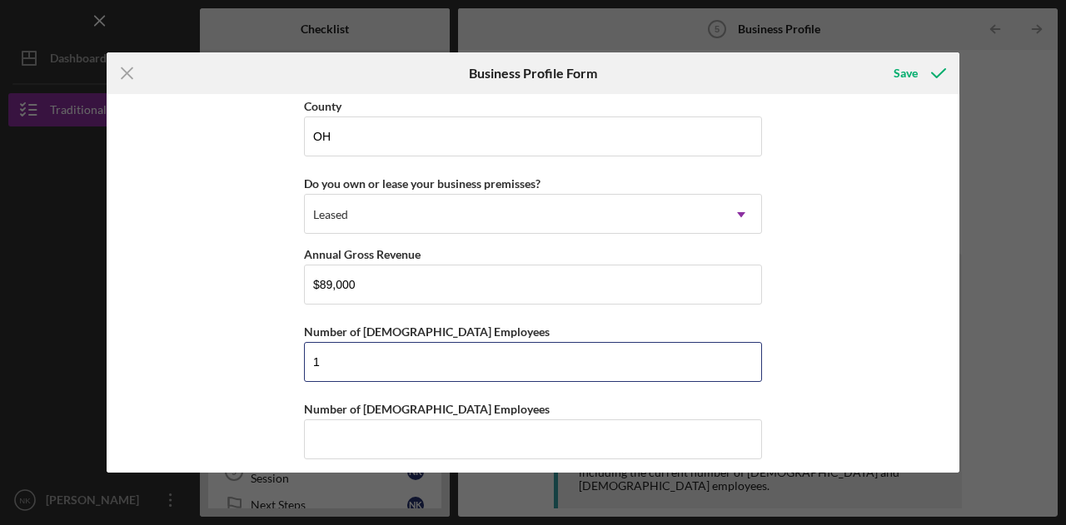
type input "1"
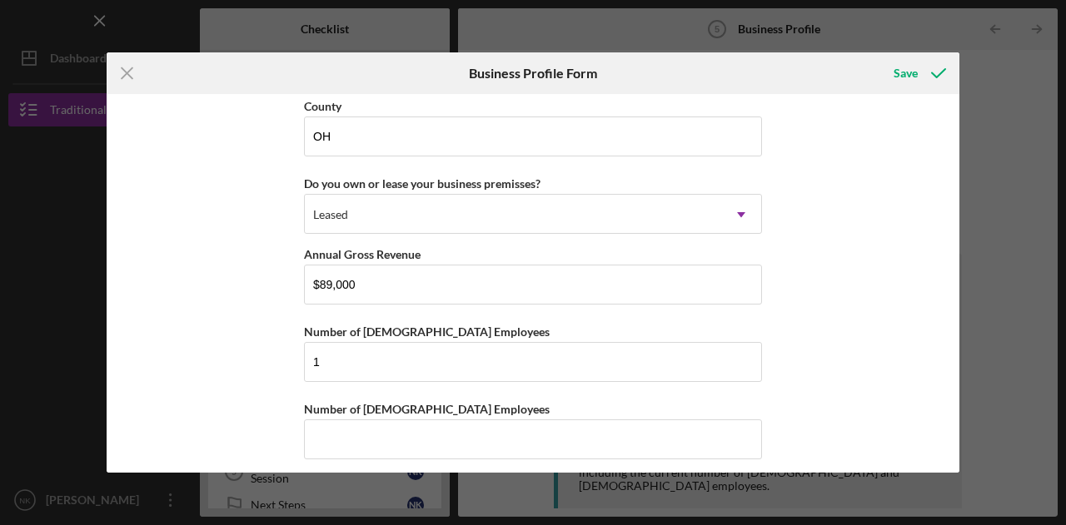
click at [363, 427] on input "Number of [DEMOGRAPHIC_DATA] Employees" at bounding box center [533, 440] width 458 height 40
type input "4"
click at [912, 76] on div "Save" at bounding box center [905, 73] width 24 height 33
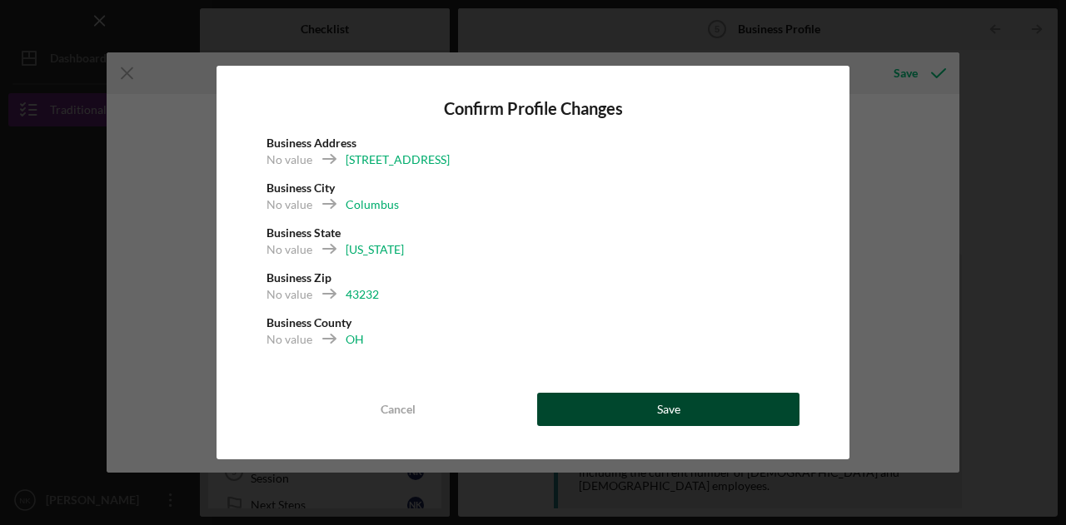
click at [614, 410] on button "Save" at bounding box center [668, 409] width 262 height 33
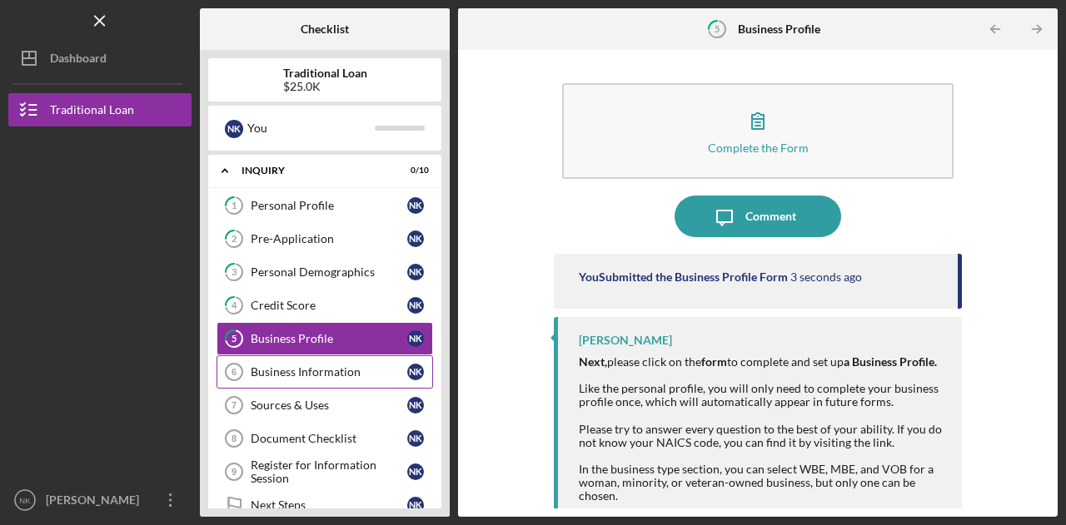
click at [303, 374] on div "Business Information" at bounding box center [329, 371] width 157 height 13
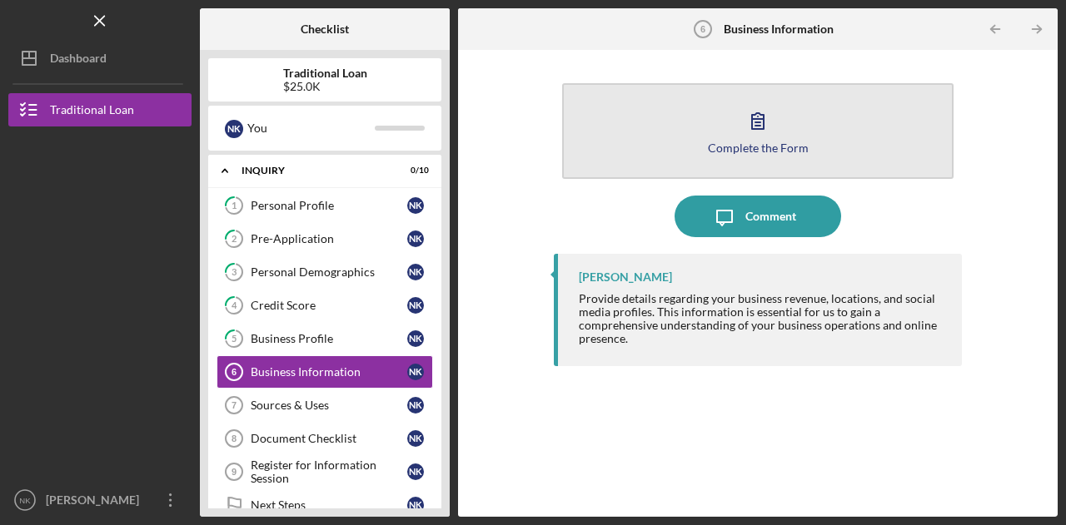
click at [763, 133] on icon "button" at bounding box center [758, 121] width 42 height 42
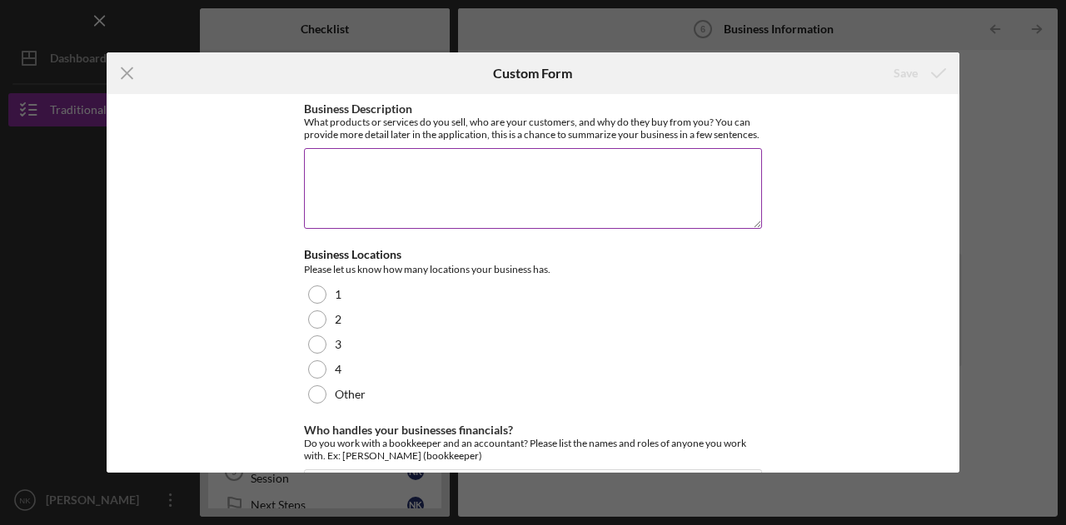
click at [365, 214] on textarea "Business Description" at bounding box center [533, 188] width 458 height 80
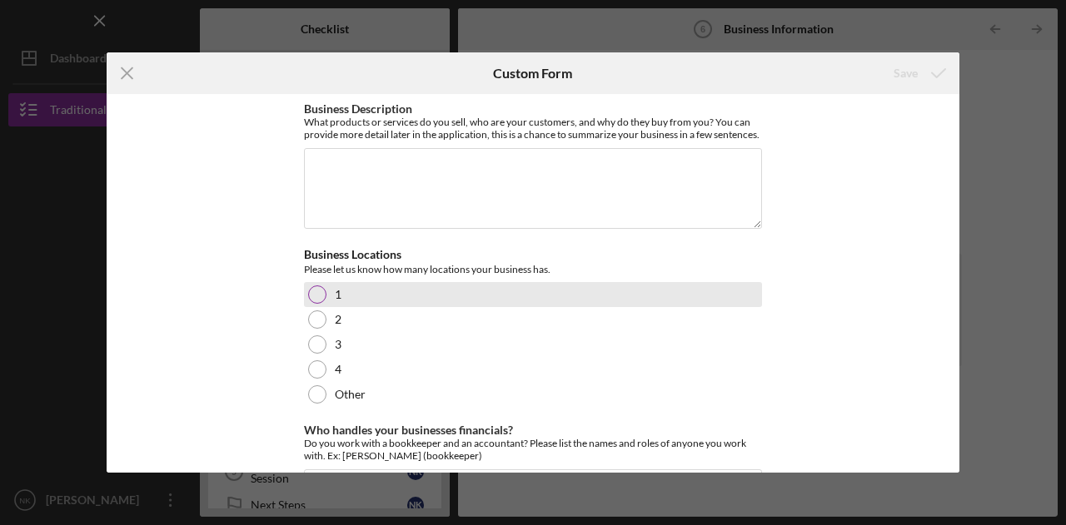
click at [316, 301] on div at bounding box center [317, 295] width 18 height 18
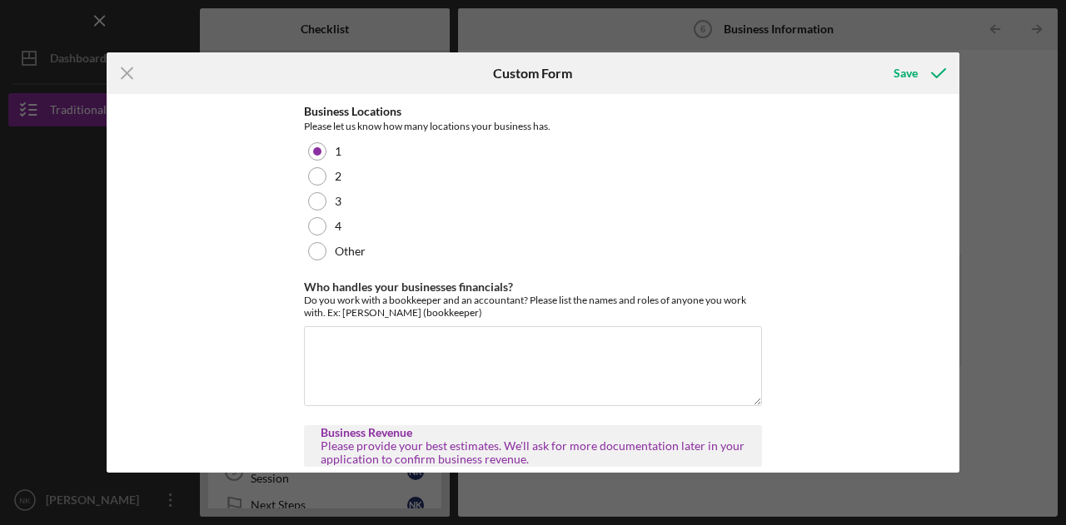
scroll to position [166, 0]
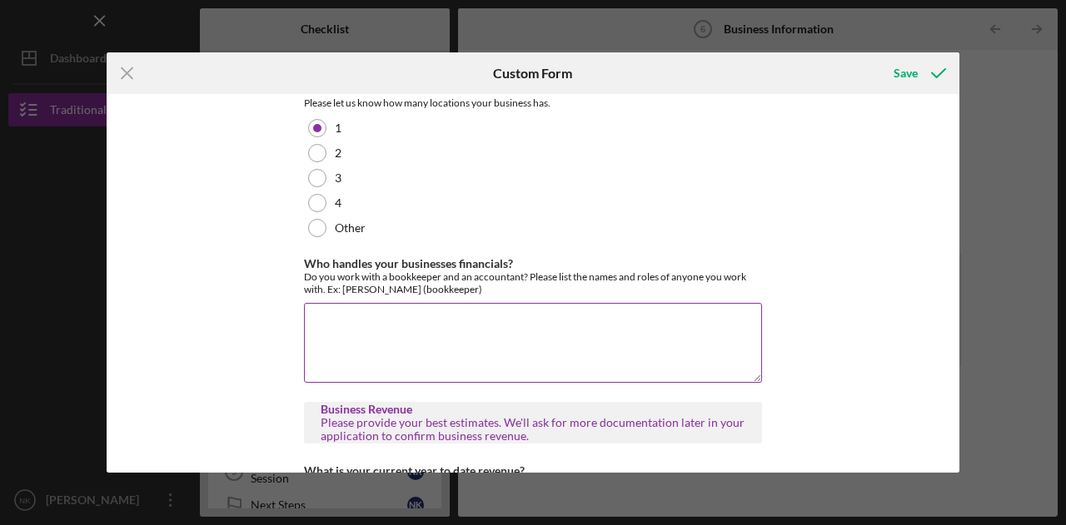
click at [415, 356] on textarea "Who handles your businesses financials?" at bounding box center [533, 343] width 458 height 80
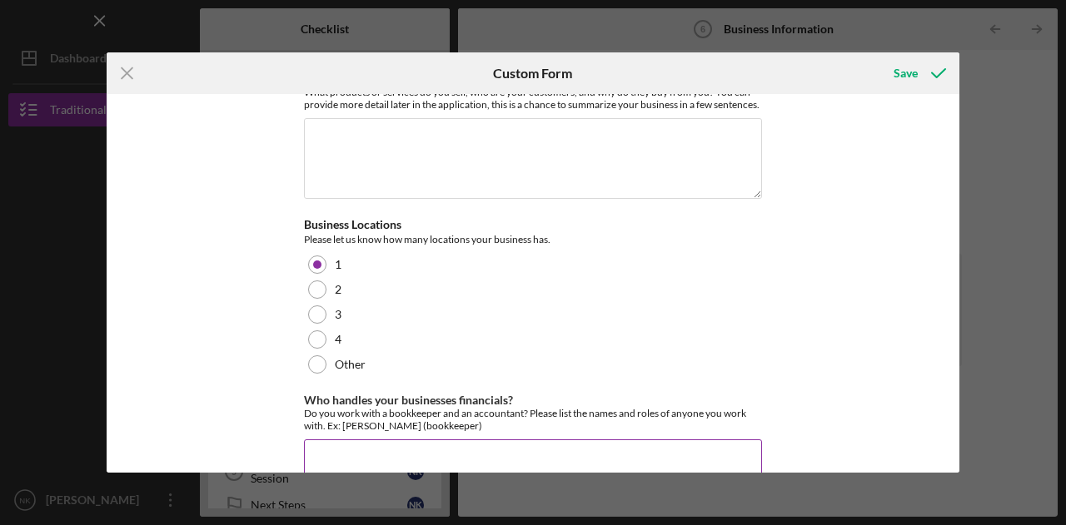
scroll to position [0, 0]
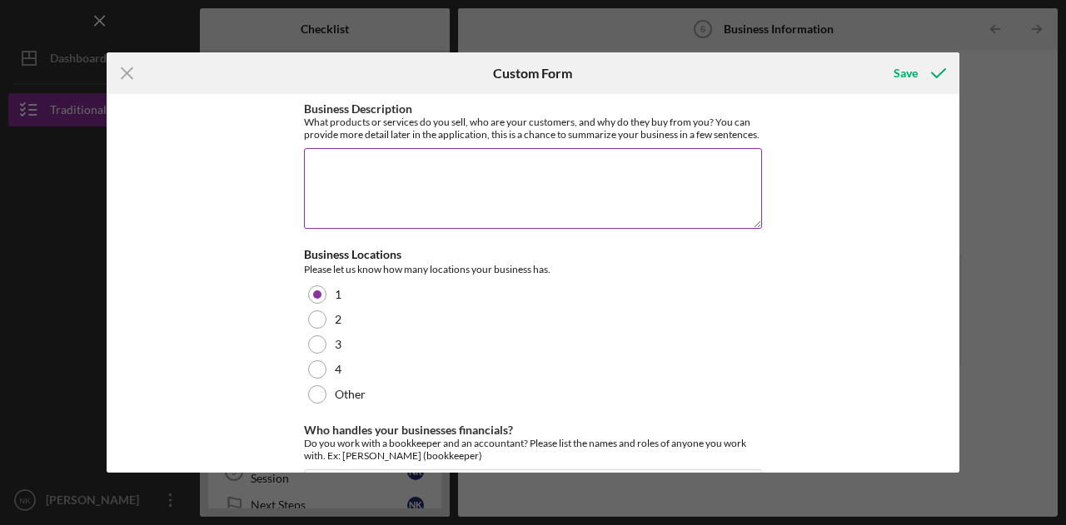
click at [426, 192] on textarea "Business Description" at bounding box center [533, 188] width 458 height 80
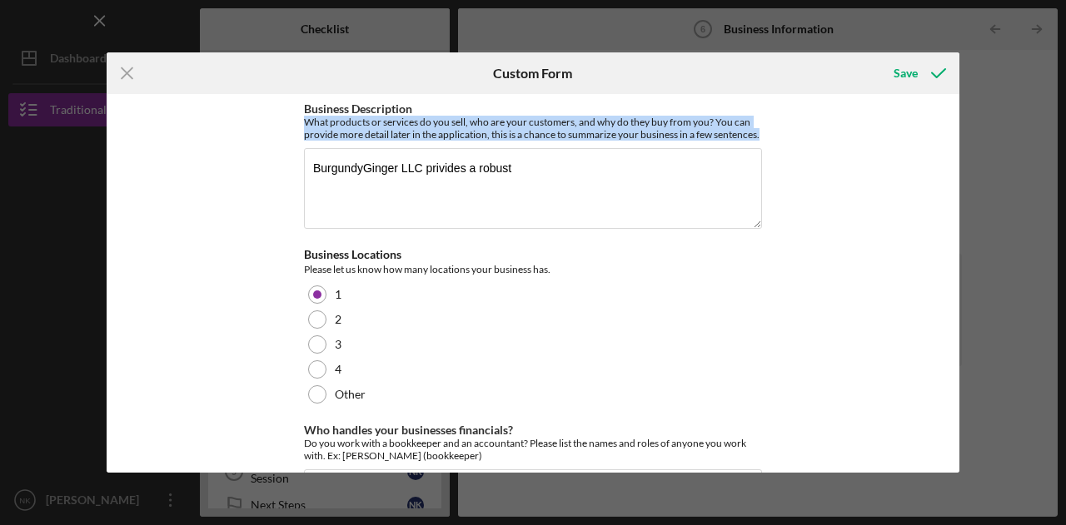
drag, startPoint x: 364, startPoint y: 146, endPoint x: 275, endPoint y: 127, distance: 91.1
click at [275, 127] on div "Business Description What products or services do you sell, who are your custom…" at bounding box center [533, 283] width 852 height 379
copy div "What products or services do you sell, who are your customers, and why do they …"
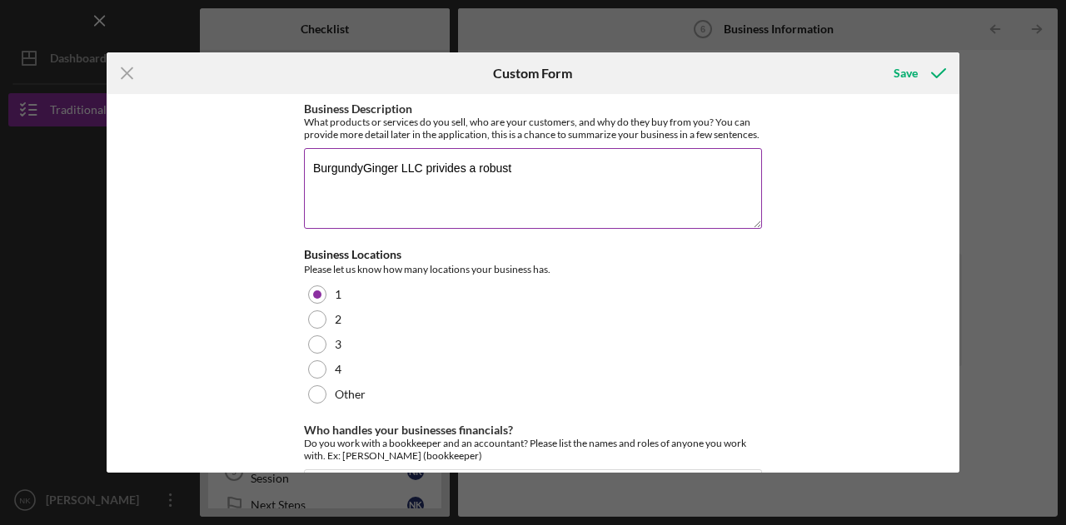
click at [549, 182] on textarea "BurgundyGinger LLC privides a robust" at bounding box center [533, 188] width 458 height 80
paste textarea "BurgundyGinger Events offers creative event solutions including DIY “Party in a…"
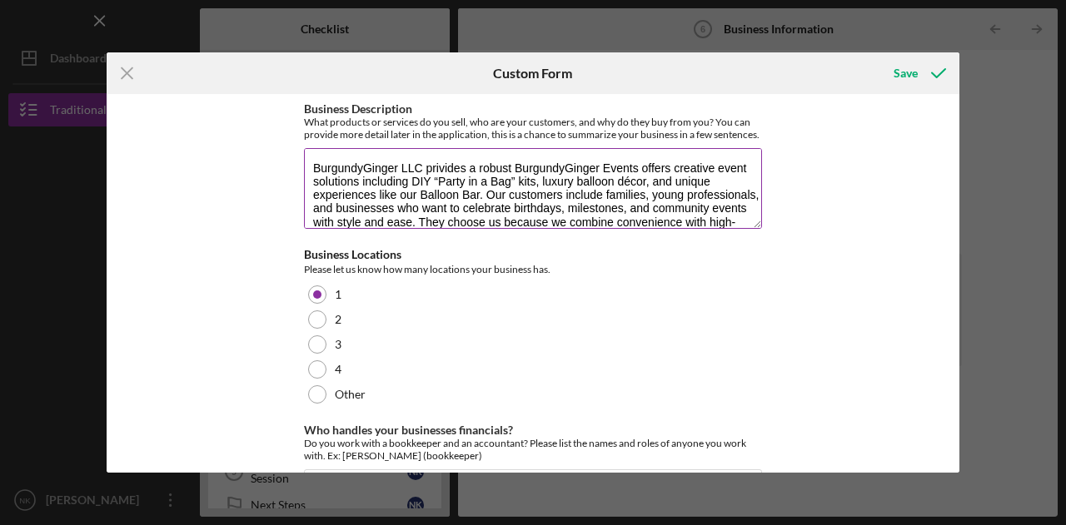
drag, startPoint x: 483, startPoint y: 208, endPoint x: 513, endPoint y: 181, distance: 40.7
click at [513, 181] on textarea "BurgundyGinger LLC privides a robust BurgundyGinger Events offers creative even…" at bounding box center [533, 188] width 458 height 80
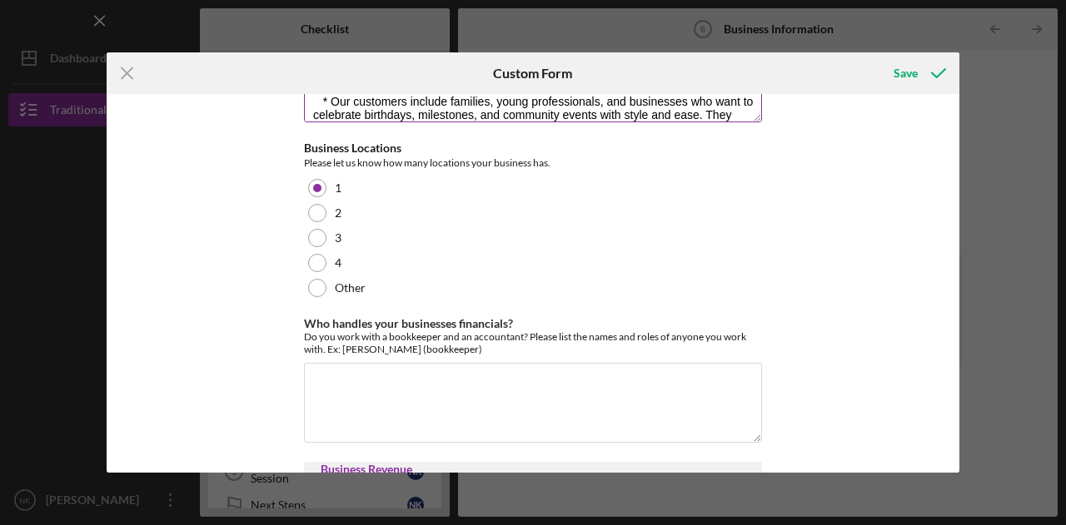
scroll to position [83, 0]
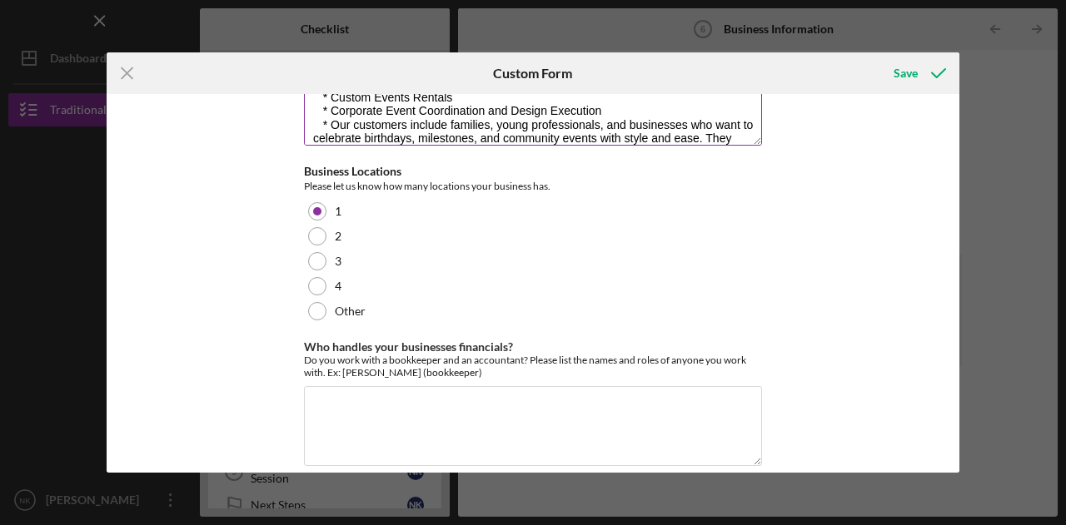
click at [613, 132] on textarea "BurgundyGinger LLC privides a robust and innovative event experiences that incl…" at bounding box center [533, 105] width 458 height 80
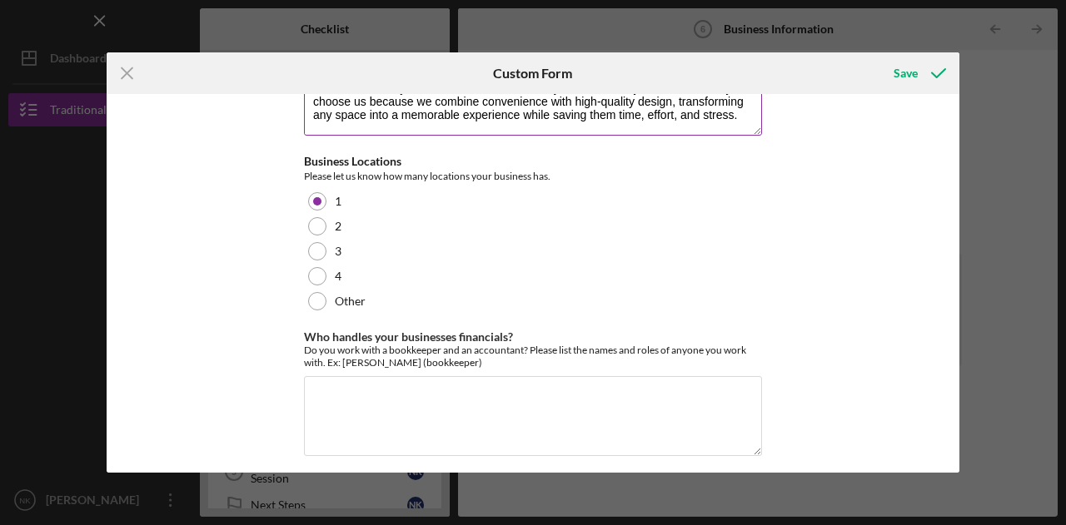
click at [325, 99] on textarea "BurgundyGinger LLC privides a robust and innovative event experiences that incl…" at bounding box center [533, 95] width 458 height 80
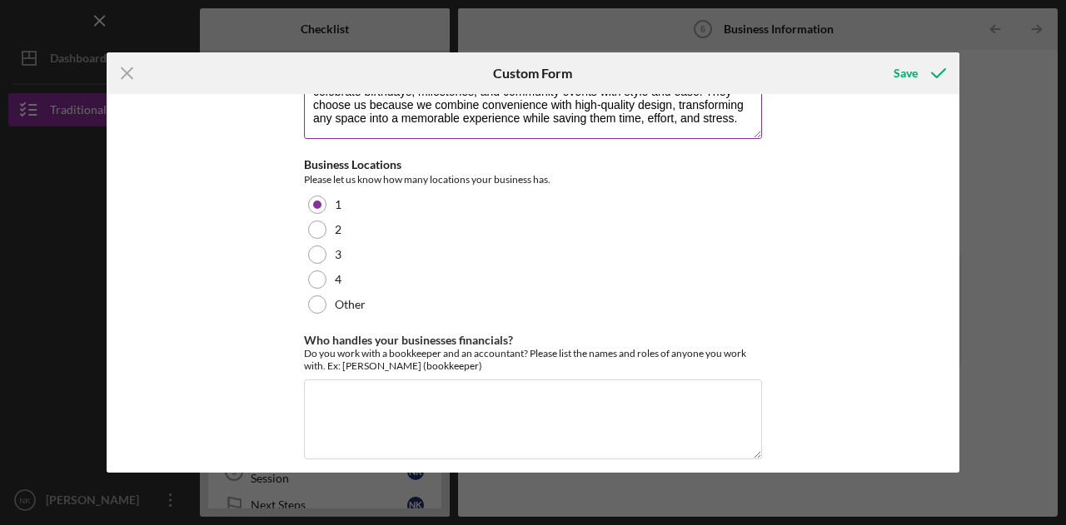
click at [474, 102] on textarea "BurgundyGinger LLC privides a robust and innovative event experiences that incl…" at bounding box center [533, 98] width 458 height 80
drag, startPoint x: 698, startPoint y: 114, endPoint x: 389, endPoint y: 107, distance: 309.7
click at [389, 107] on textarea "BurgundyGinger LLC privides a robust and innovative event experiences that incl…" at bounding box center [533, 98] width 458 height 80
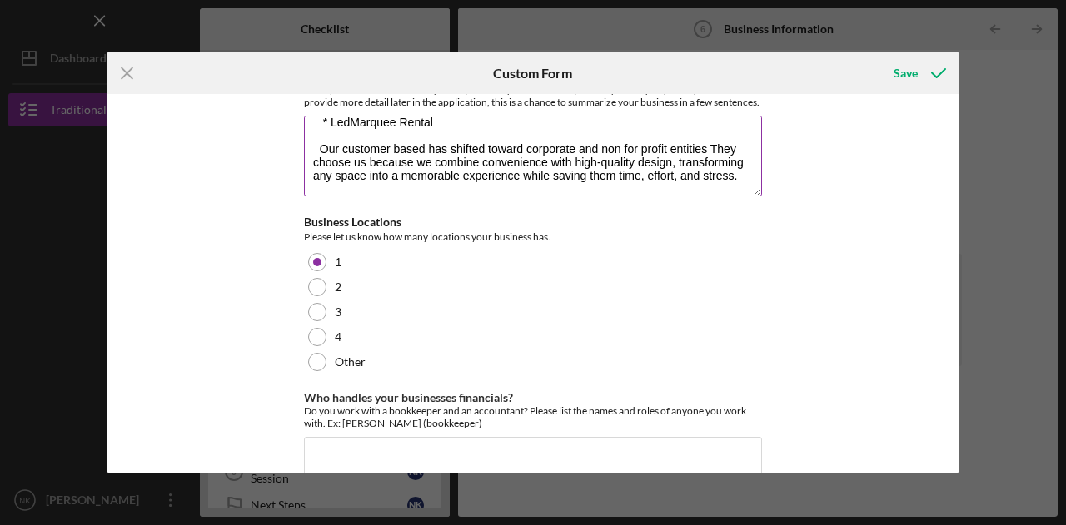
scroll to position [10, 0]
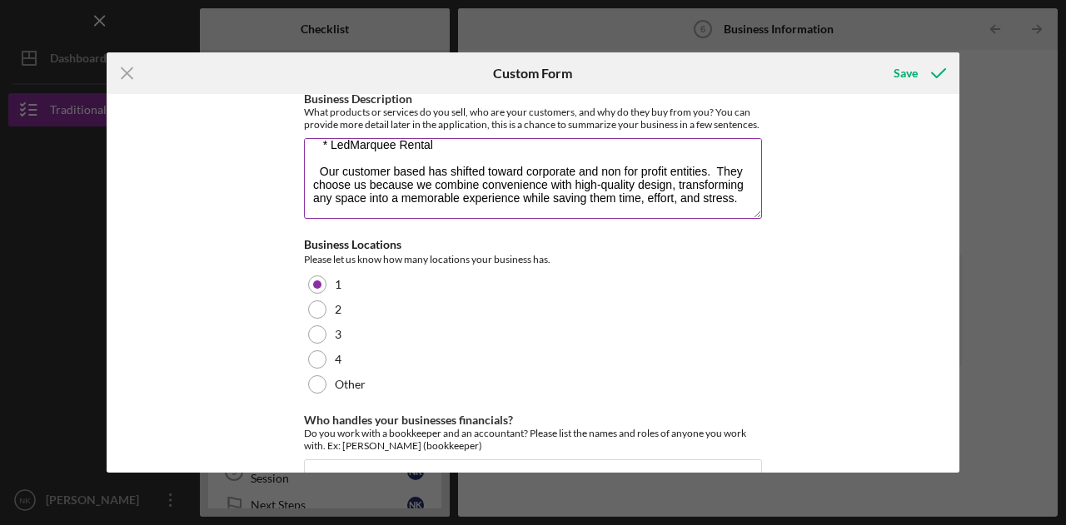
drag, startPoint x: 737, startPoint y: 215, endPoint x: 711, endPoint y: 177, distance: 45.5
click at [711, 177] on textarea "BurgundyGinger LLC privides a robust and innovative event experiences that incl…" at bounding box center [533, 178] width 458 height 80
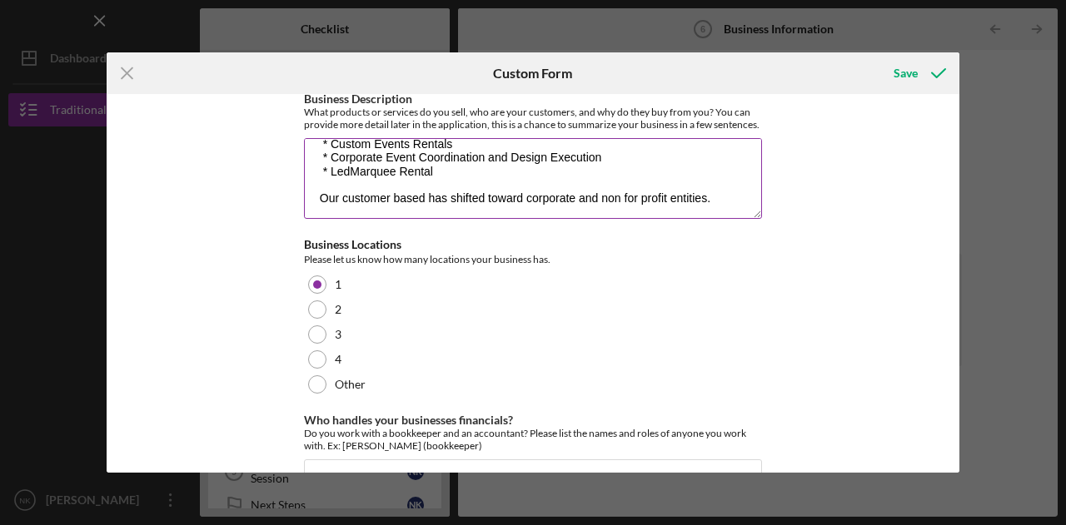
scroll to position [53, 0]
click at [723, 209] on textarea "BurgundyGinger LLC privides a robust and innovative event experiences that incl…" at bounding box center [533, 178] width 458 height 80
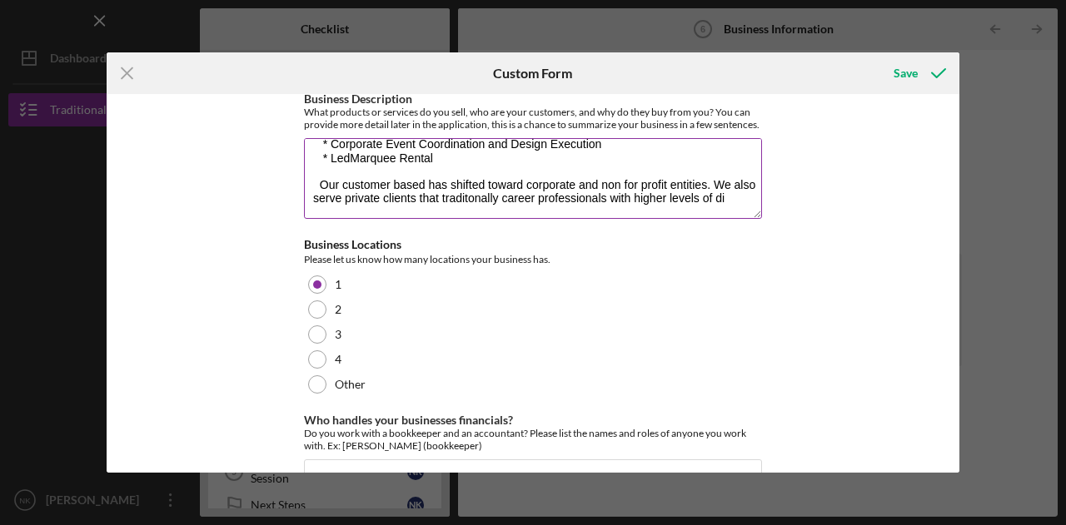
scroll to position [80, 0]
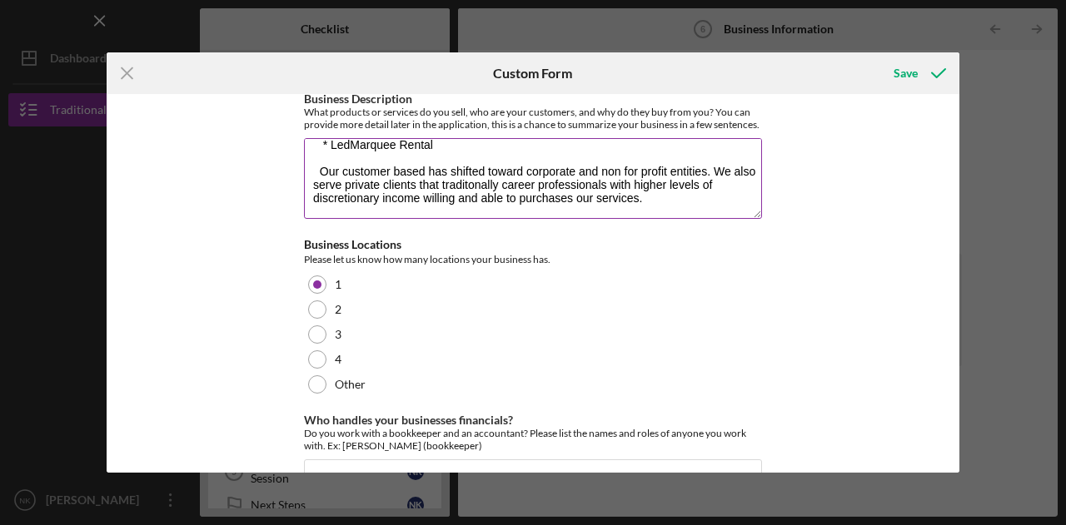
click at [455, 197] on textarea "BurgundyGinger LLC privides a robust and innovative event experiences that incl…" at bounding box center [533, 178] width 458 height 80
click at [460, 196] on textarea "BurgundyGinger LLC privides a robust and innovative event experiences that incl…" at bounding box center [533, 178] width 458 height 80
drag, startPoint x: 664, startPoint y: 207, endPoint x: 668, endPoint y: 217, distance: 10.5
click at [664, 207] on textarea "BurgundyGinger LLC privides a robust and innovative event experiences that incl…" at bounding box center [533, 178] width 458 height 80
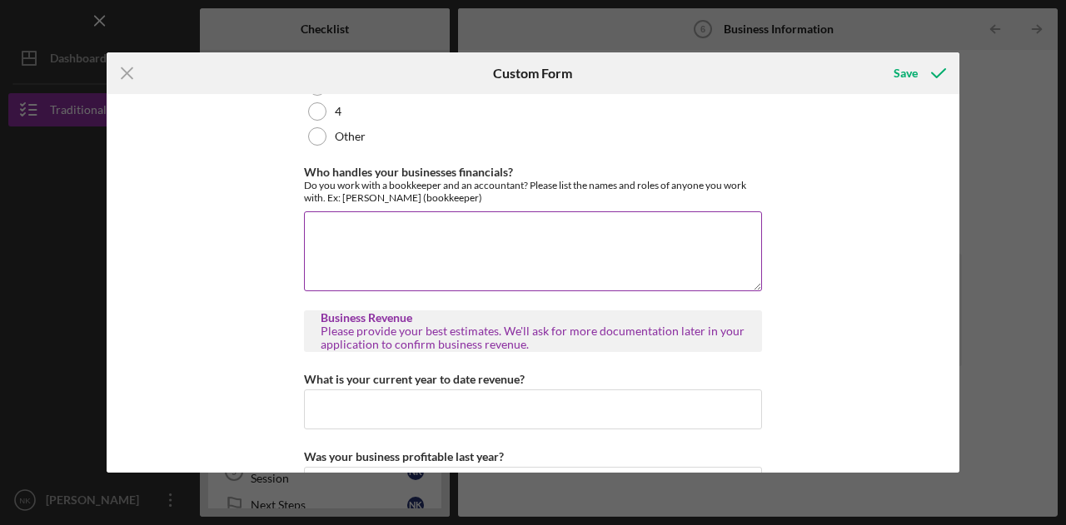
scroll to position [260, 0]
type textarea "BurgundyGinger LLC privides a robust and innovative event experiences that incl…"
click at [424, 266] on textarea "Who handles your businesses financials?" at bounding box center [533, 250] width 458 height 80
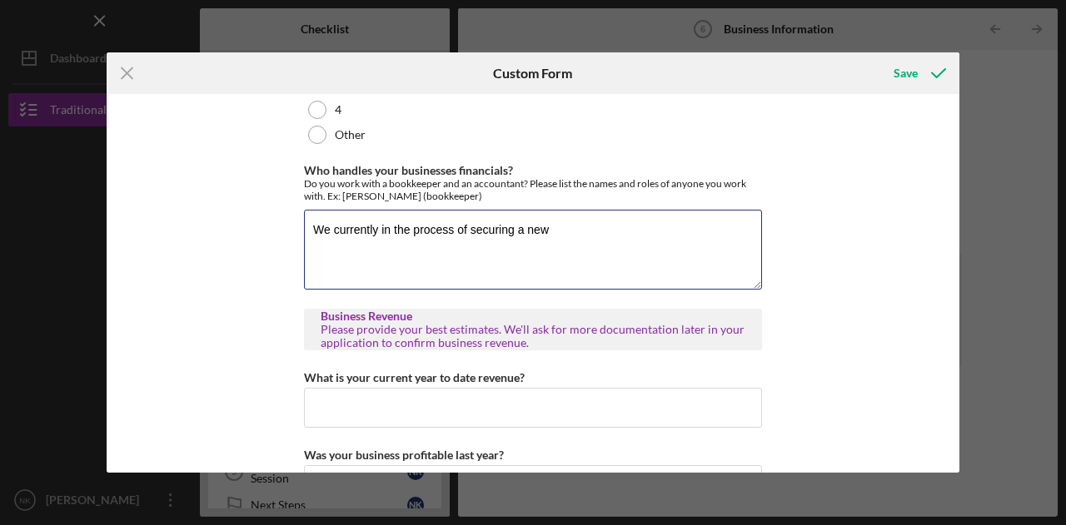
type textarea "We currently in the process of securing a new"
